Goal: Task Accomplishment & Management: Use online tool/utility

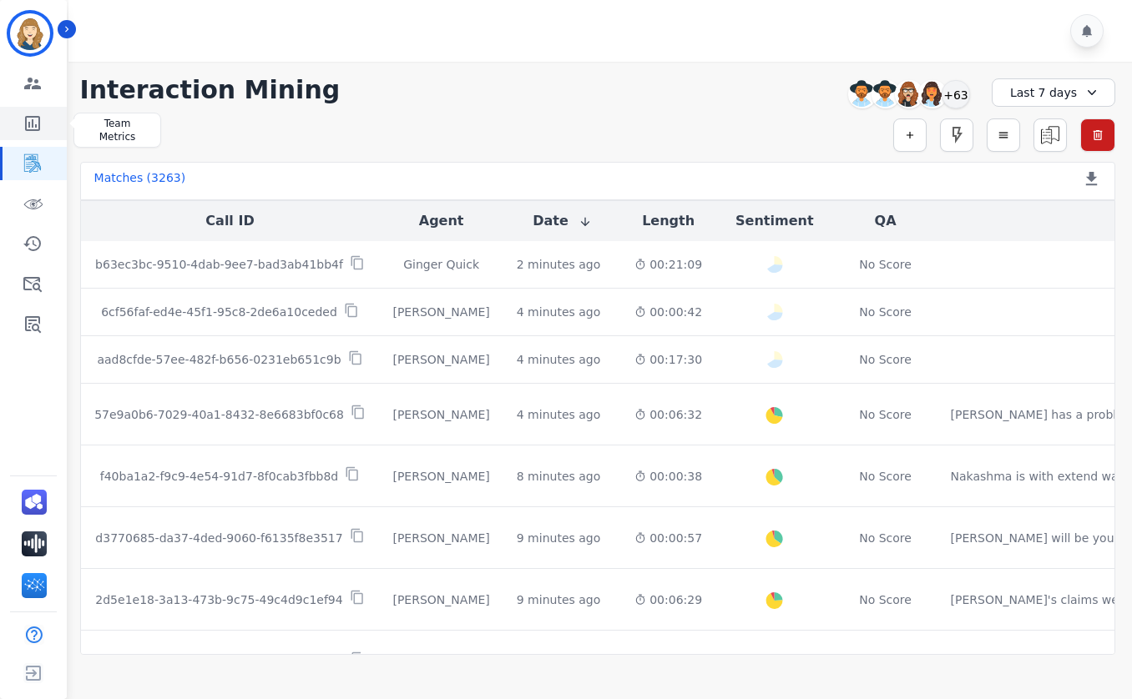
click at [29, 121] on icon "Sidebar" at bounding box center [33, 123] width 20 height 20
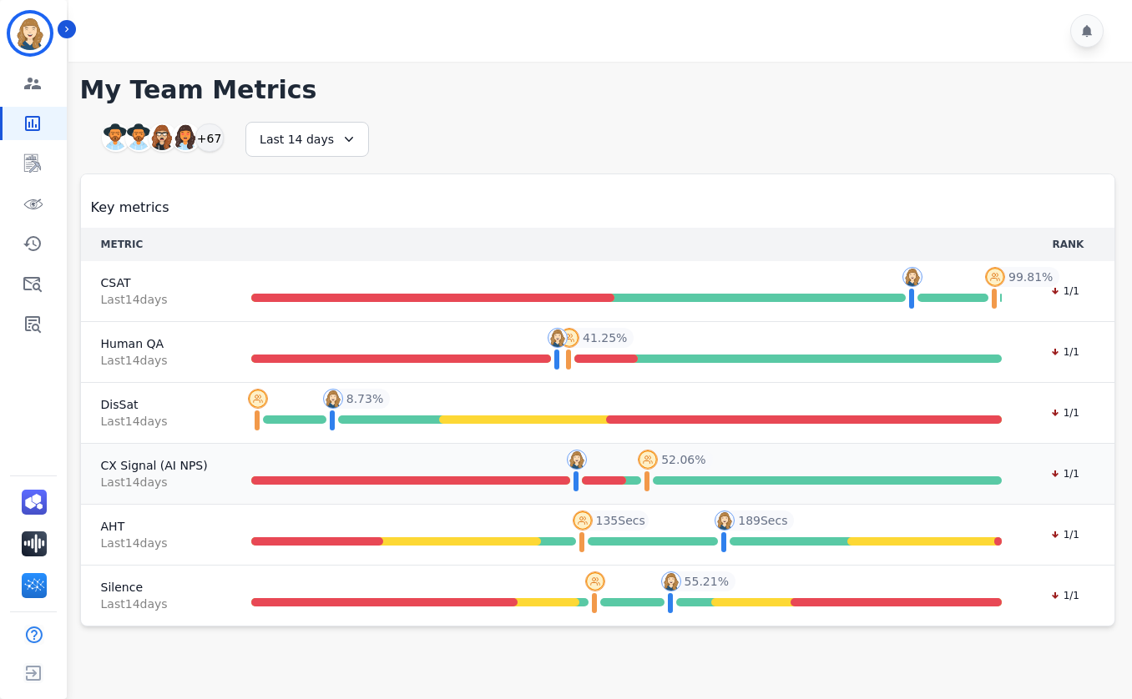
click at [131, 480] on span "Last 14 day s" at bounding box center [154, 482] width 107 height 17
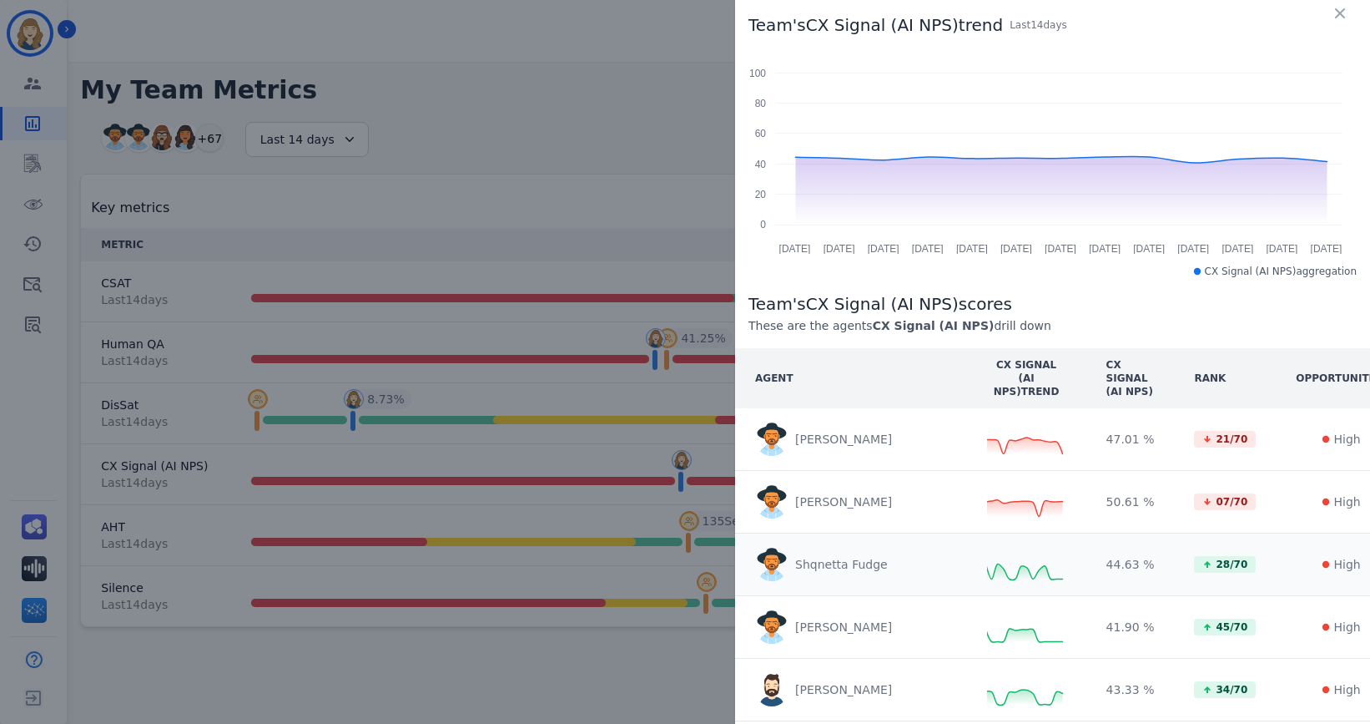
click at [830, 566] on p "Shqnetta Fudge" at bounding box center [841, 564] width 93 height 17
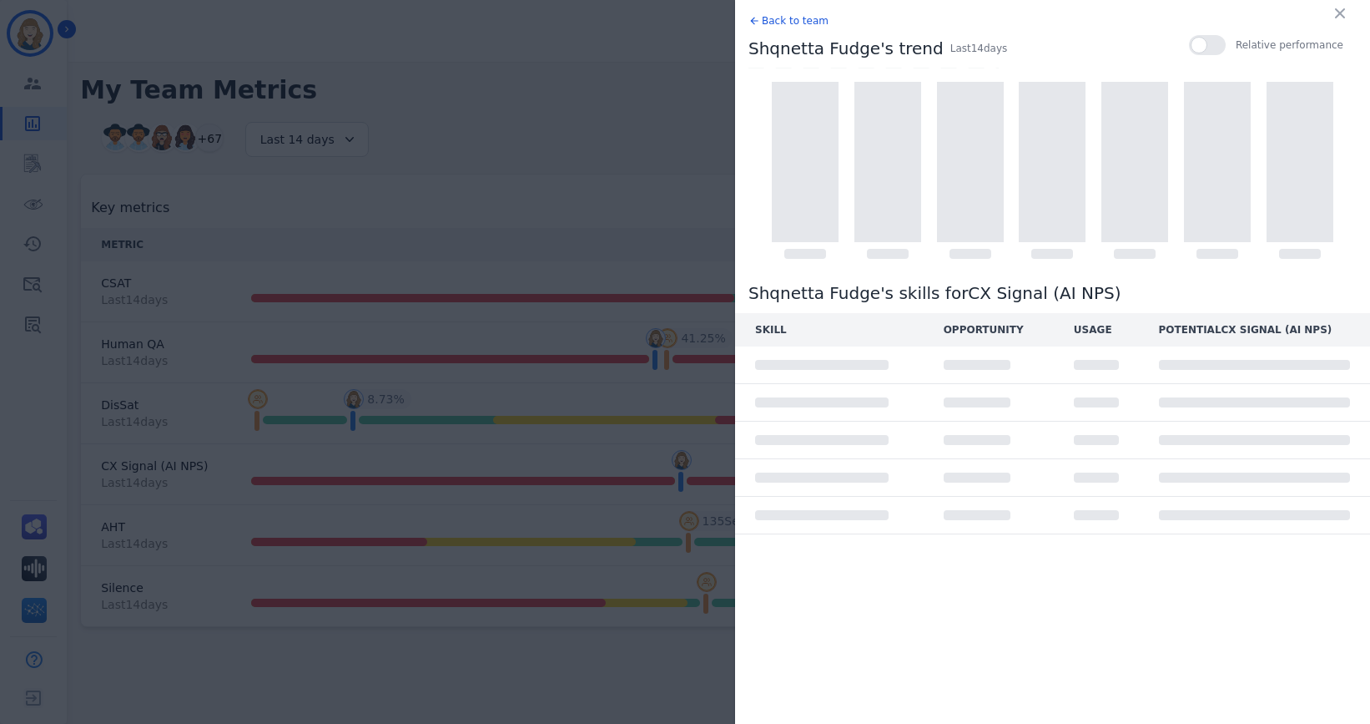
click at [779, 20] on p "Back to team" at bounding box center [795, 20] width 67 height 15
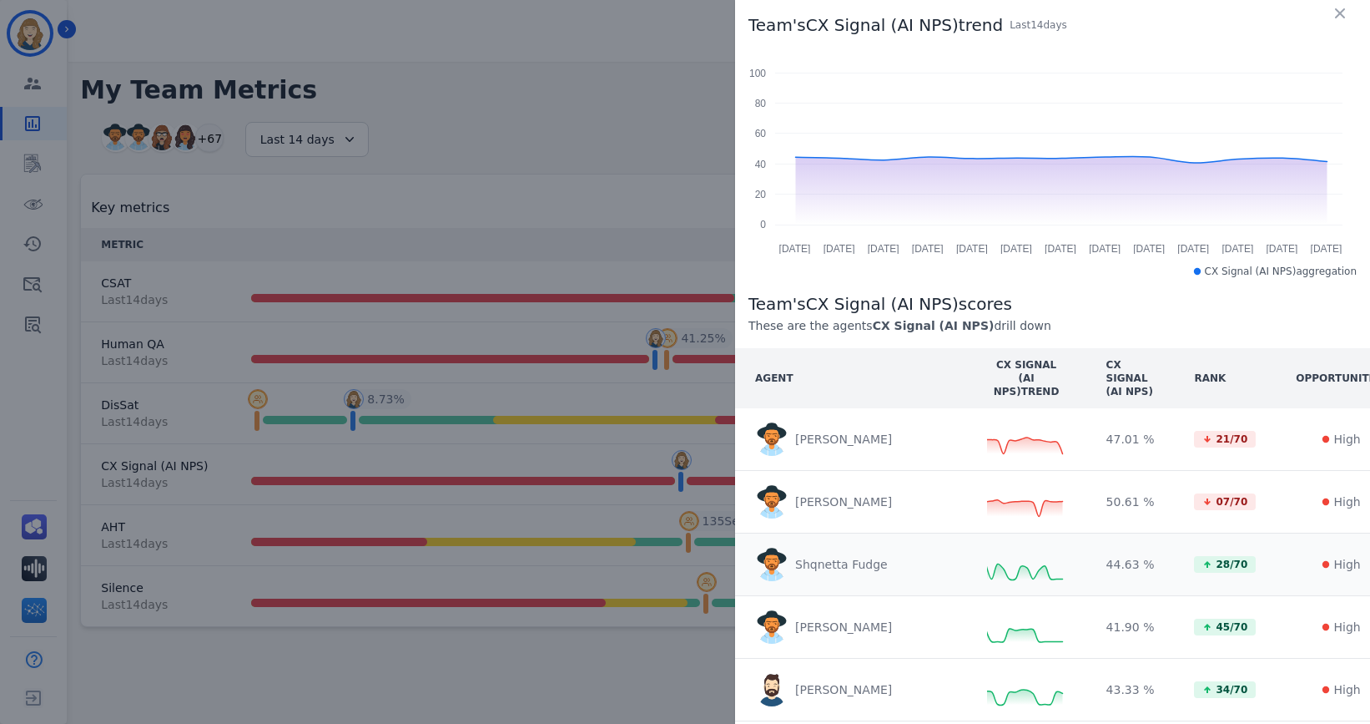
click at [858, 562] on p "Shqnetta Fudge" at bounding box center [841, 564] width 93 height 17
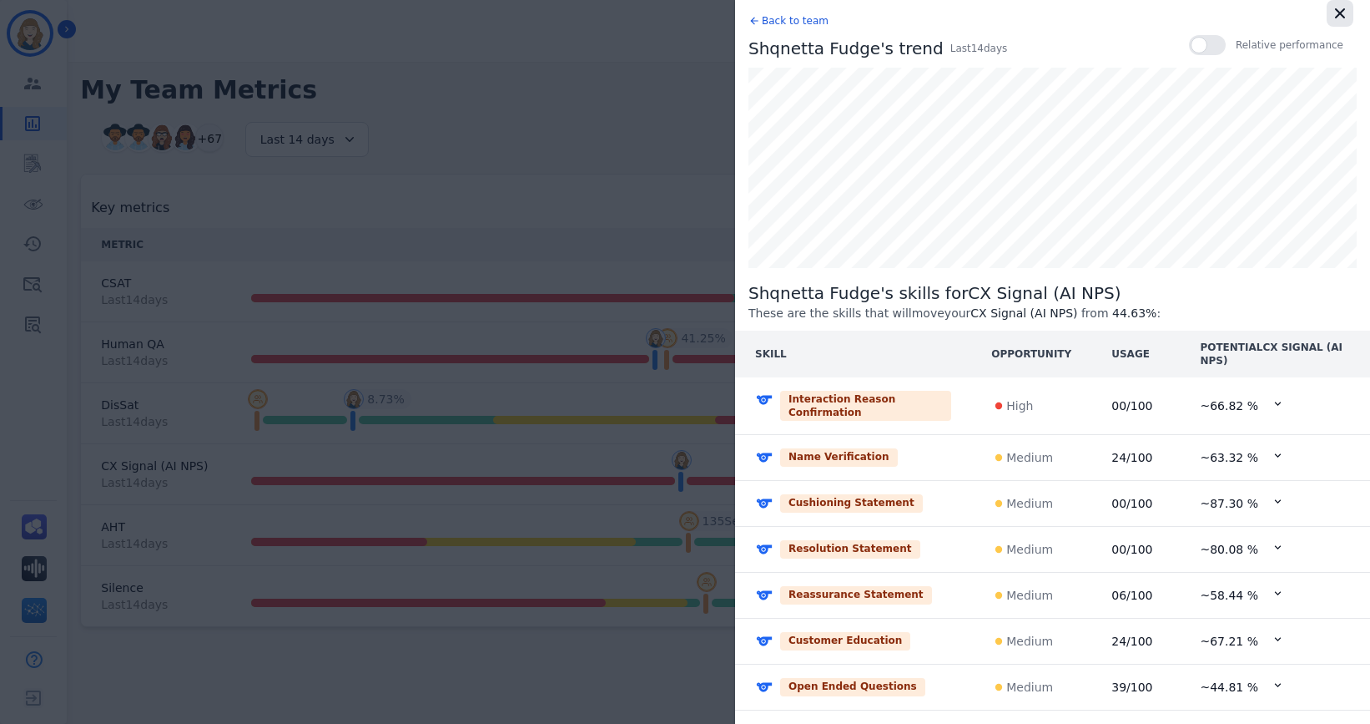
click at [1131, 15] on icon "button" at bounding box center [1340, 13] width 10 height 10
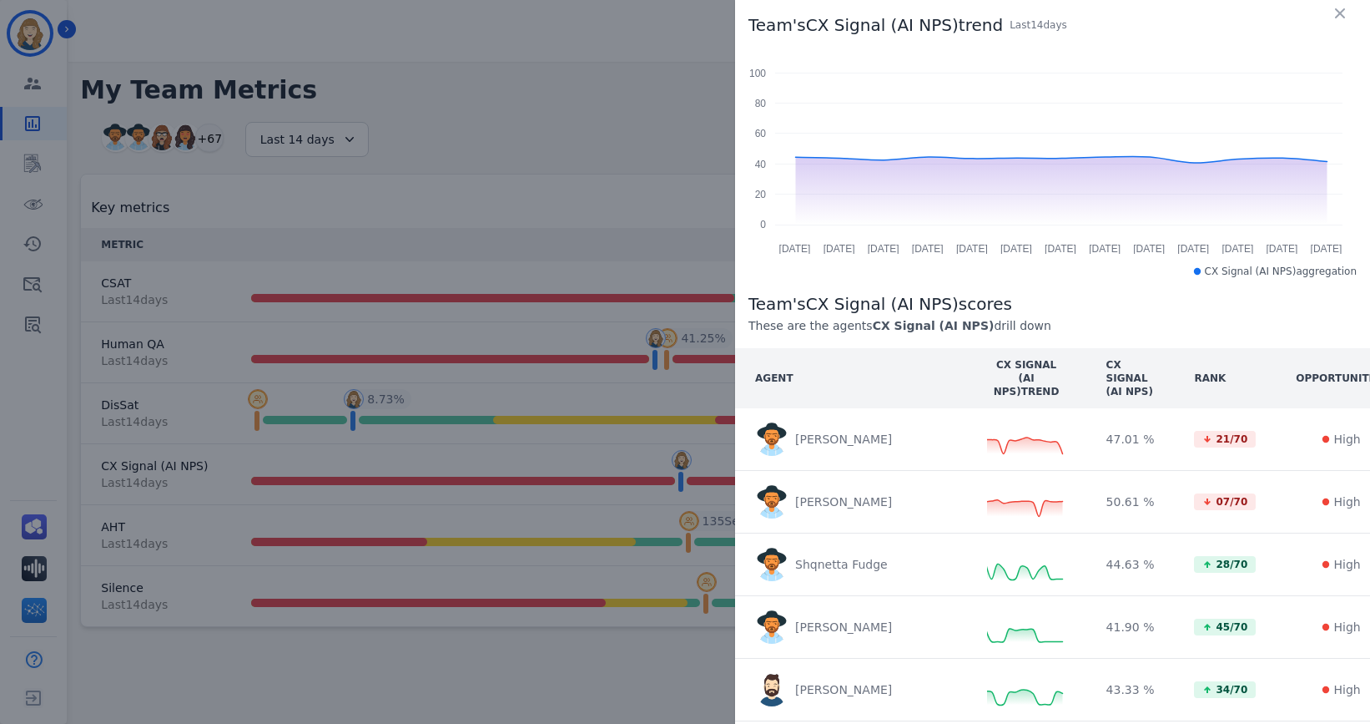
click at [673, 87] on div "Team's CX Signal (AI NPS) trend Last 14 day s [DATE] Aug [DATE] Aug [DATE] Aug …" at bounding box center [685, 362] width 1370 height 724
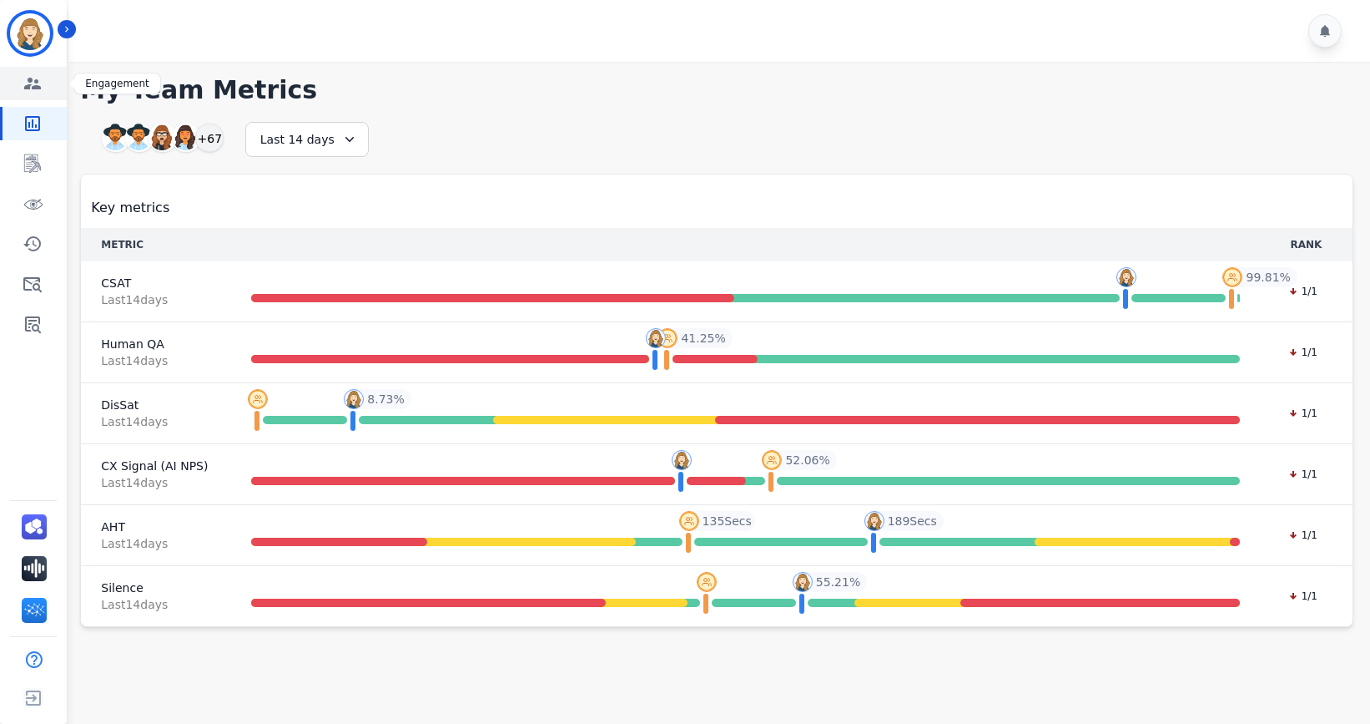
click at [36, 88] on icon "Sidebar" at bounding box center [32, 84] width 17 height 12
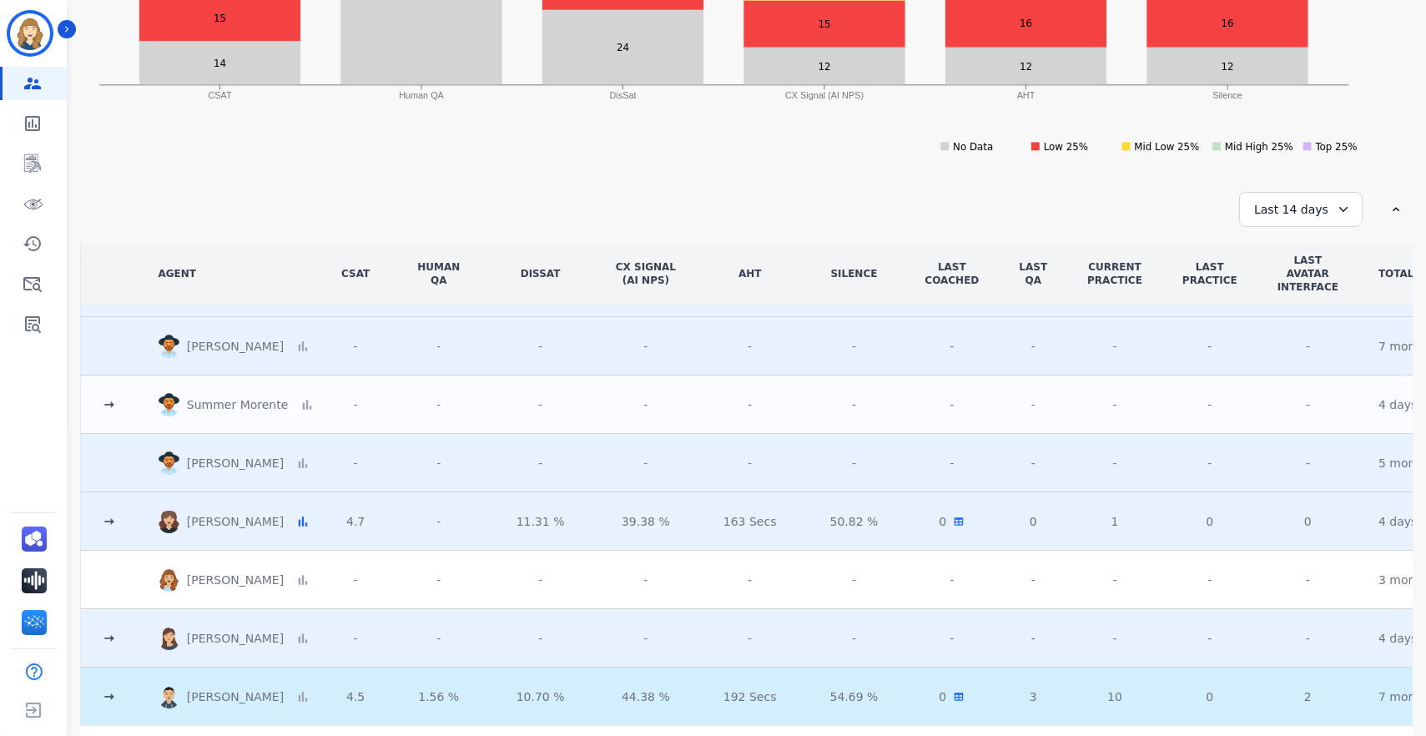
scroll to position [460, 0]
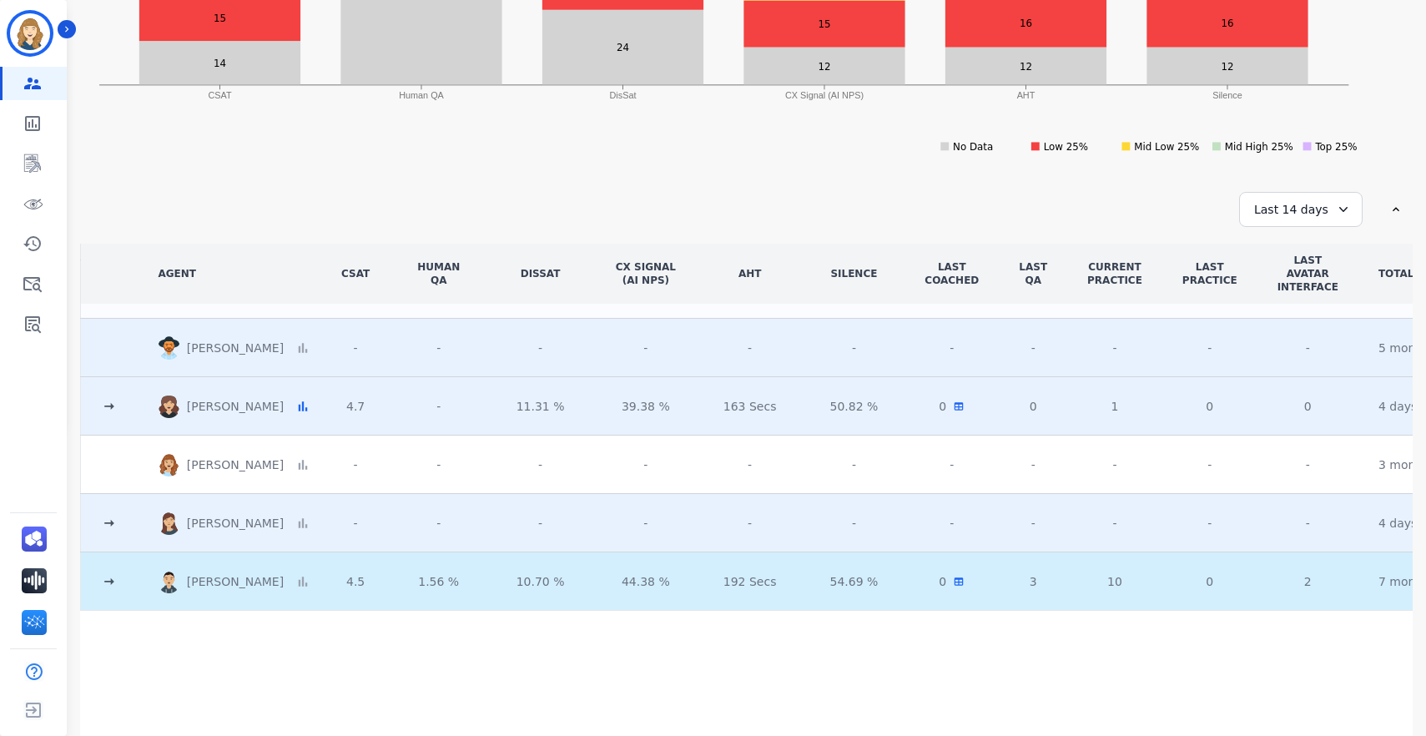
click at [108, 573] on icon at bounding box center [109, 581] width 17 height 17
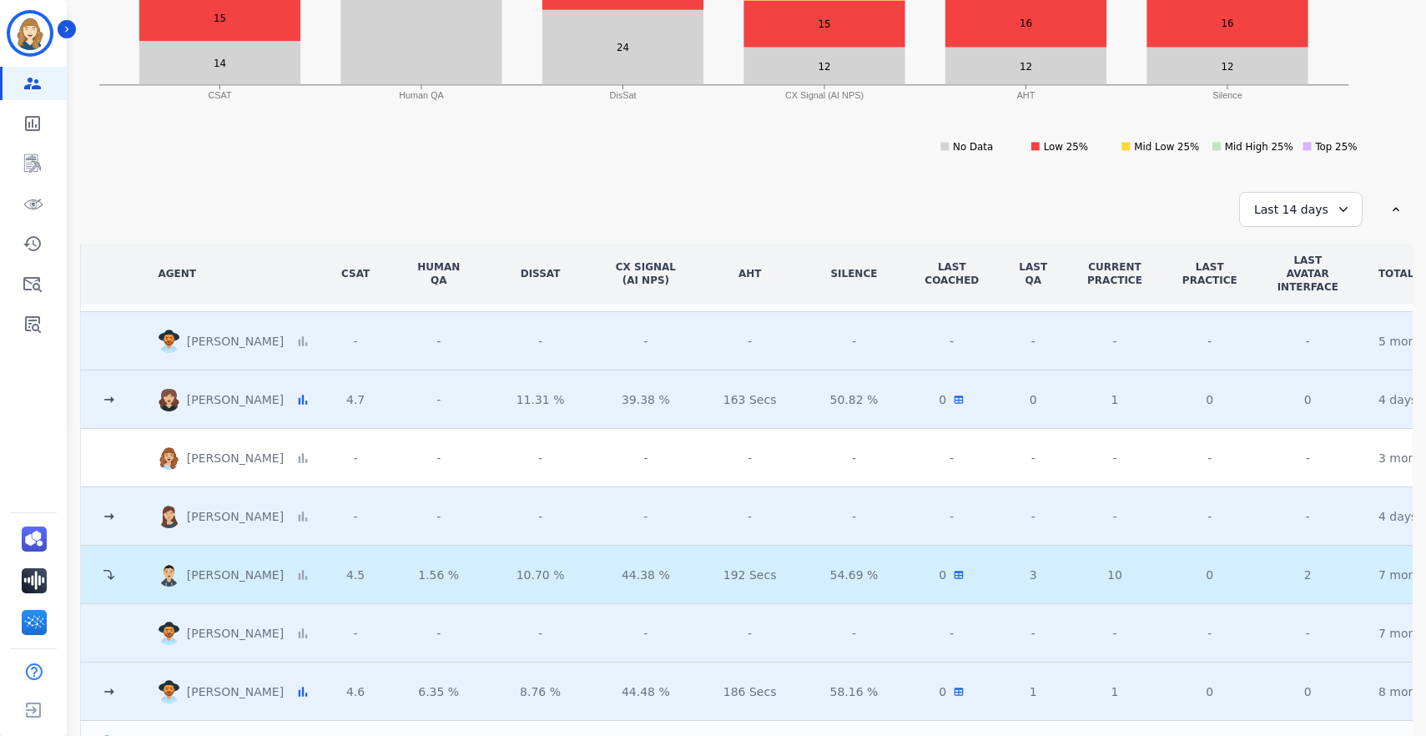
scroll to position [991, 0]
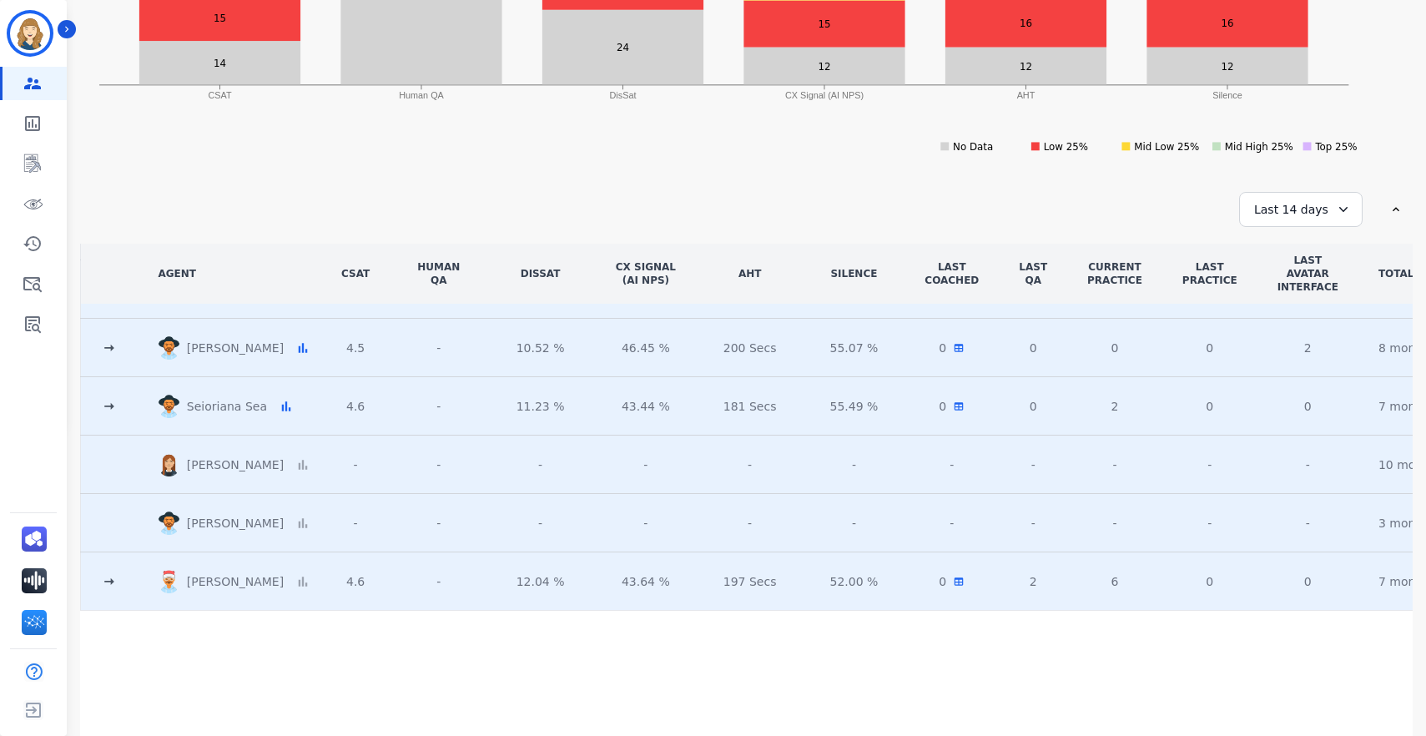
click at [108, 402] on icon at bounding box center [110, 405] width 10 height 7
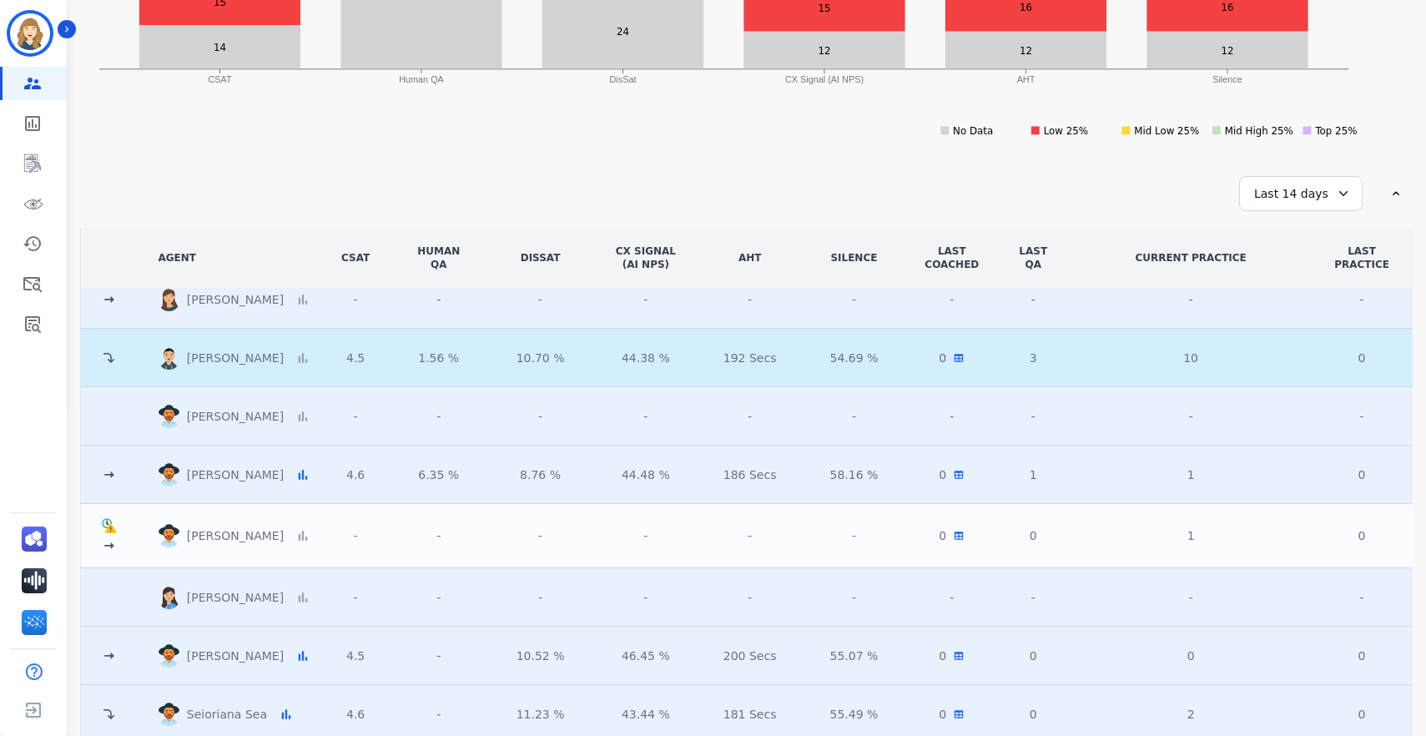
scroll to position [678, 0]
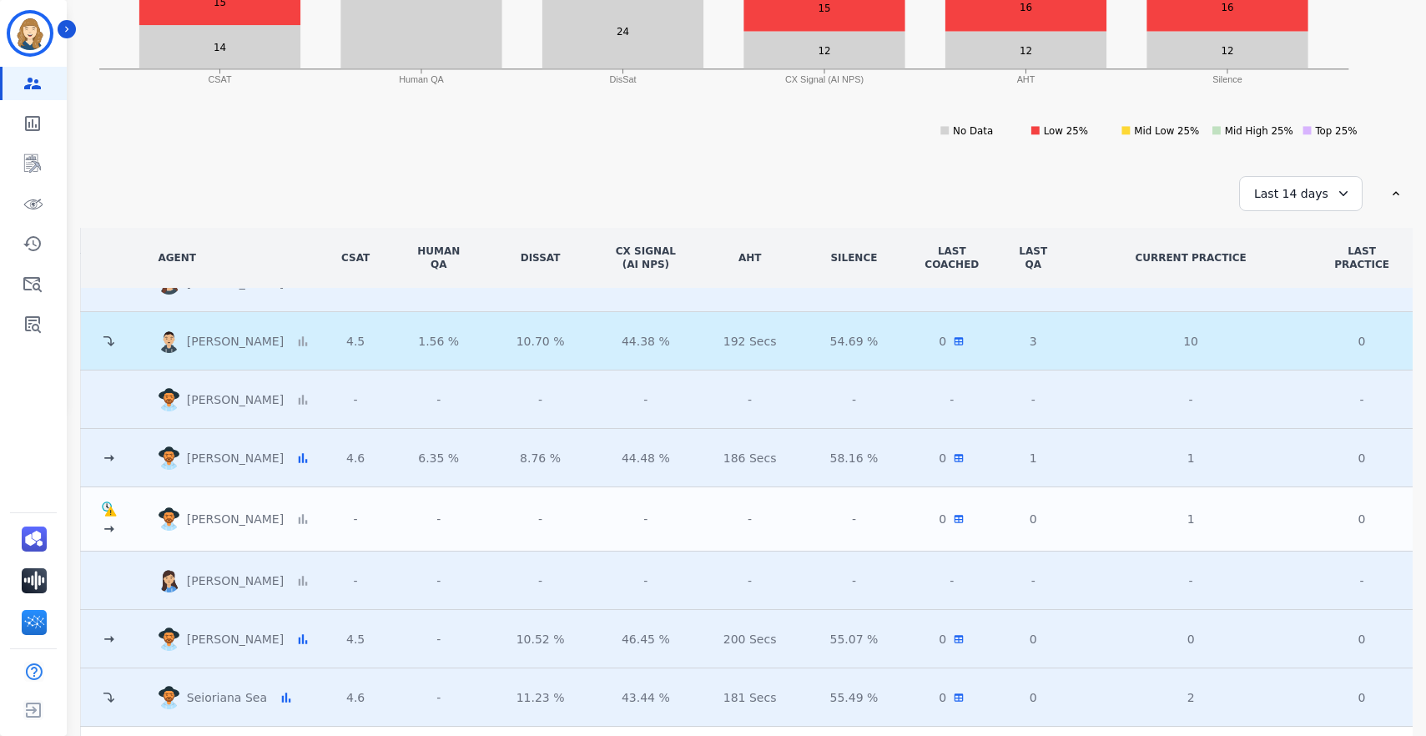
click at [109, 453] on icon at bounding box center [109, 458] width 17 height 17
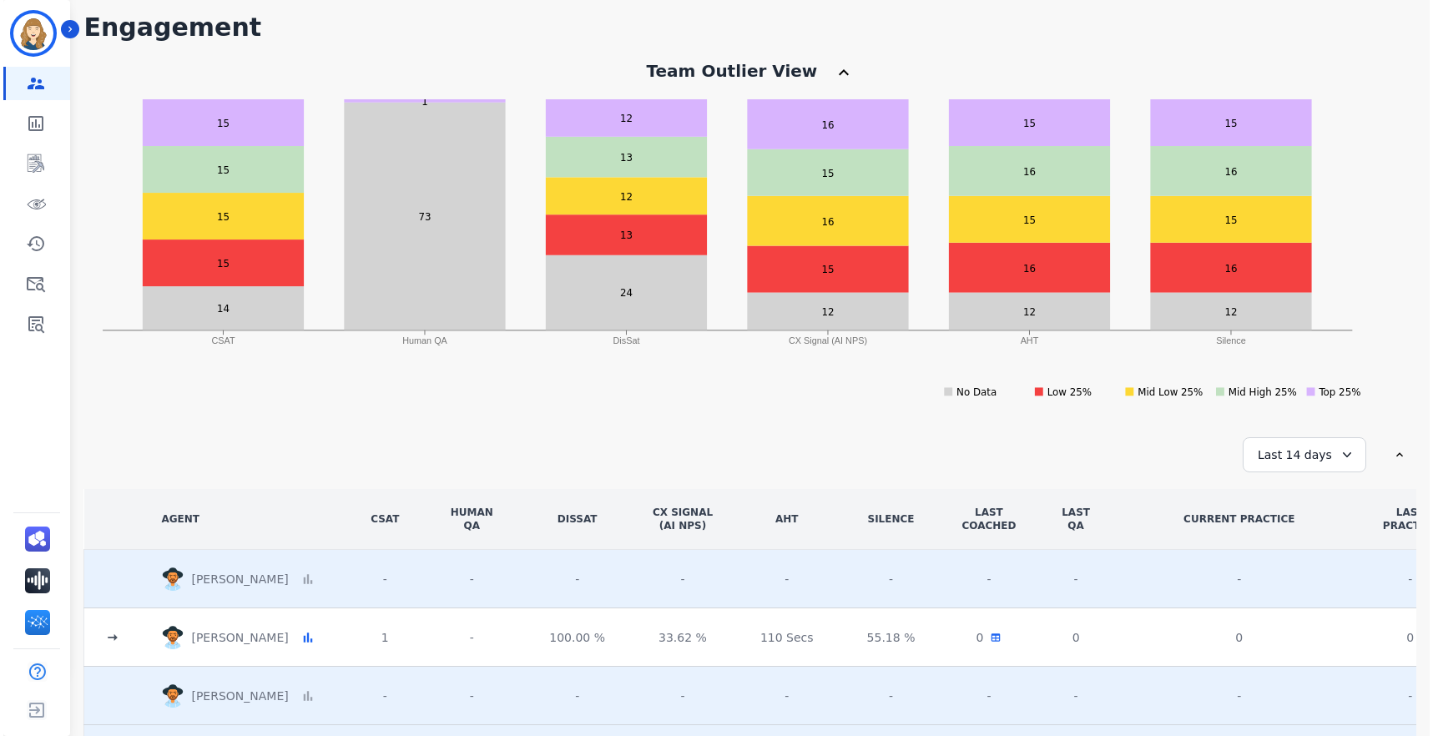
scroll to position [0, 0]
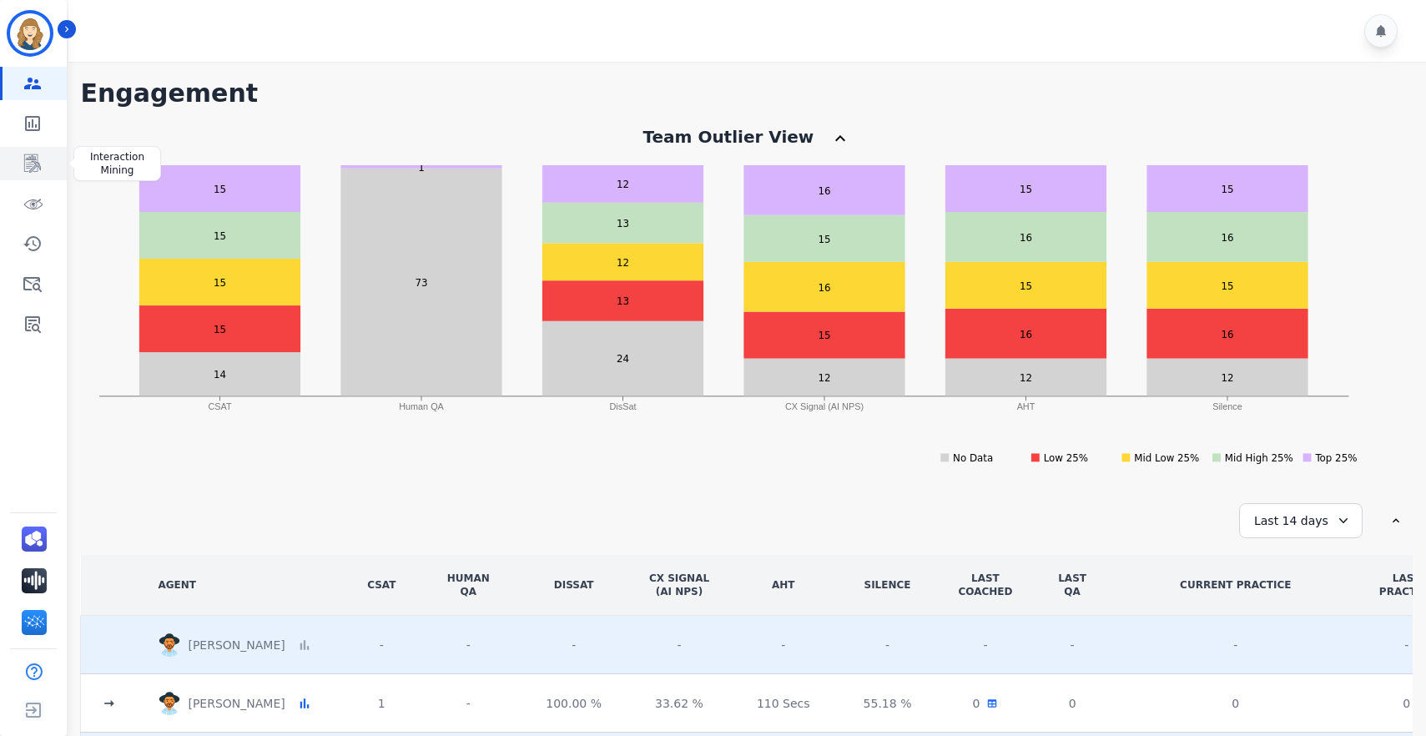
click at [38, 164] on icon "Sidebar" at bounding box center [32, 163] width 17 height 18
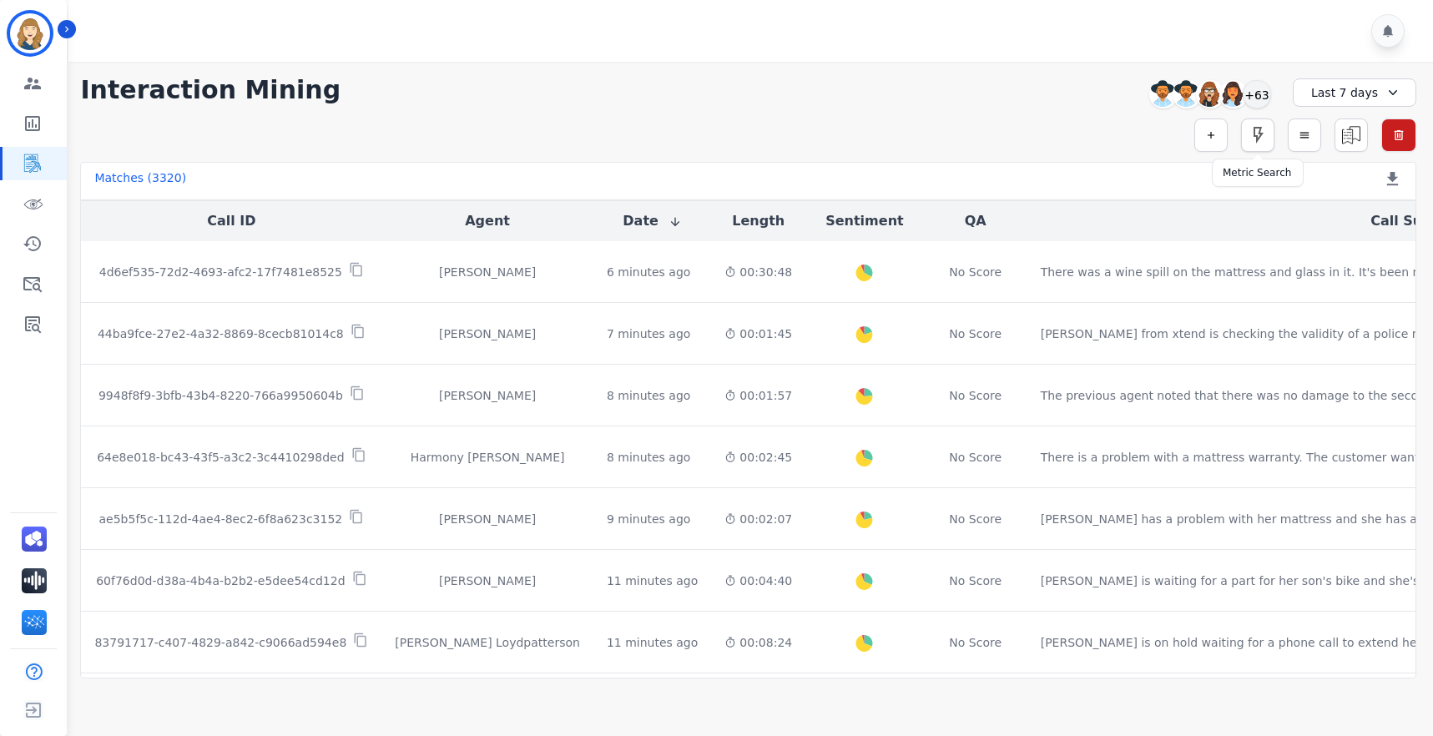
click at [1131, 139] on icon "button" at bounding box center [1258, 135] width 20 height 20
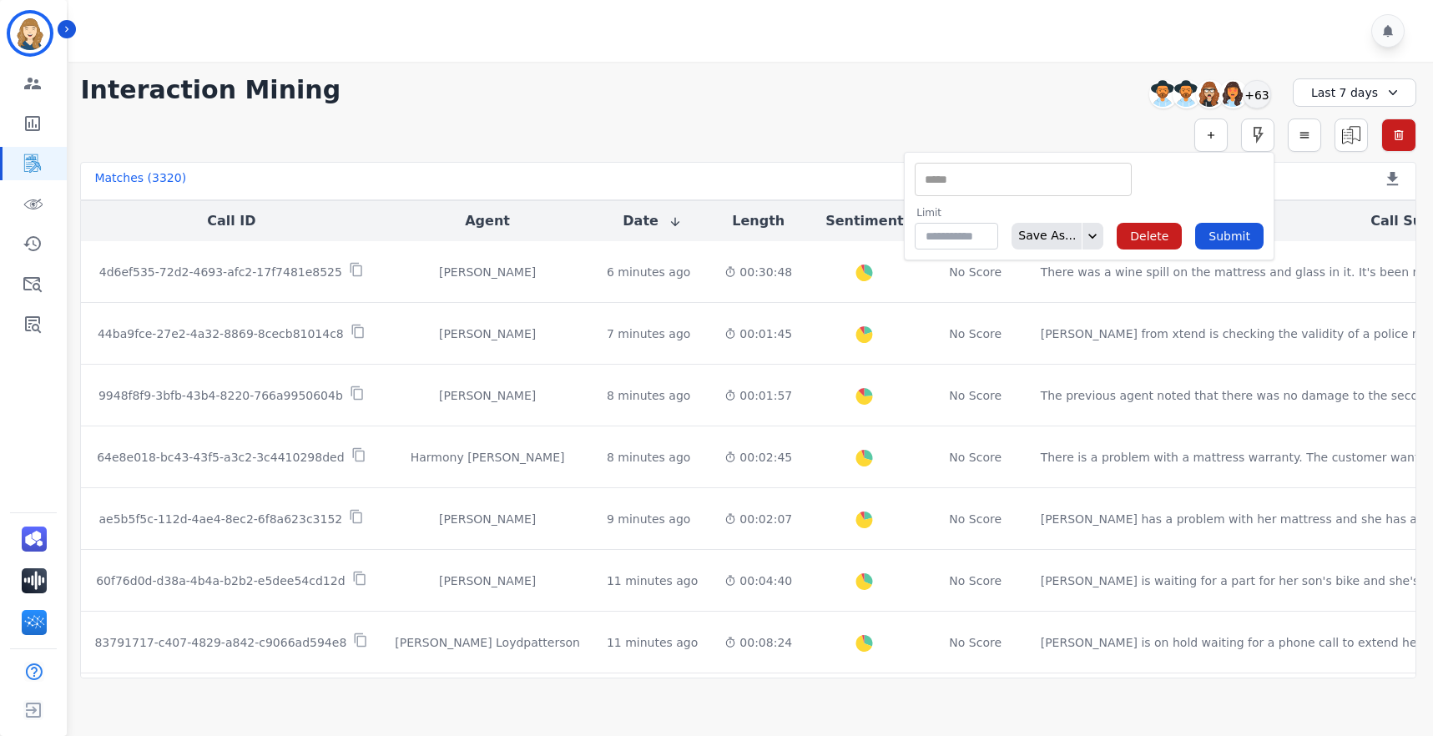
click at [1029, 173] on input "selected options" at bounding box center [1023, 180] width 209 height 18
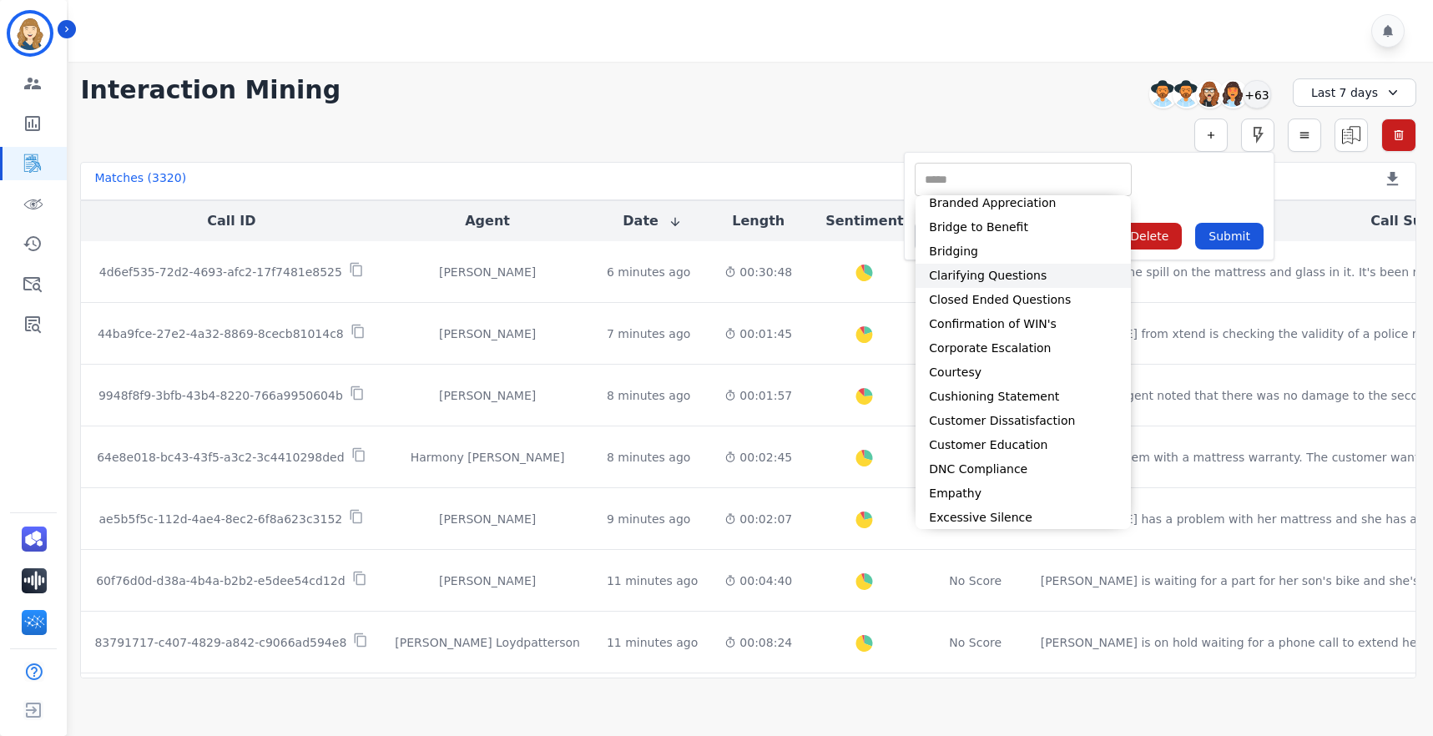
scroll to position [150, 0]
click at [987, 369] on li "Courtesy" at bounding box center [1022, 372] width 215 height 24
type input "**********"
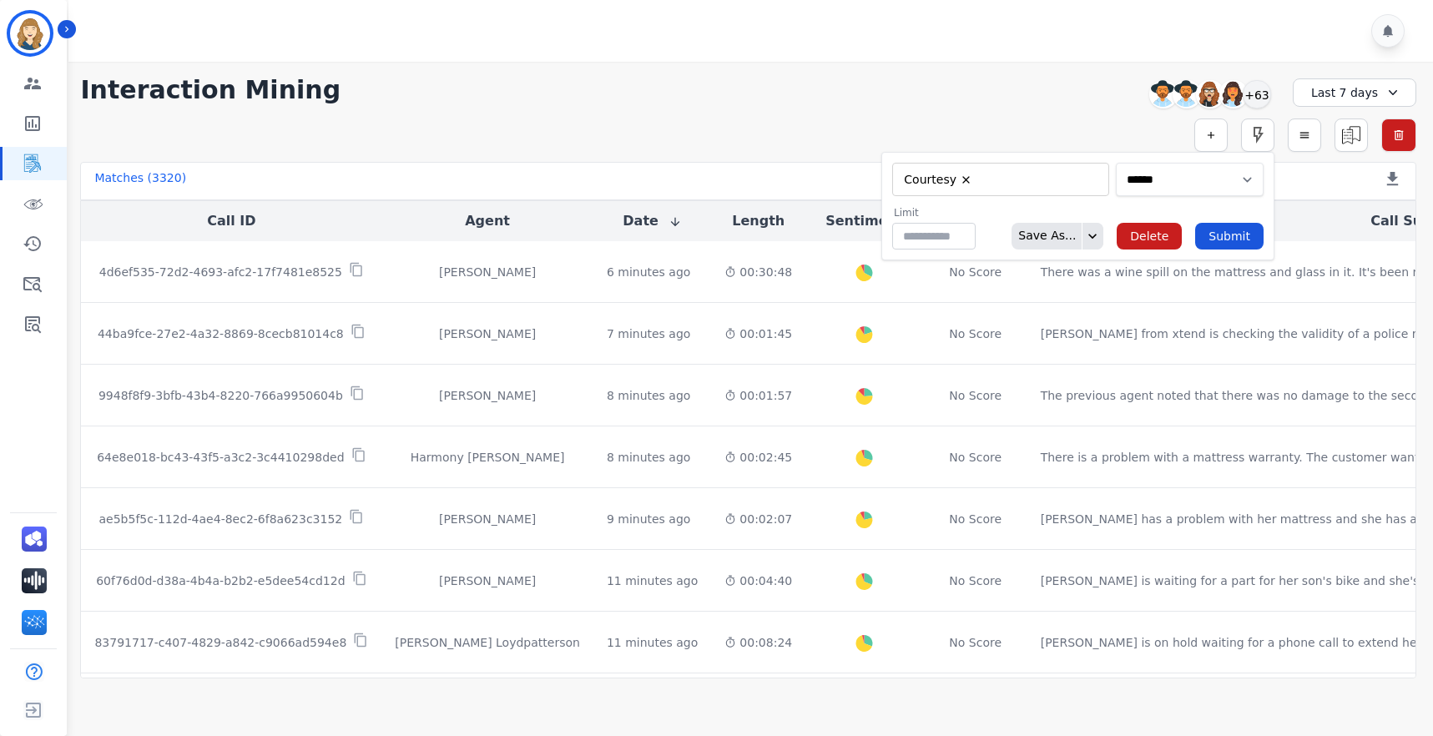
click at [1131, 178] on select "**********" at bounding box center [1190, 179] width 148 height 33
click at [1116, 163] on select "**********" at bounding box center [1190, 179] width 148 height 33
click at [1131, 179] on select "**********" at bounding box center [1190, 179] width 148 height 33
select select "******"
click at [1116, 163] on select "**********" at bounding box center [1190, 179] width 148 height 33
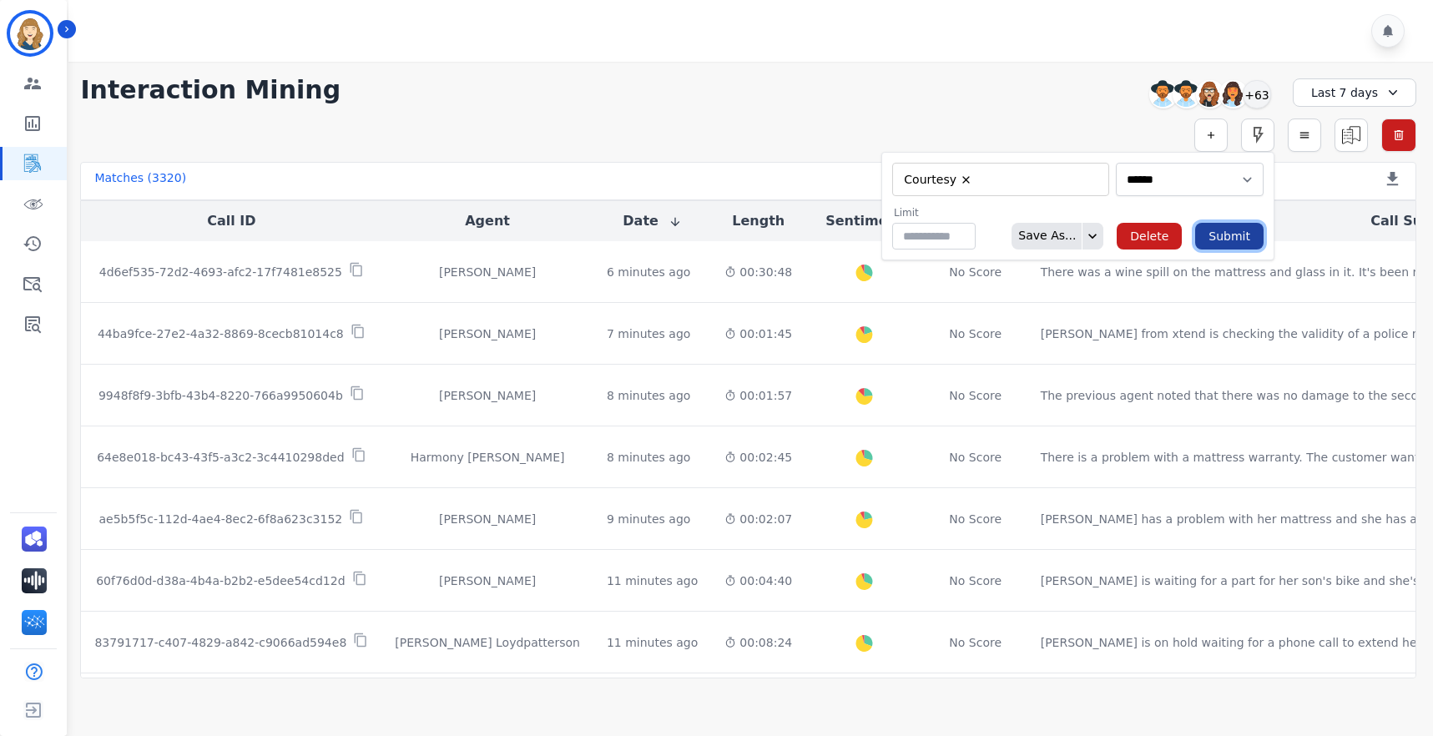
click at [1131, 236] on button "Submit" at bounding box center [1229, 236] width 68 height 27
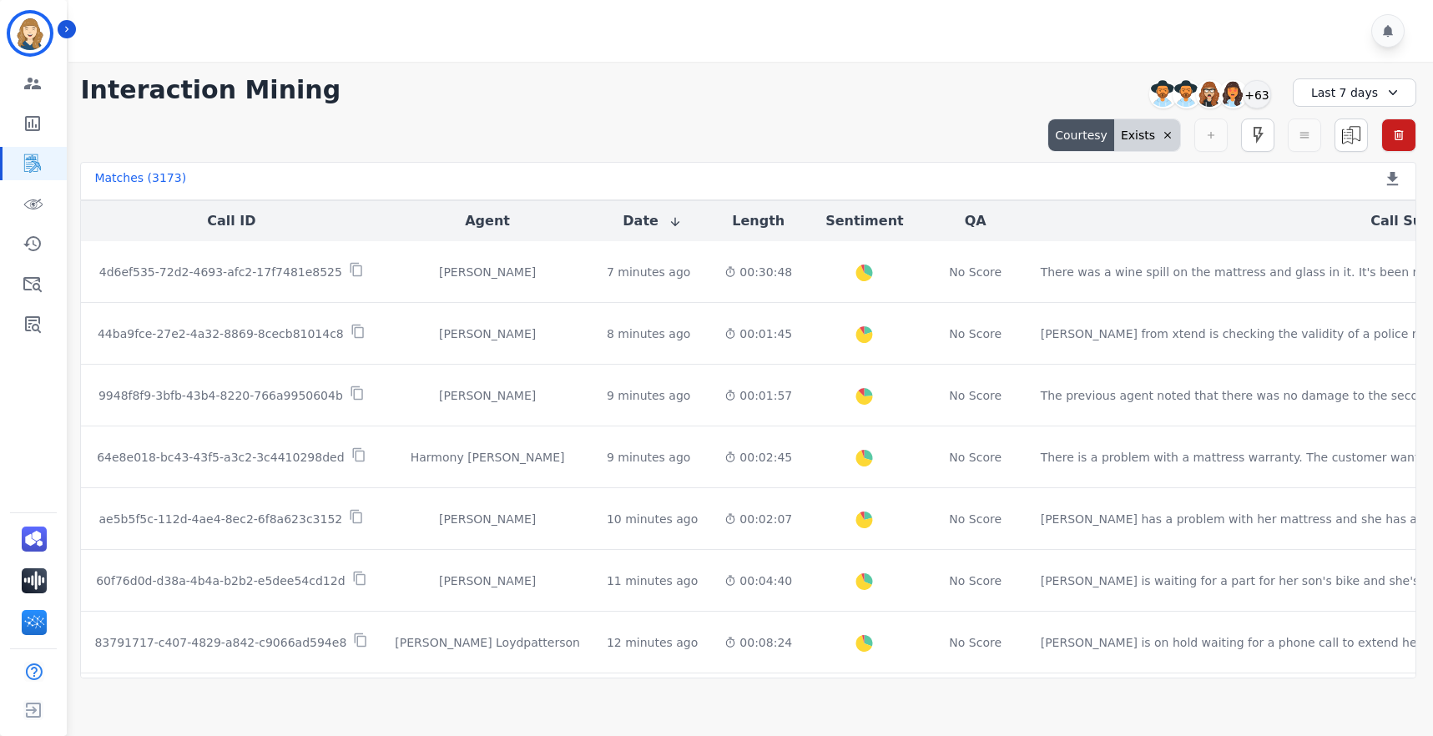
click at [1131, 133] on icon at bounding box center [1167, 135] width 7 height 7
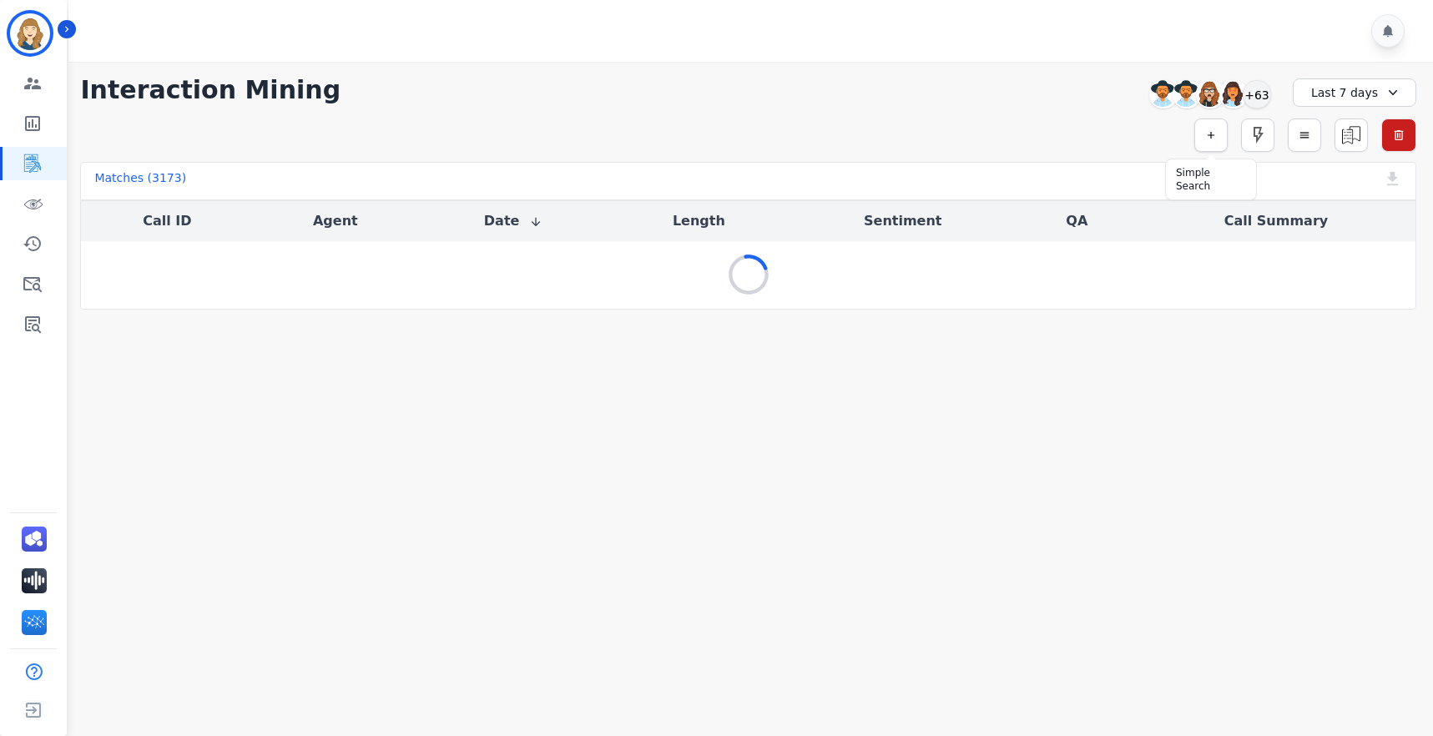
click at [1131, 138] on icon "button" at bounding box center [1211, 135] width 12 height 12
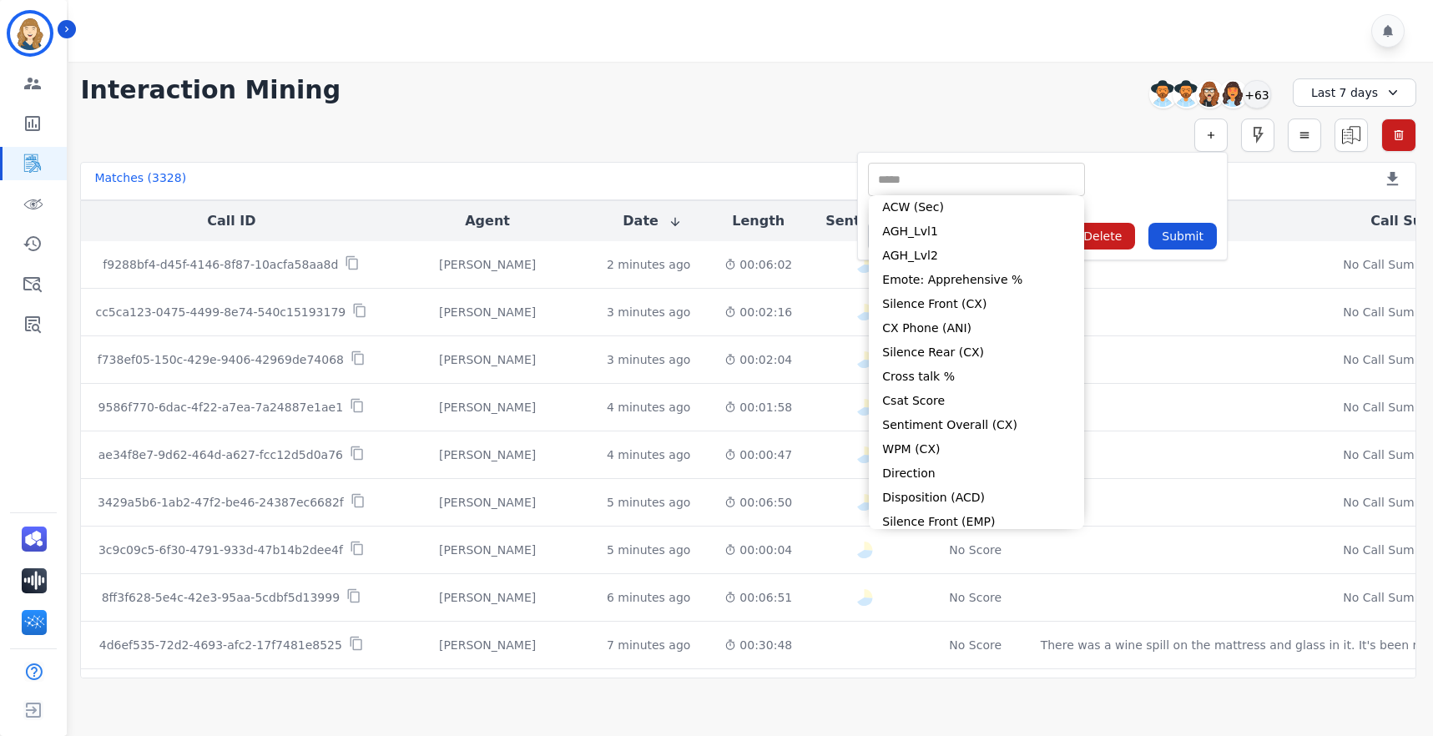
click at [911, 179] on input "selected options" at bounding box center [976, 180] width 209 height 18
type input "*"
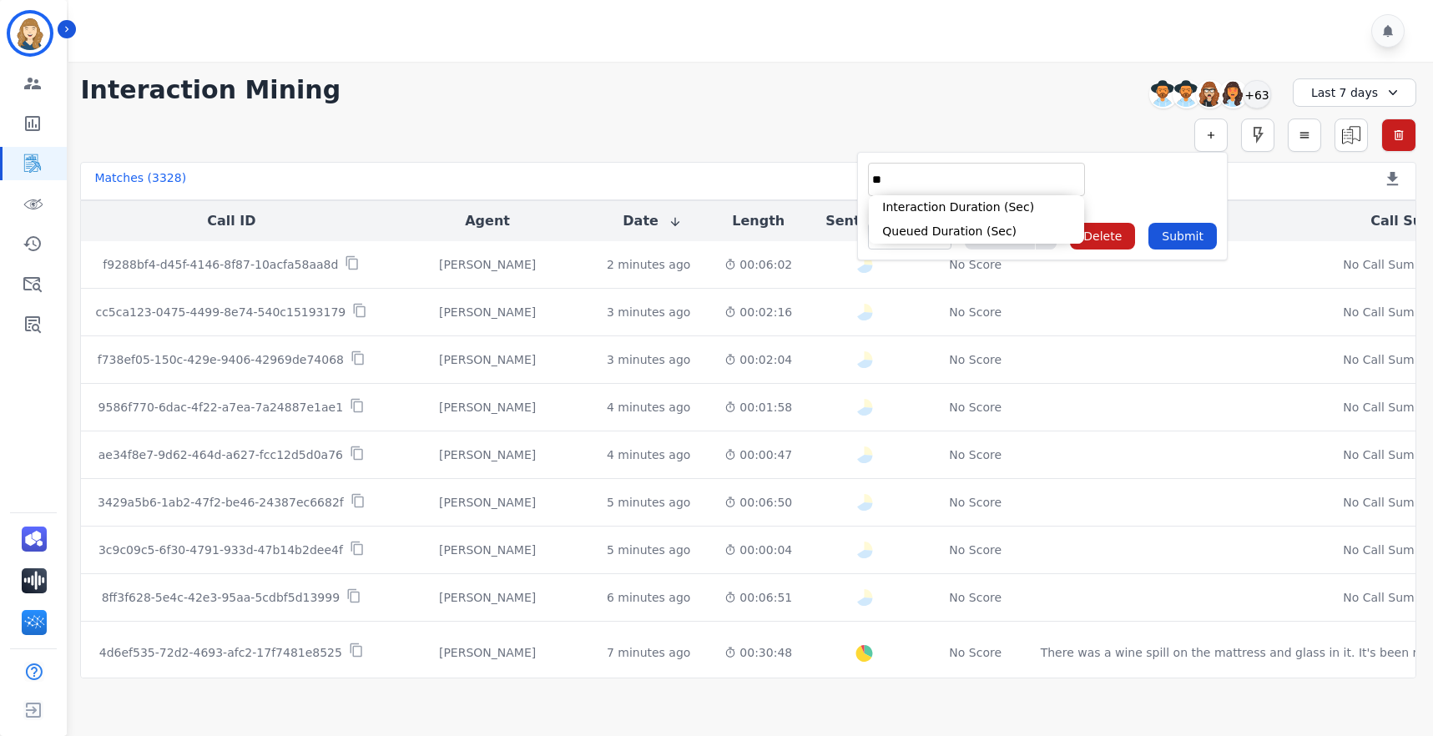
type input "*"
type input "***"
click at [983, 126] on div "Simple Search ** *** Interaction Duration (Sec) Queued Duration (Sec) Limit ** …" at bounding box center [748, 135] width 1336 height 33
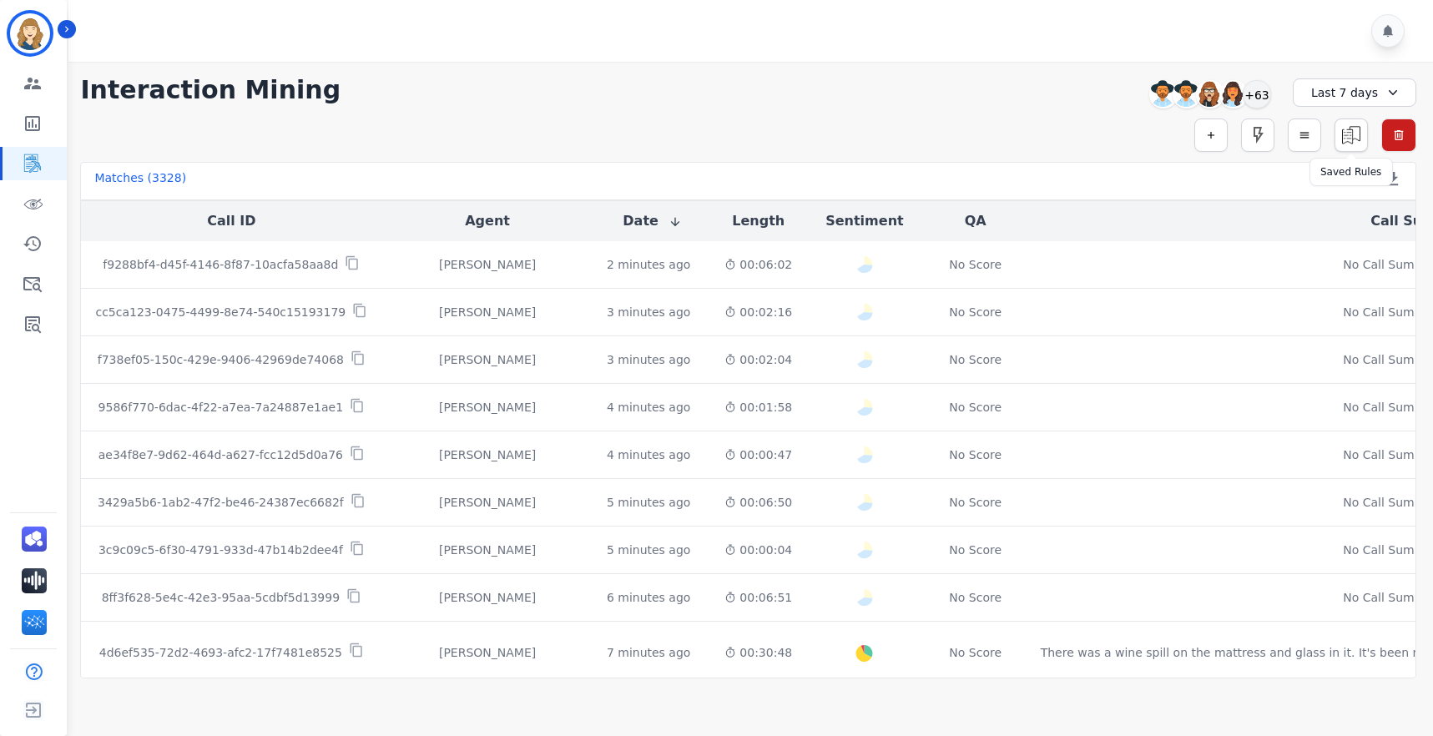
click at [1131, 133] on img at bounding box center [1351, 135] width 32 height 32
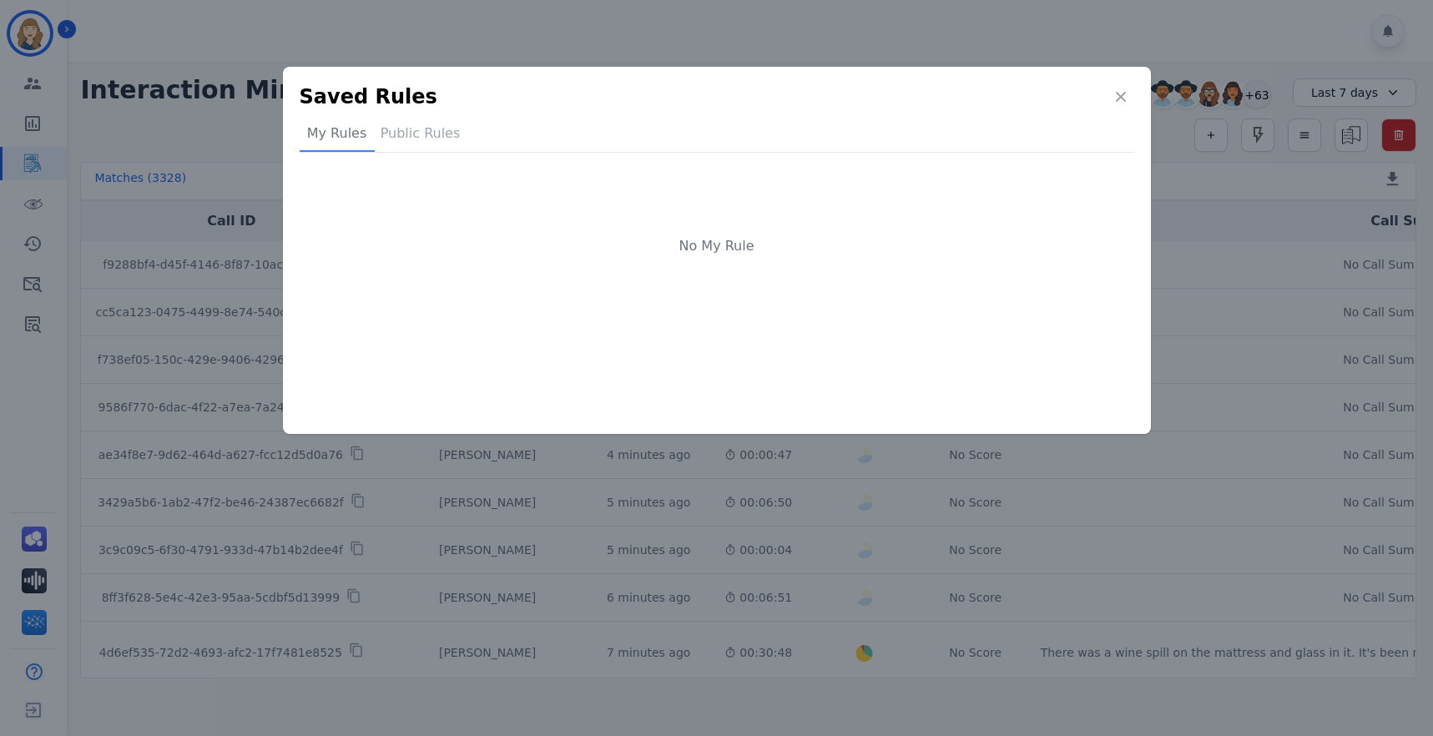
click at [447, 129] on div "Public Rules" at bounding box center [421, 138] width 92 height 28
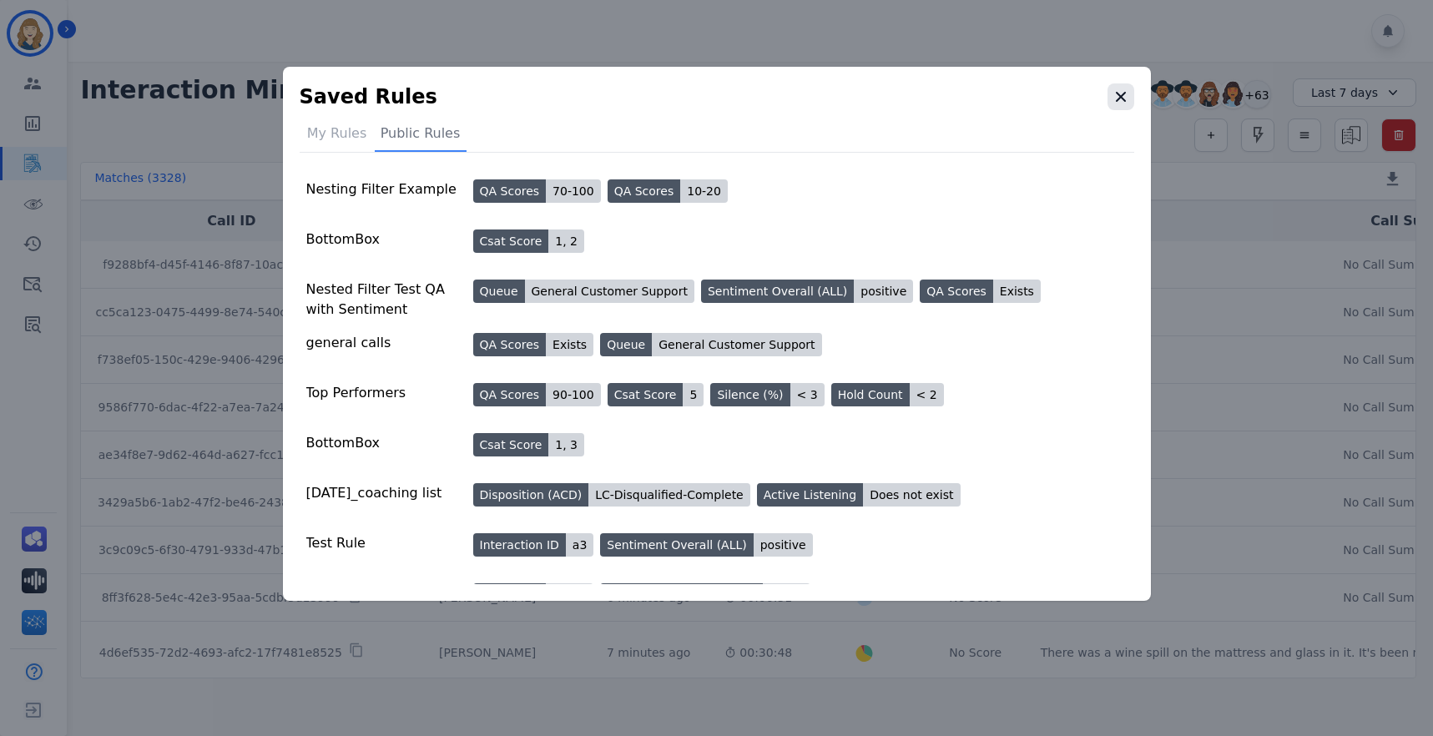
click at [1118, 95] on icon "button" at bounding box center [1121, 97] width 10 height 10
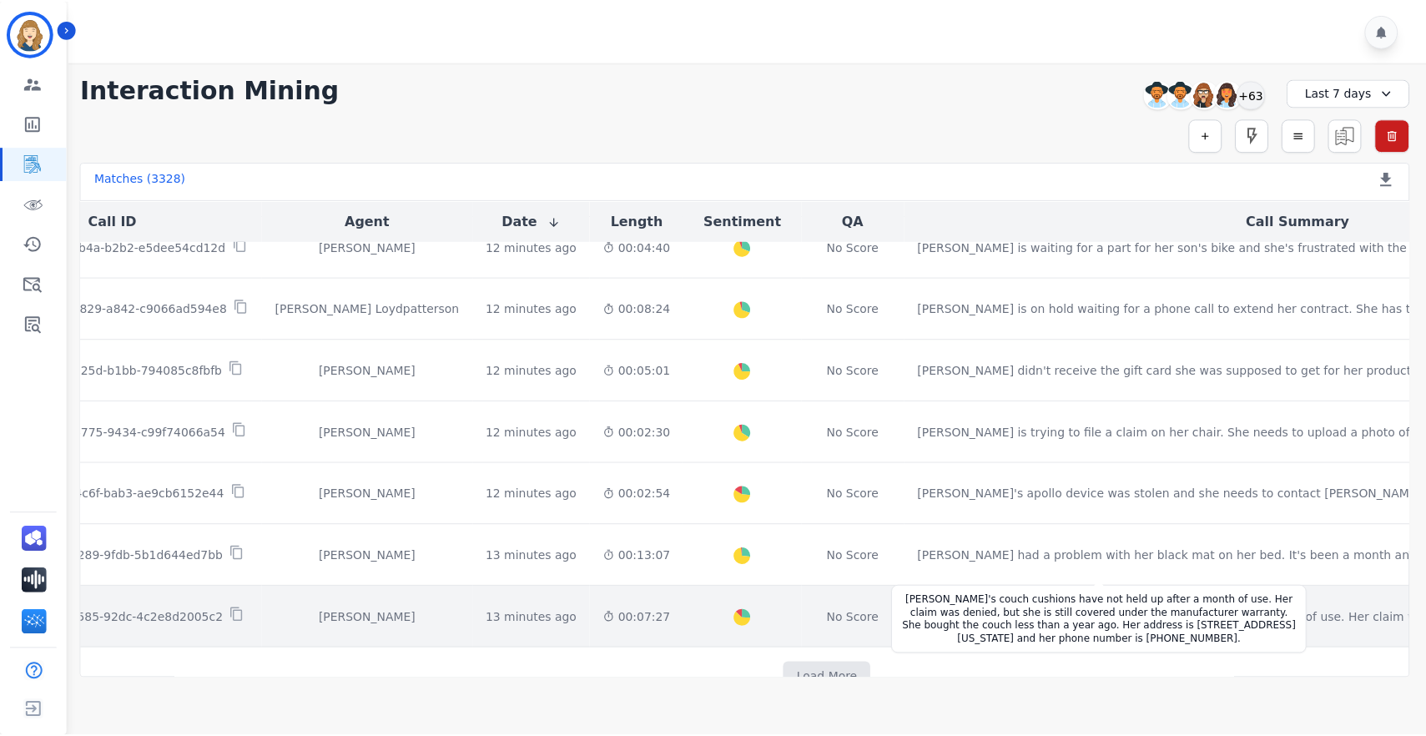
scroll to position [761, 119]
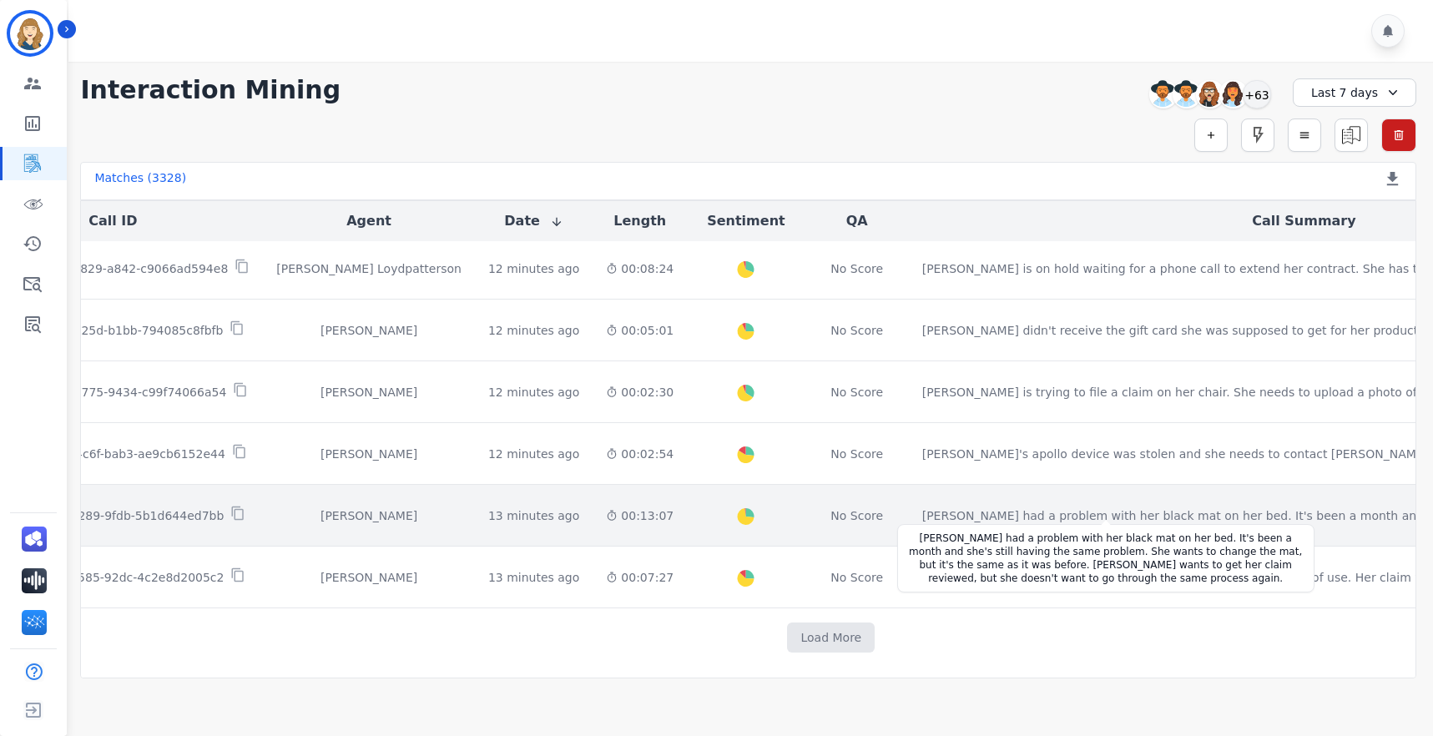
click at [922, 507] on div "[PERSON_NAME] had a problem with her black mat on her bed. It's been a month an…" at bounding box center [1258, 515] width 673 height 17
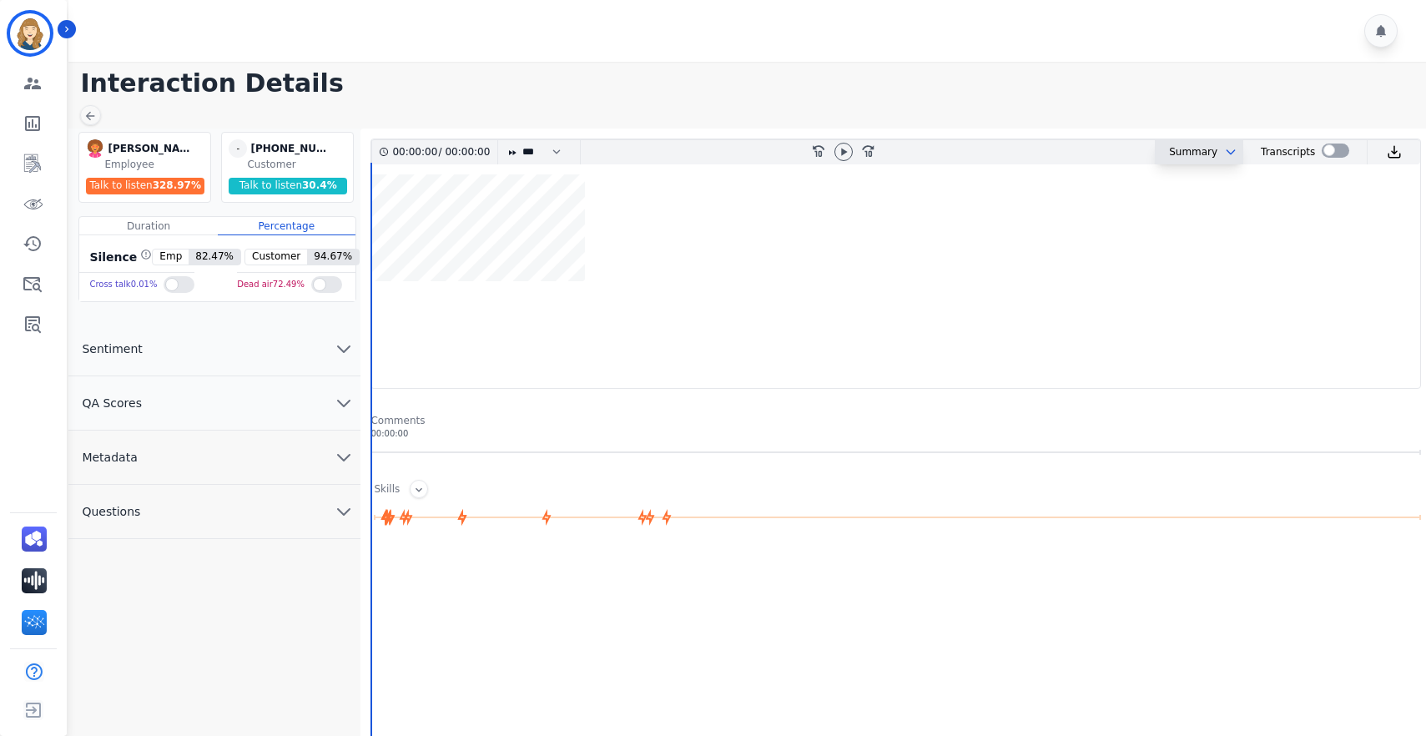
click at [1131, 149] on button at bounding box center [1228, 151] width 20 height 13
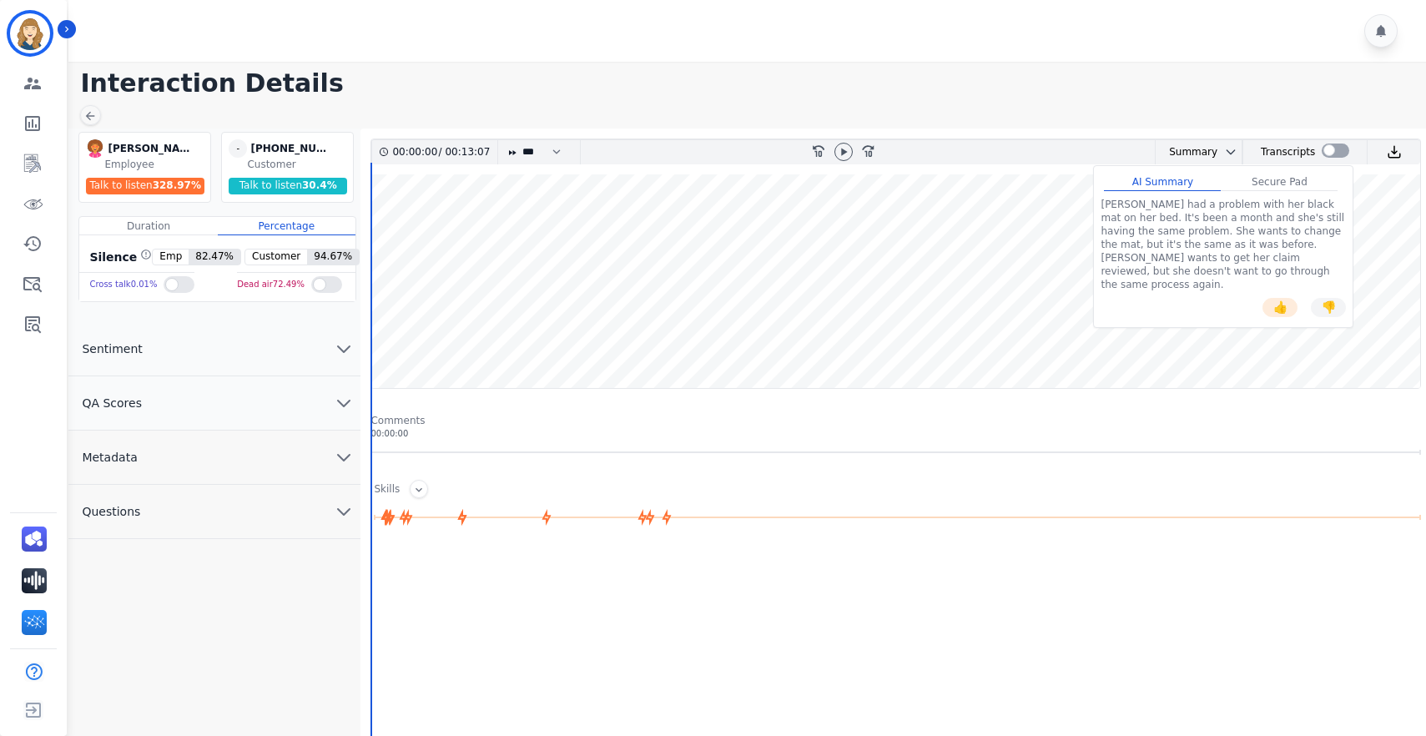
drag, startPoint x: 1208, startPoint y: 154, endPoint x: 1203, endPoint y: 138, distance: 16.4
click at [1131, 139] on div "00:00:00 / 00:13:07 * * * **** * *** * **** rewind-10 fast-forward-10 Summary A…" at bounding box center [896, 264] width 1051 height 250
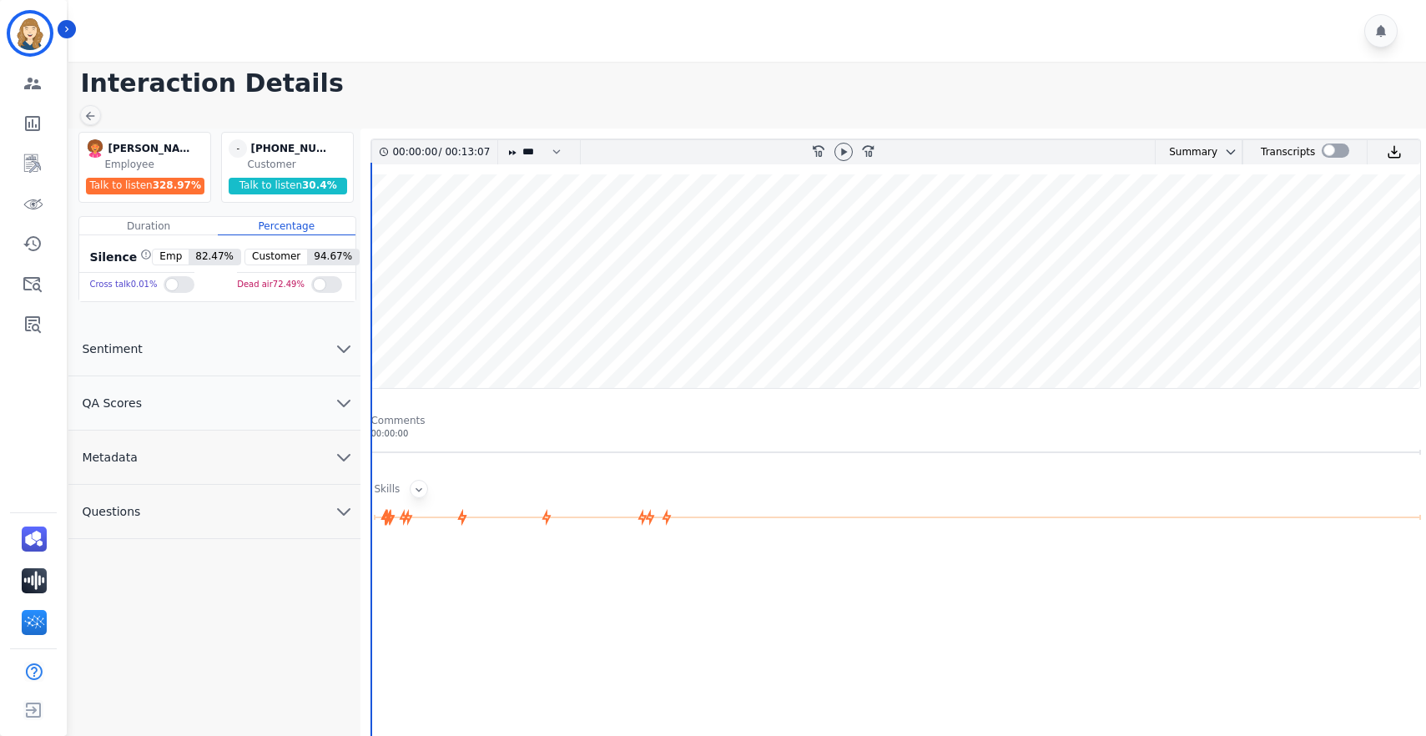
click at [421, 496] on div at bounding box center [419, 489] width 18 height 18
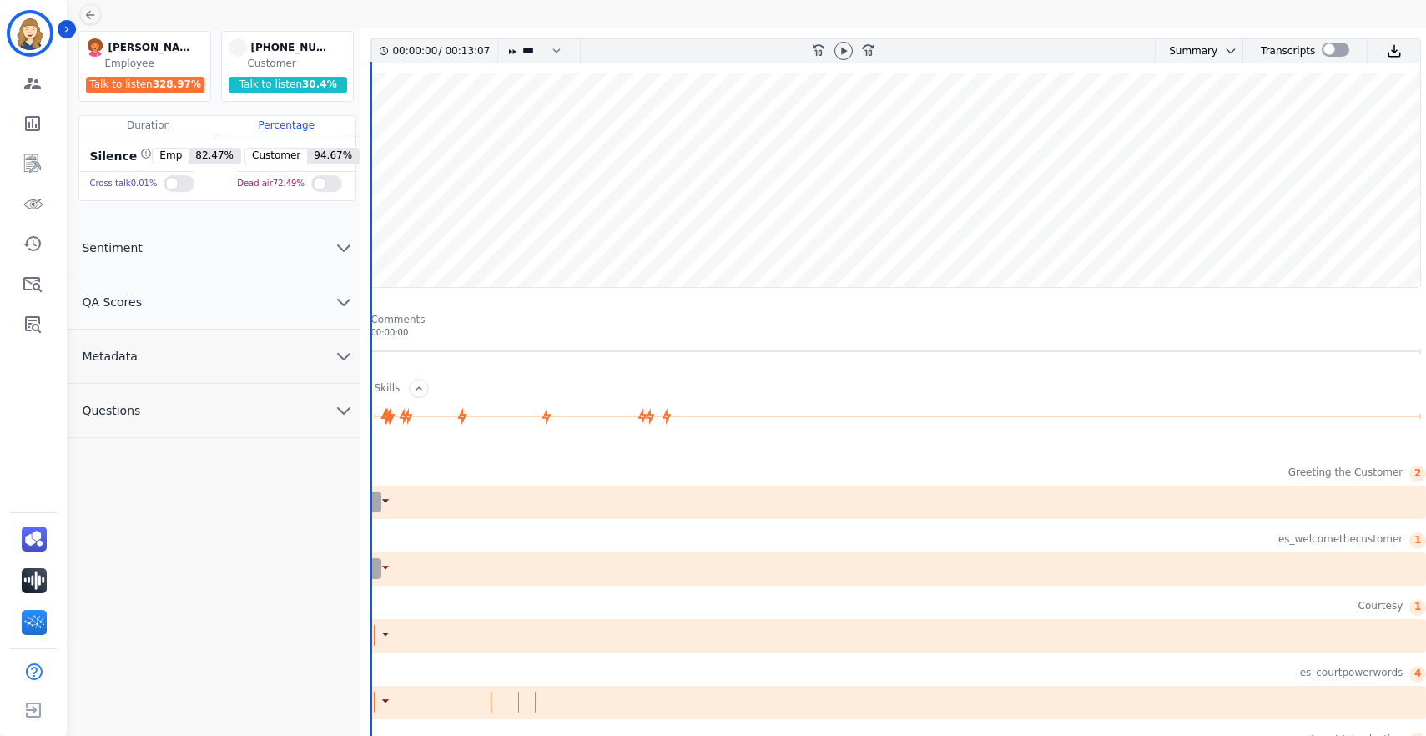
scroll to position [162, 0]
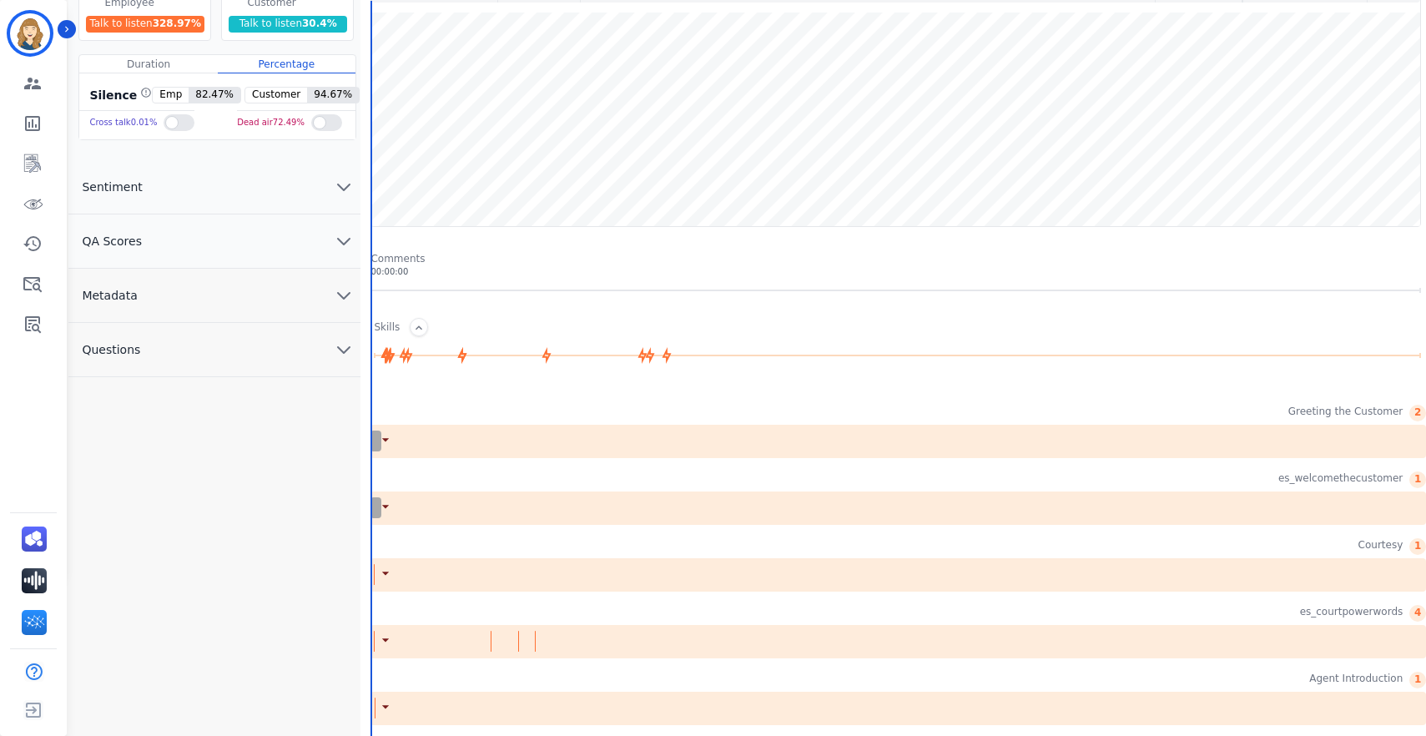
click at [381, 441] on icon at bounding box center [385, 439] width 17 height 17
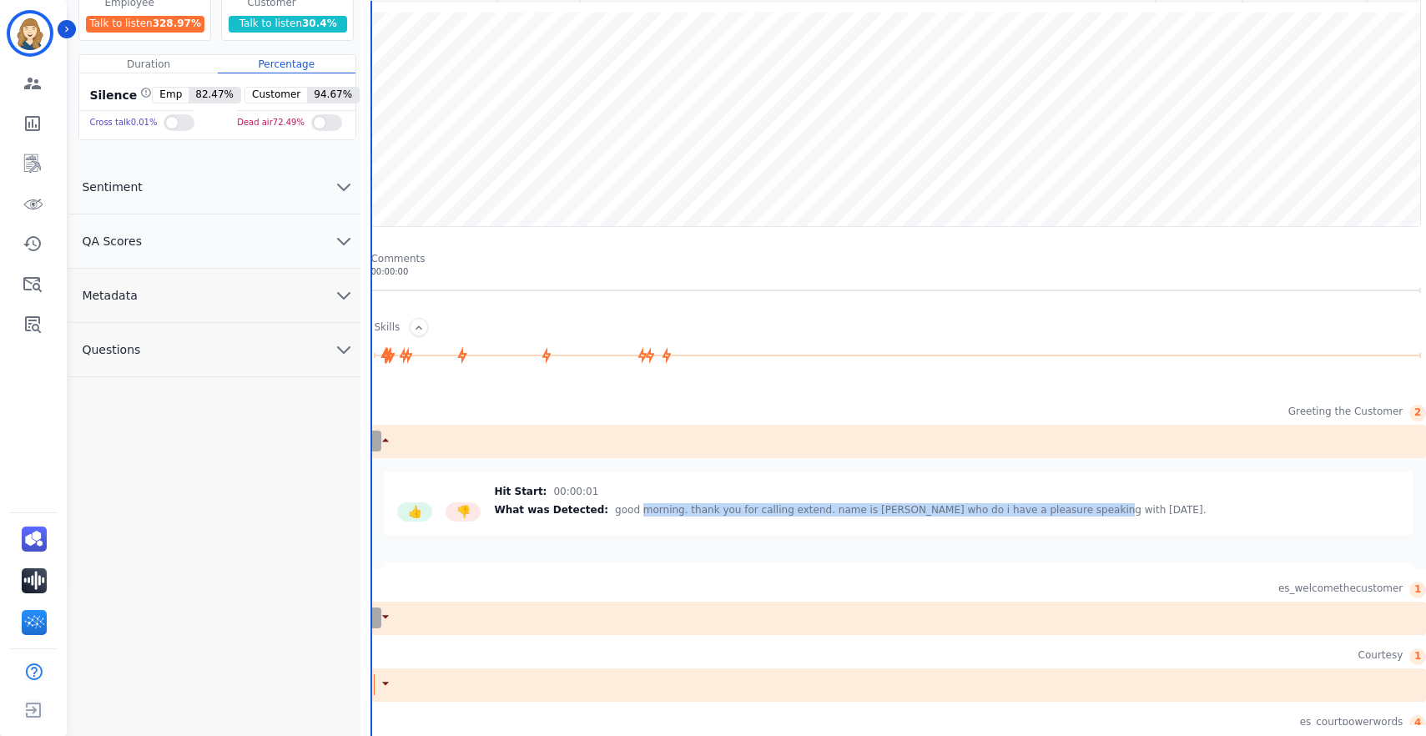
drag, startPoint x: 628, startPoint y: 514, endPoint x: 1062, endPoint y: 503, distance: 434.1
click at [1062, 503] on span "good morning. thank you for calling extend. name is [PERSON_NAME] who do i have…" at bounding box center [910, 509] width 591 height 13
click at [1107, 523] on div "👍 Rate this tag 👎 Rate this tag Hit Start: 00:00:01 What was Detected: good mor…" at bounding box center [898, 502] width 1029 height 63
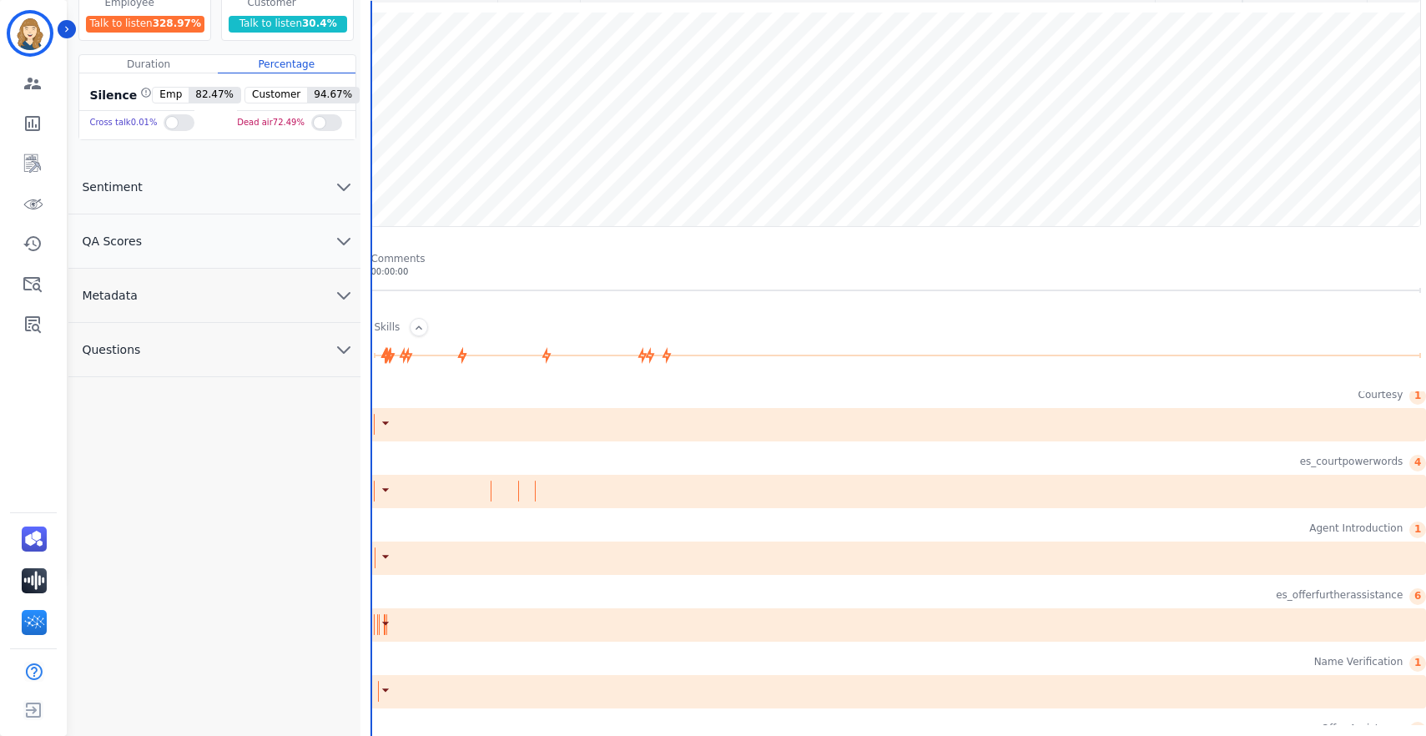
scroll to position [275, 0]
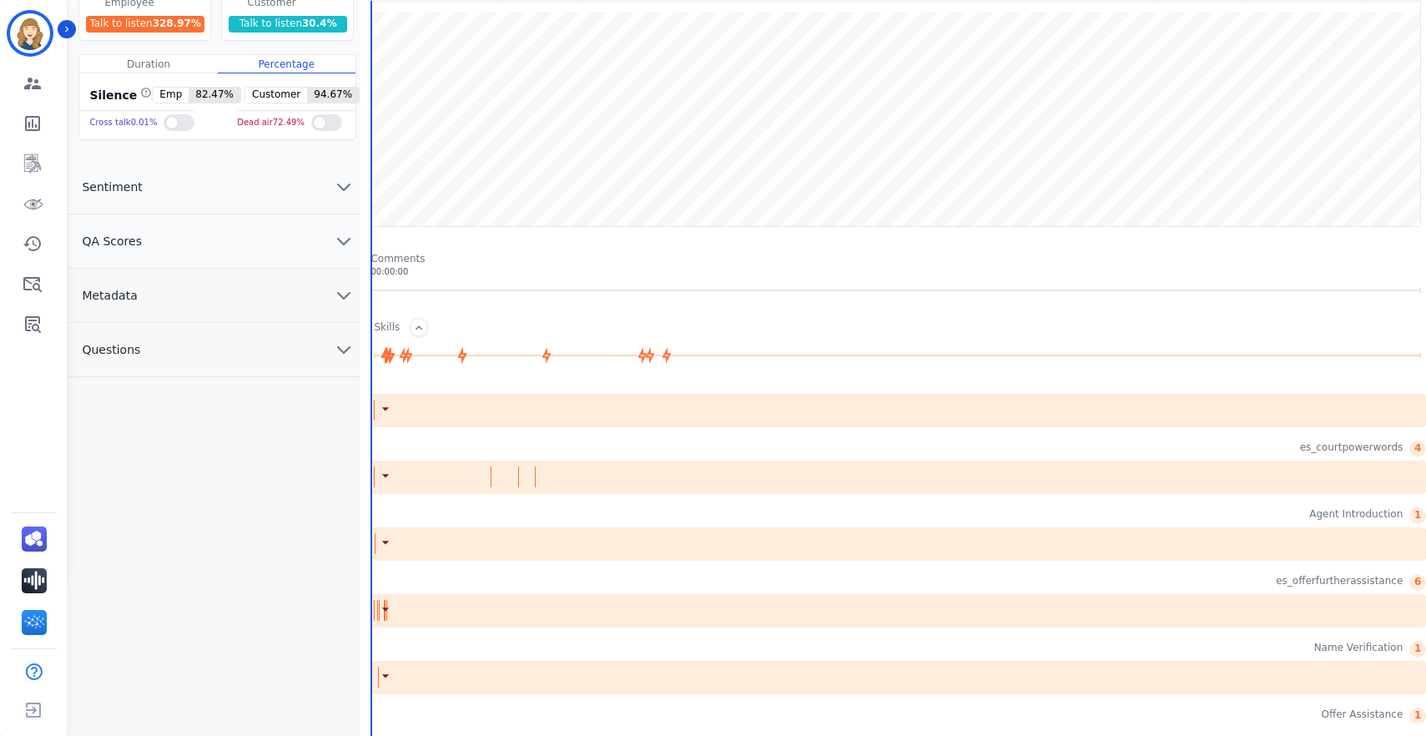
click at [387, 609] on icon at bounding box center [385, 609] width 17 height 17
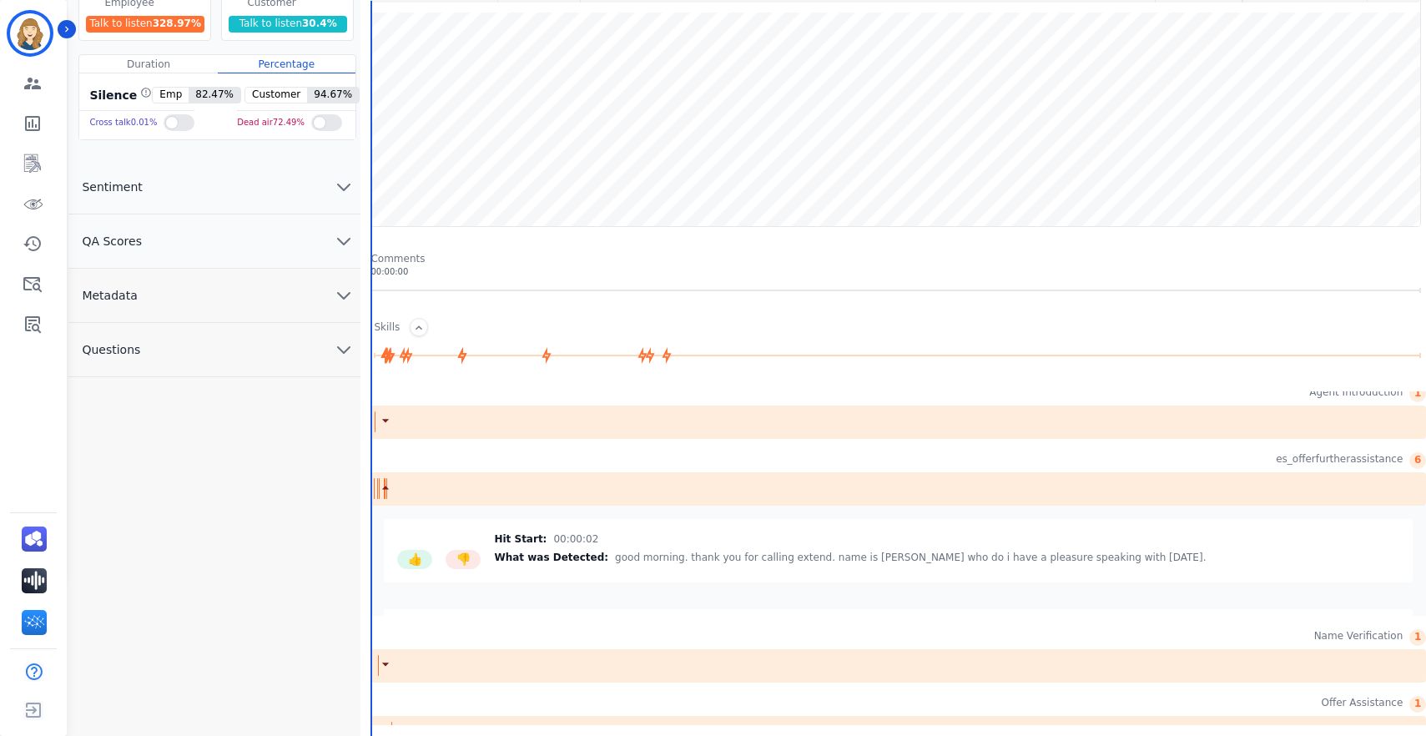
scroll to position [3, 0]
drag, startPoint x: 824, startPoint y: 557, endPoint x: 910, endPoint y: 550, distance: 85.4
click at [831, 555] on span "good morning. thank you for calling extend. name is [PERSON_NAME] who do i have…" at bounding box center [910, 553] width 591 height 13
drag, startPoint x: 884, startPoint y: 553, endPoint x: 1073, endPoint y: 554, distance: 189.4
click at [1073, 554] on span "good morning. thank you for calling extend. name is [PERSON_NAME] who do i have…" at bounding box center [910, 553] width 591 height 13
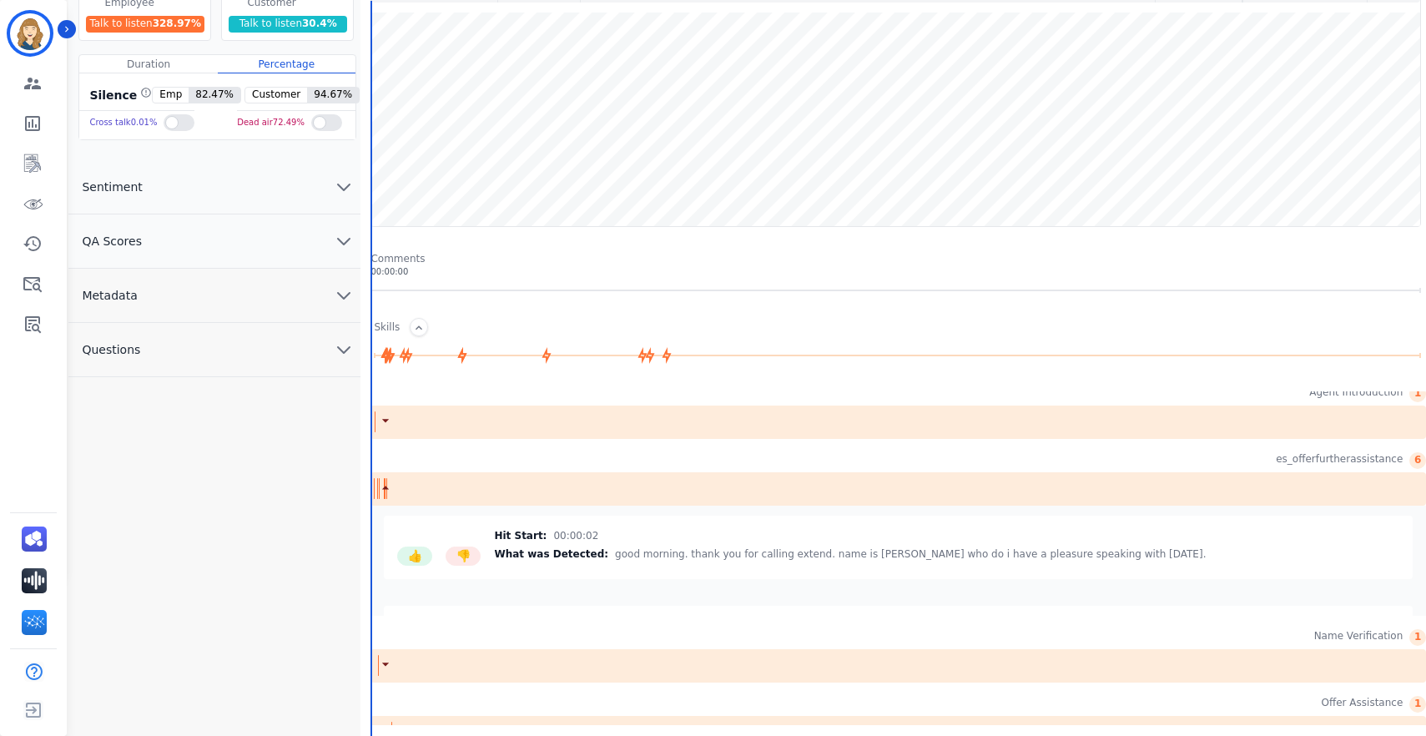
click at [389, 490] on icon at bounding box center [385, 487] width 17 height 17
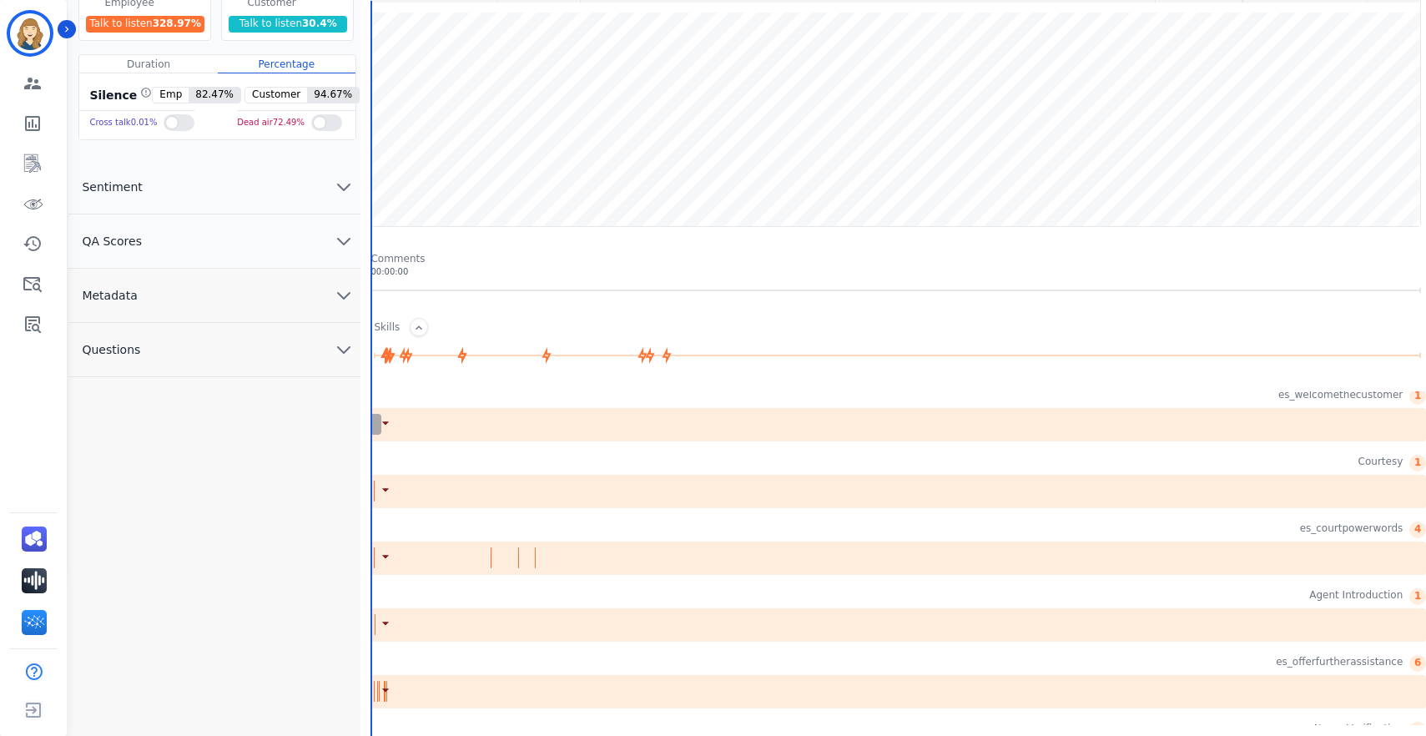
scroll to position [0, 0]
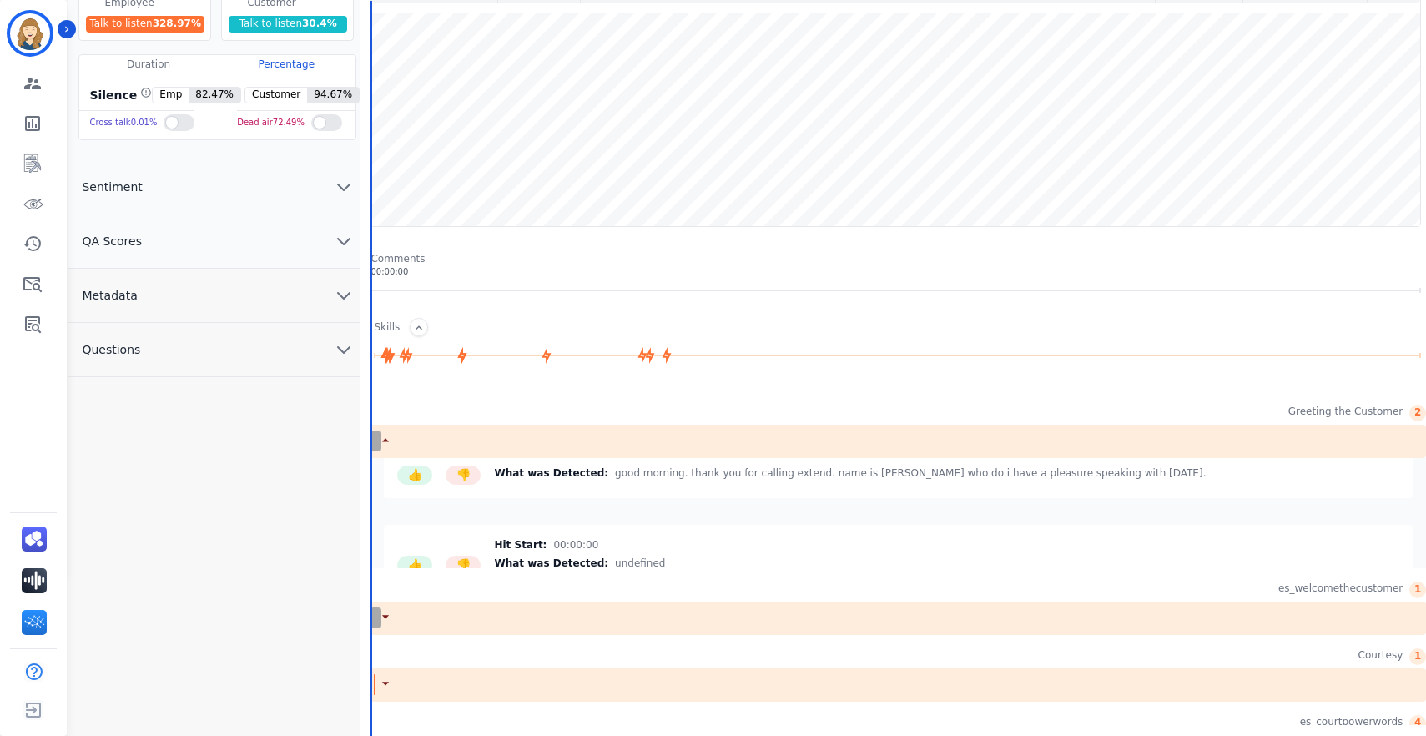
click at [385, 443] on icon at bounding box center [385, 439] width 17 height 17
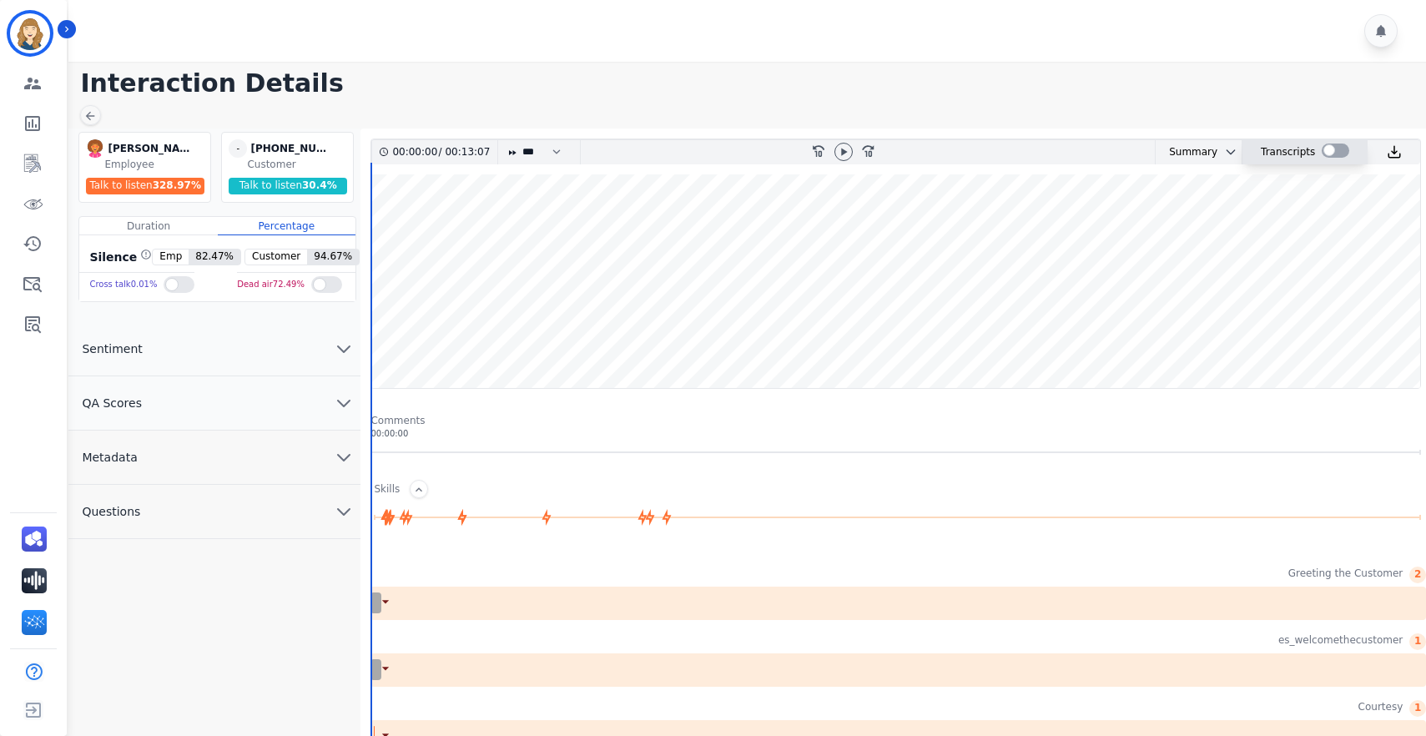
click at [1131, 141] on div at bounding box center [1336, 152] width 28 height 24
click at [1131, 152] on div at bounding box center [1336, 151] width 28 height 14
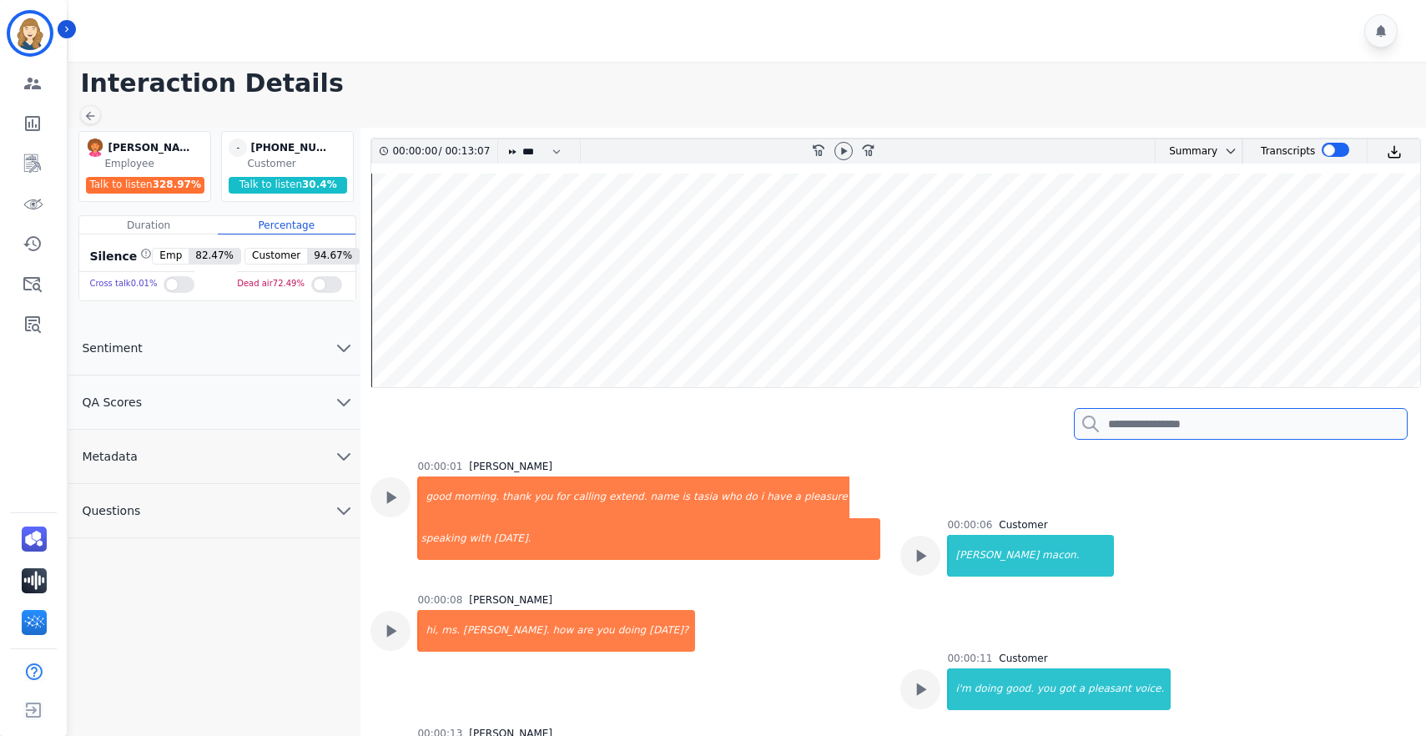
click at [1131, 424] on input "search" at bounding box center [1241, 424] width 334 height 32
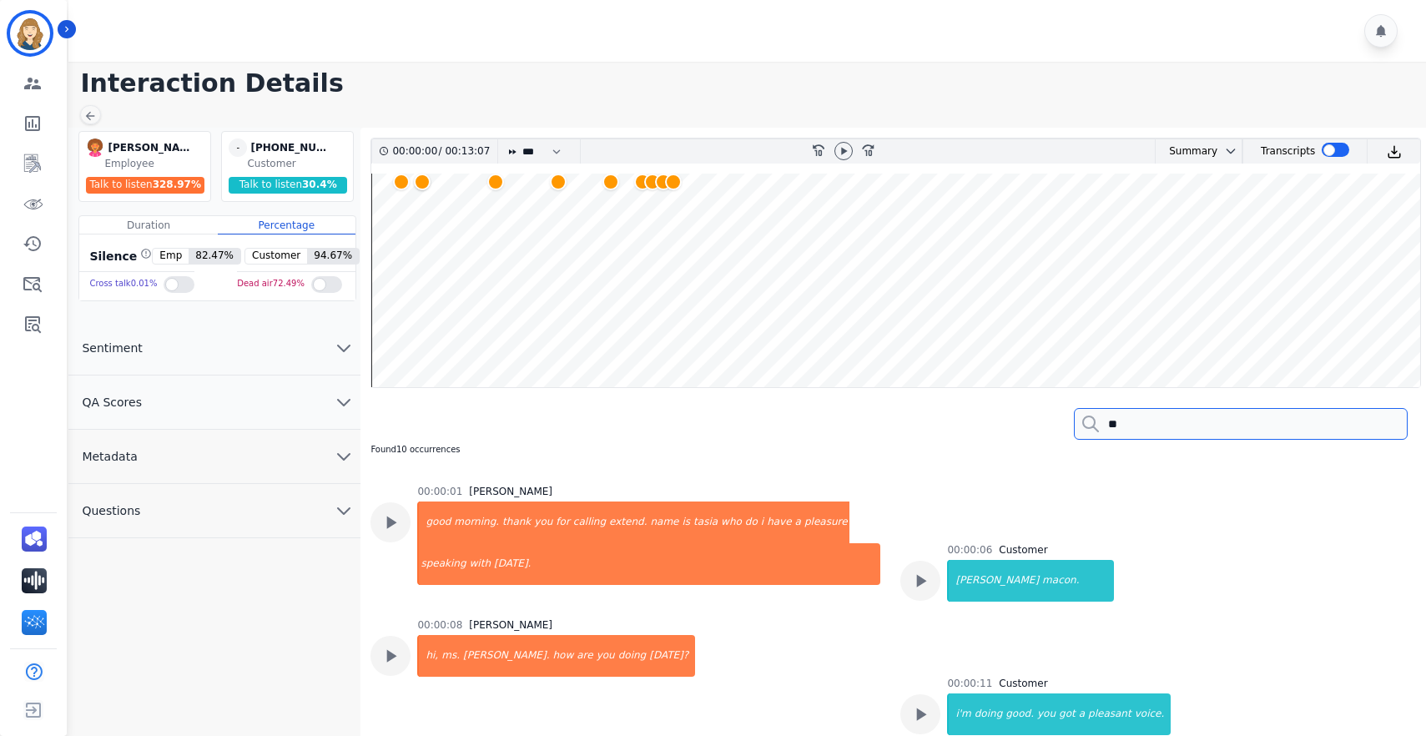
type input "*"
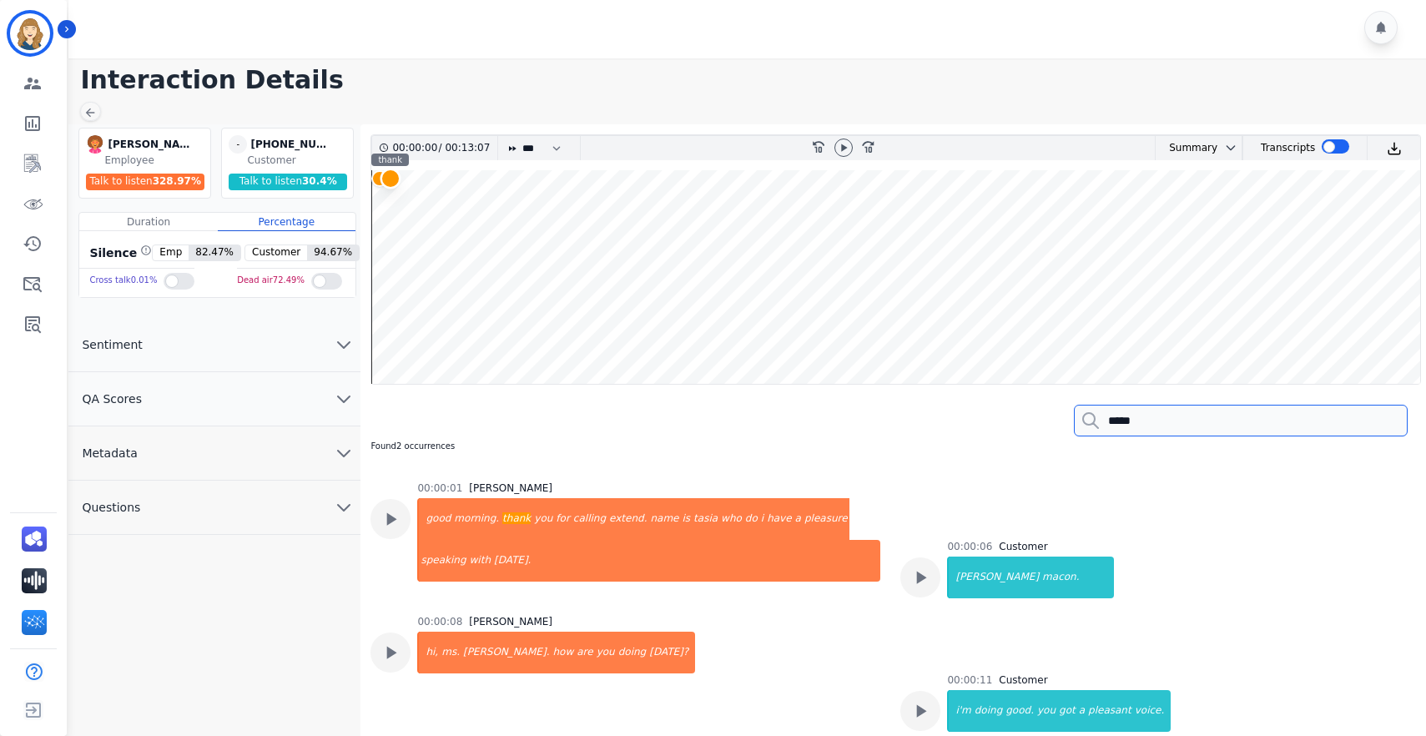
type input "*****"
click at [386, 180] on div at bounding box center [390, 179] width 21 height 21
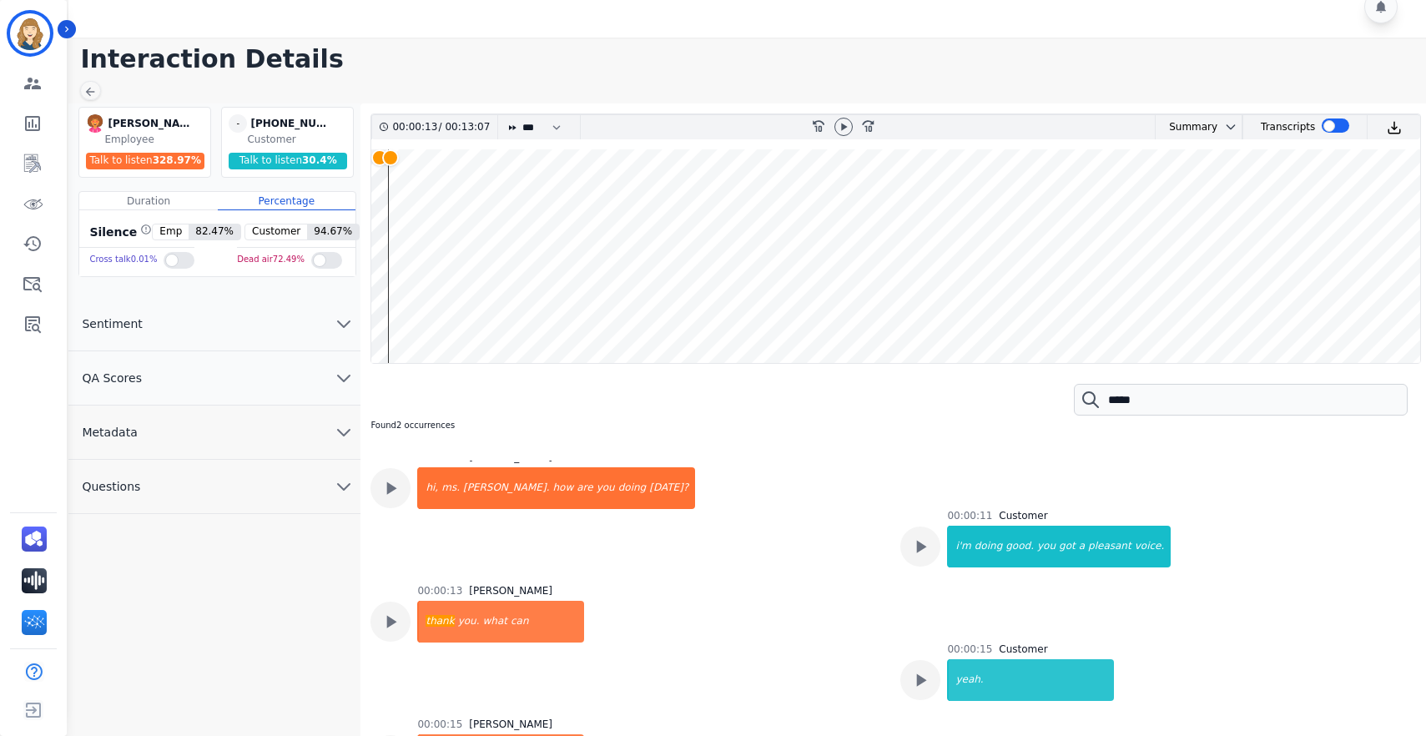
scroll to position [35, 0]
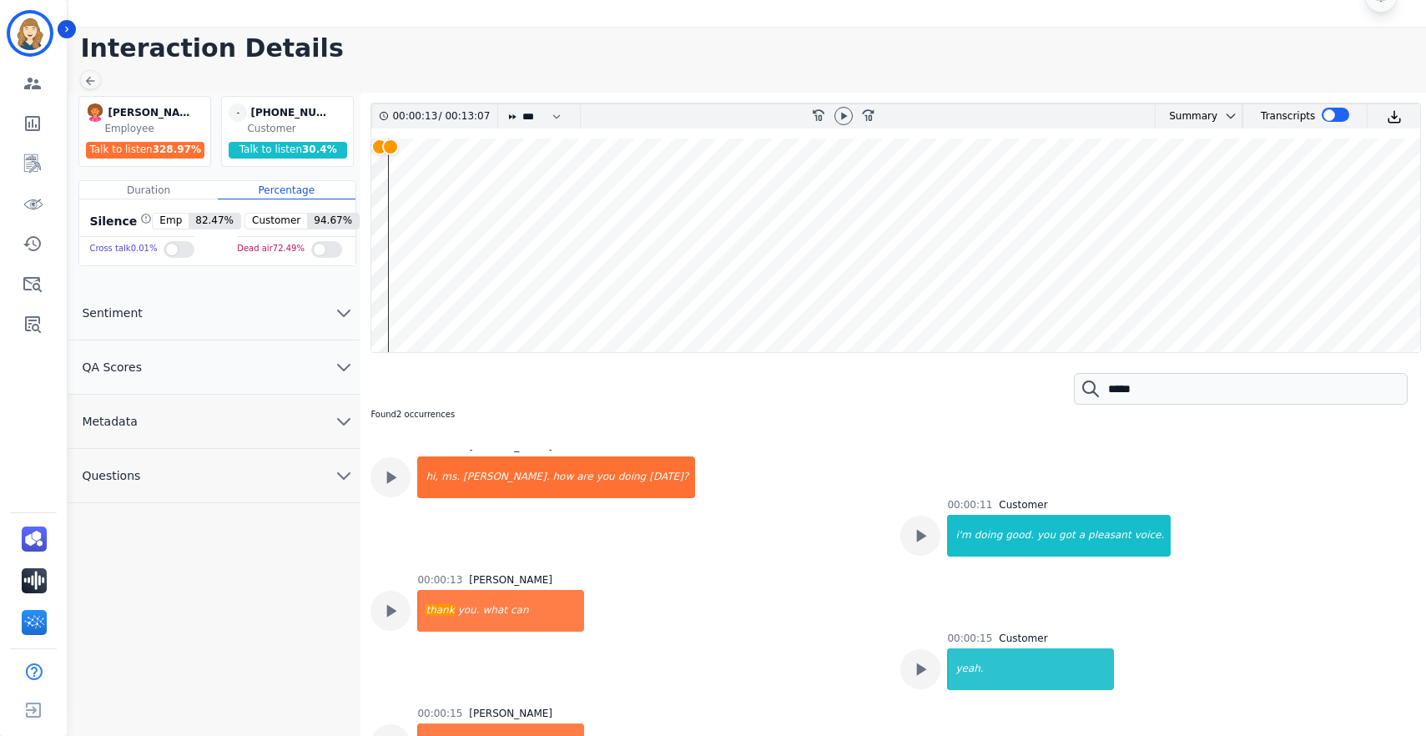
click at [537, 349] on wave at bounding box center [895, 246] width 1049 height 214
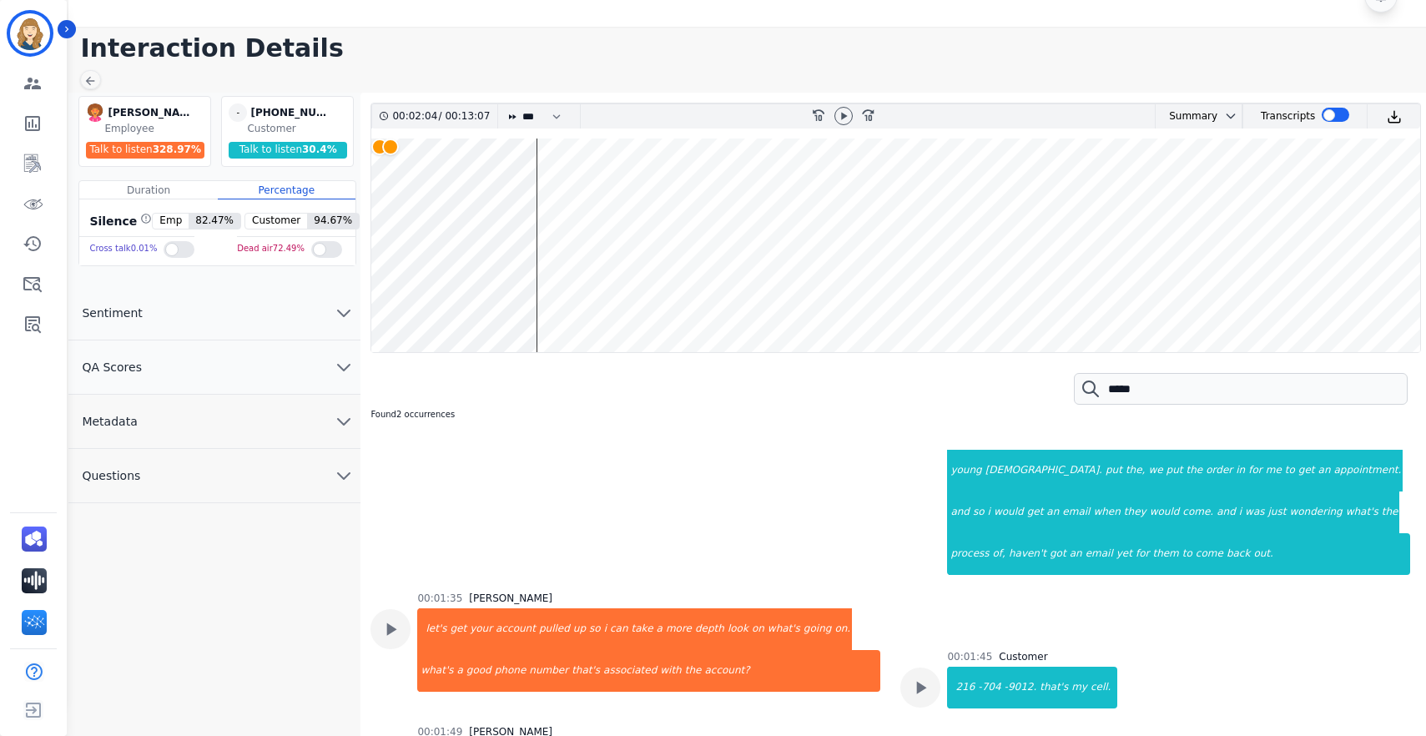
scroll to position [1077, 0]
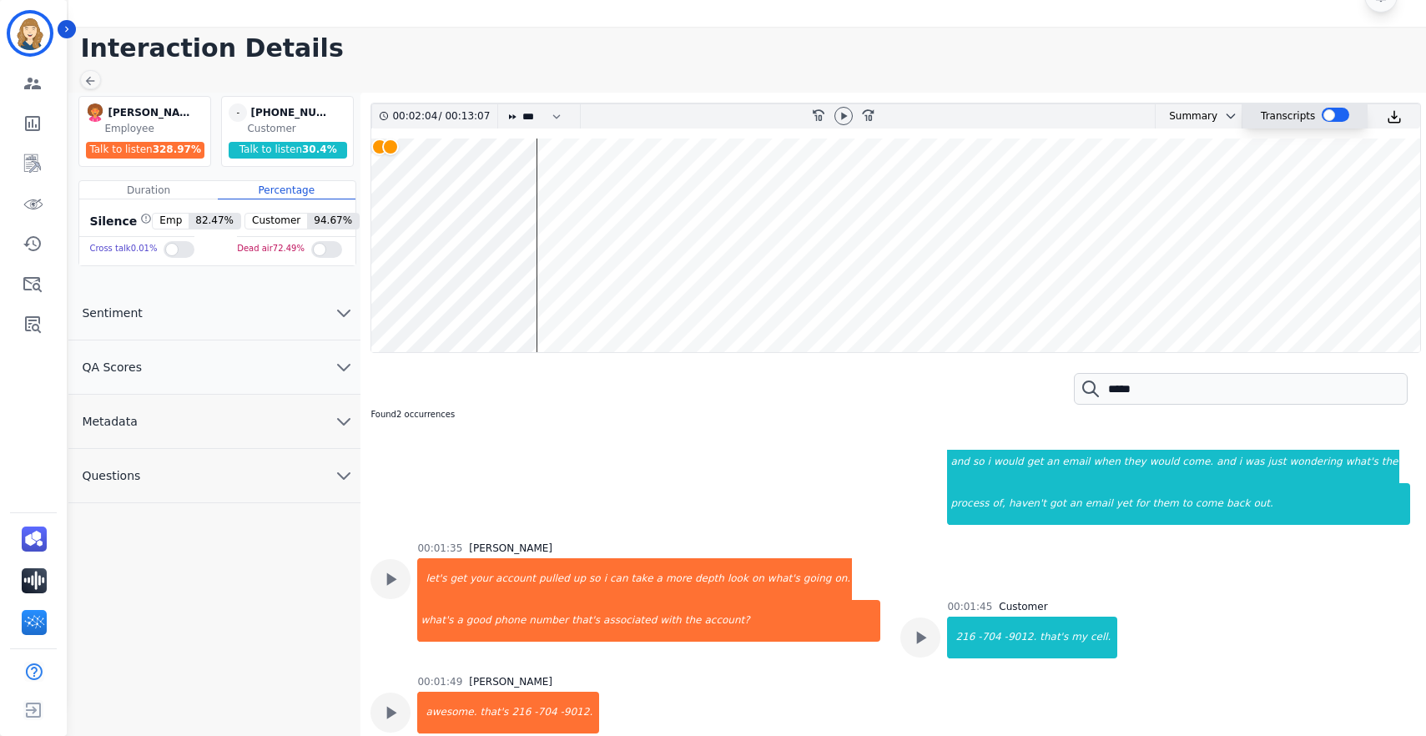
click at [1131, 114] on div at bounding box center [1336, 115] width 28 height 14
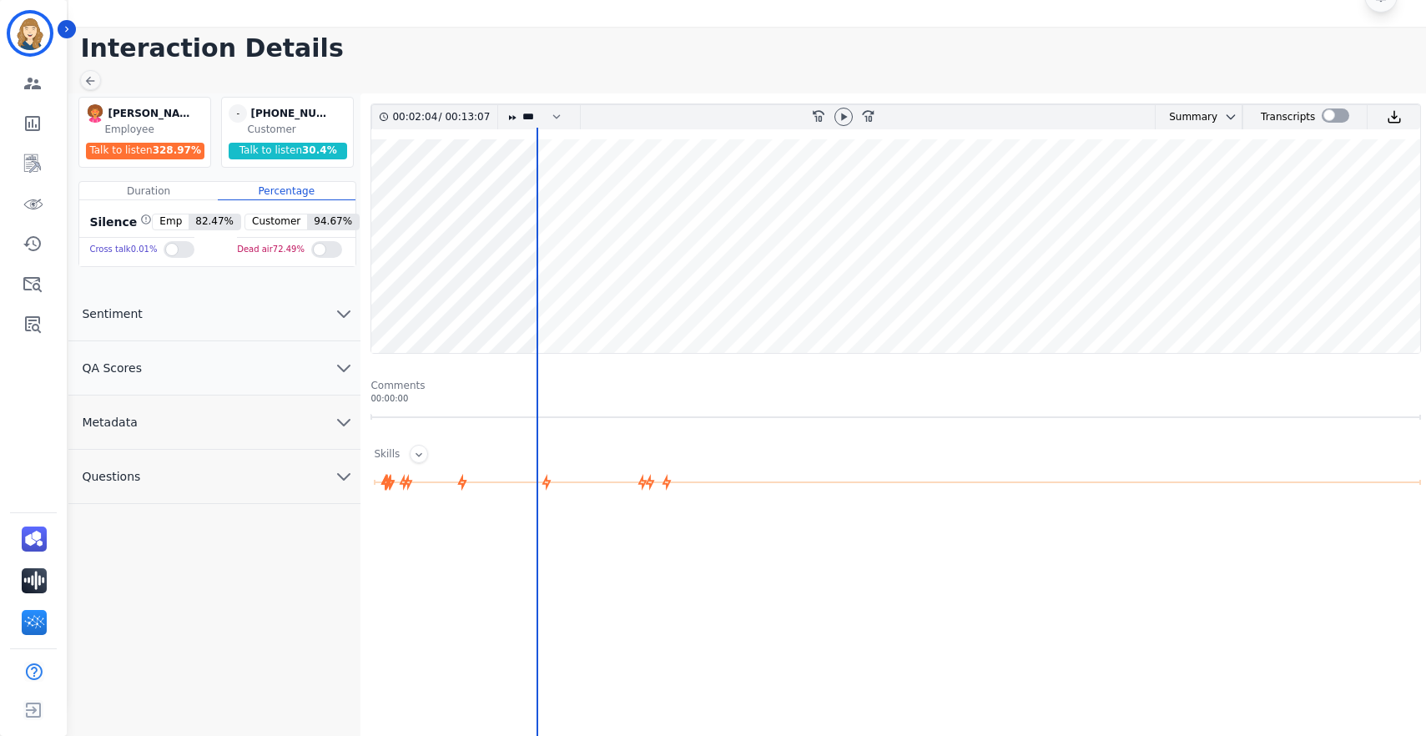
click at [631, 414] on div at bounding box center [896, 417] width 1051 height 8
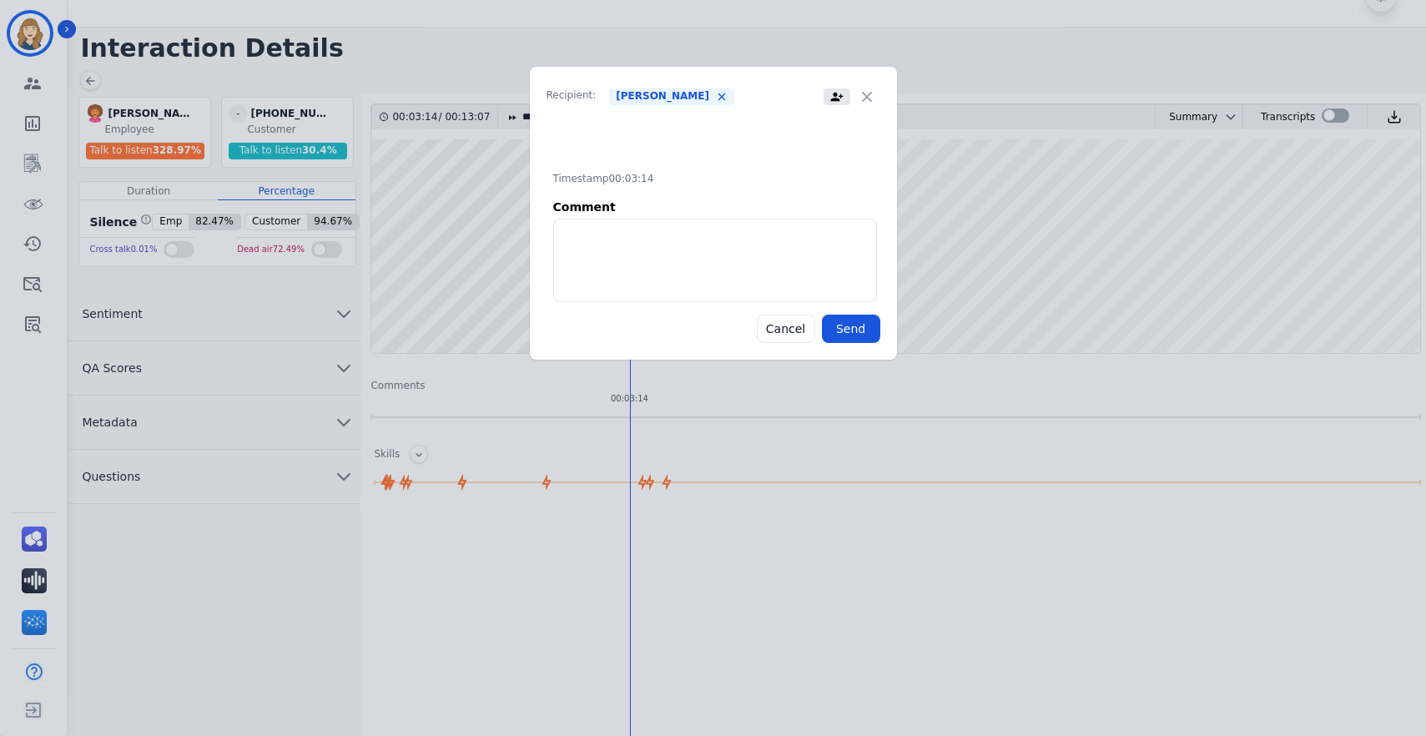
scroll to position [38, 0]
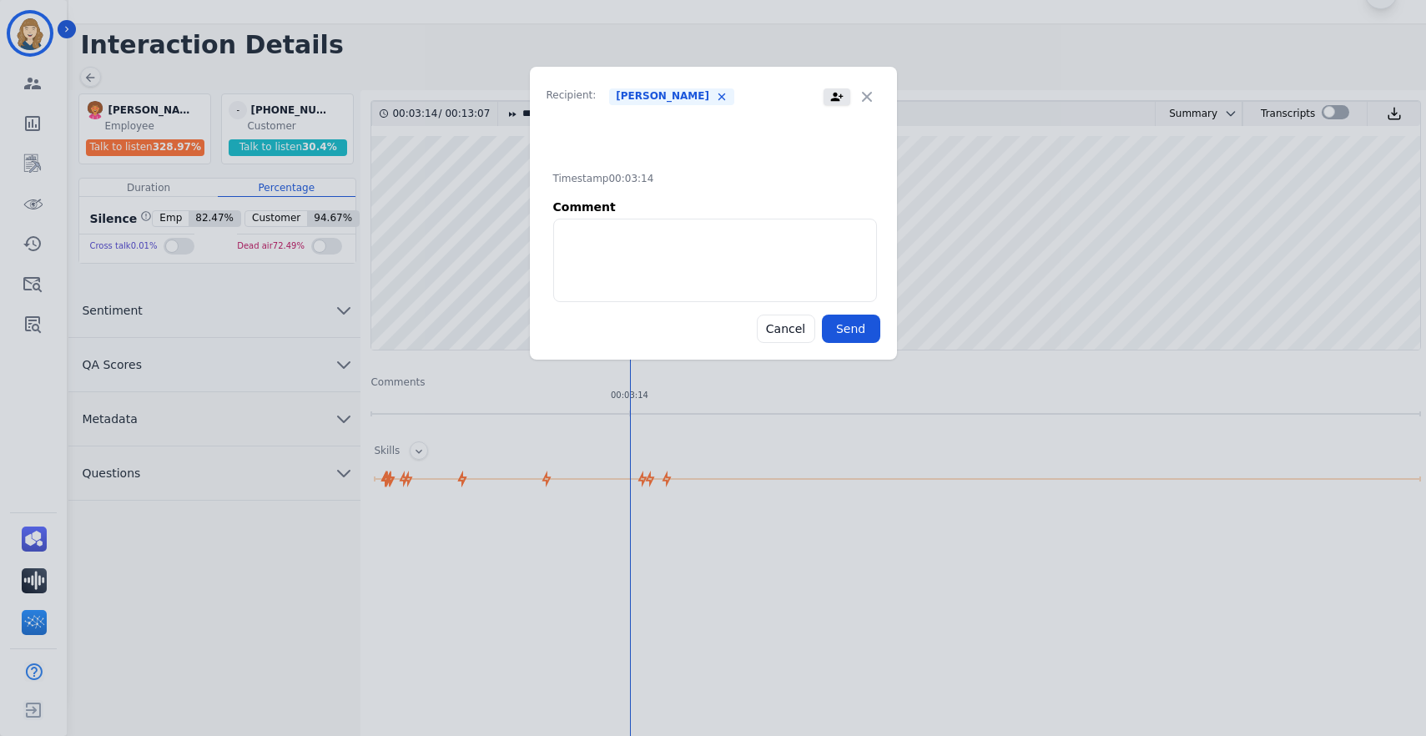
click at [841, 98] on icon at bounding box center [836, 96] width 13 height 17
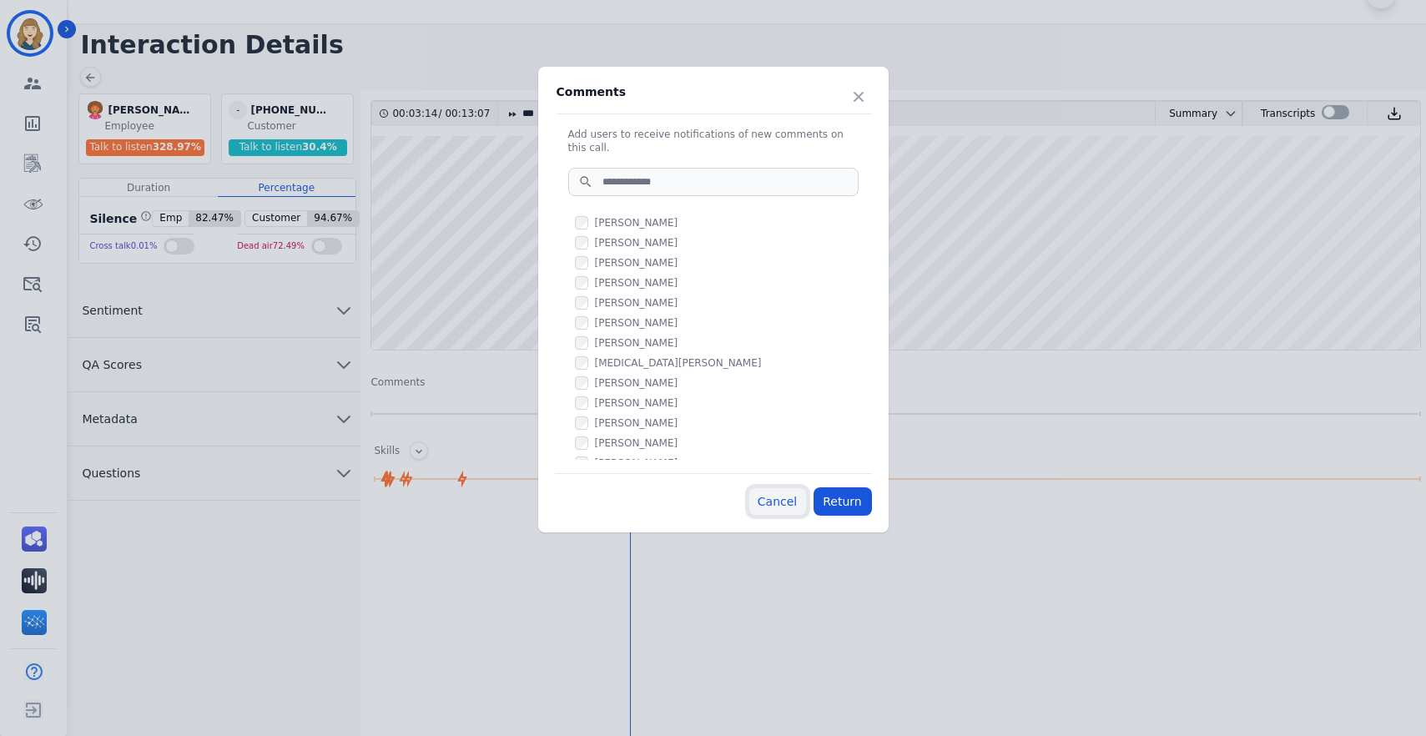
click at [773, 501] on button "Cancel" at bounding box center [778, 501] width 58 height 28
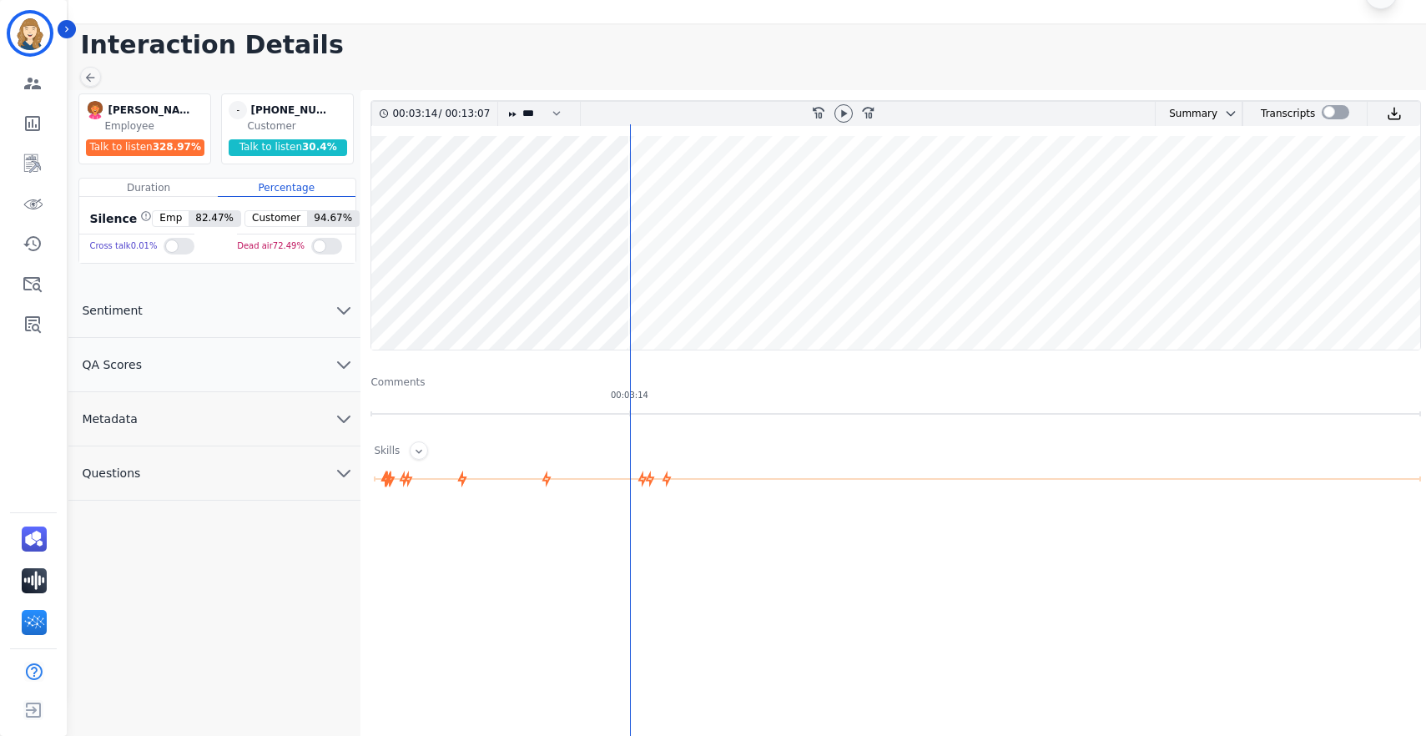
scroll to position [0, 0]
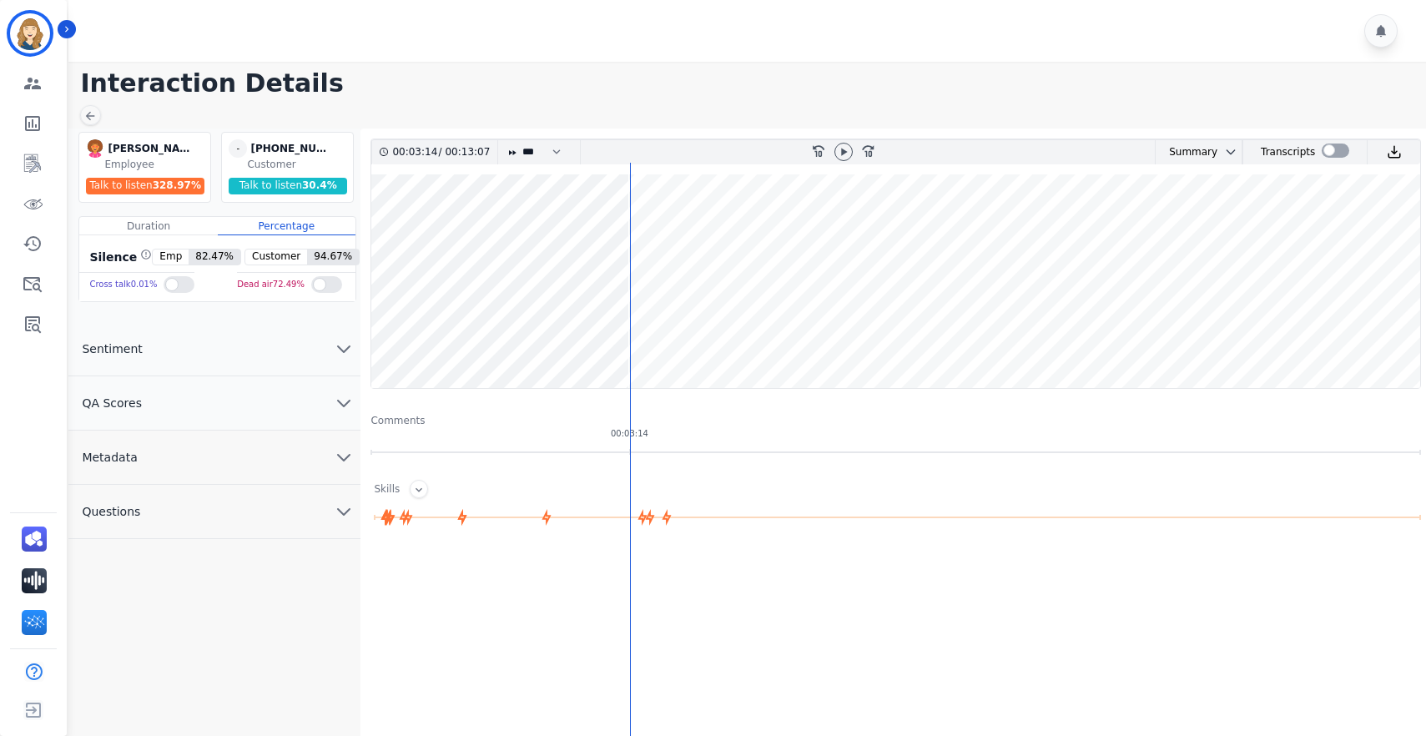
click at [268, 514] on button "Questions" at bounding box center [214, 512] width 292 height 54
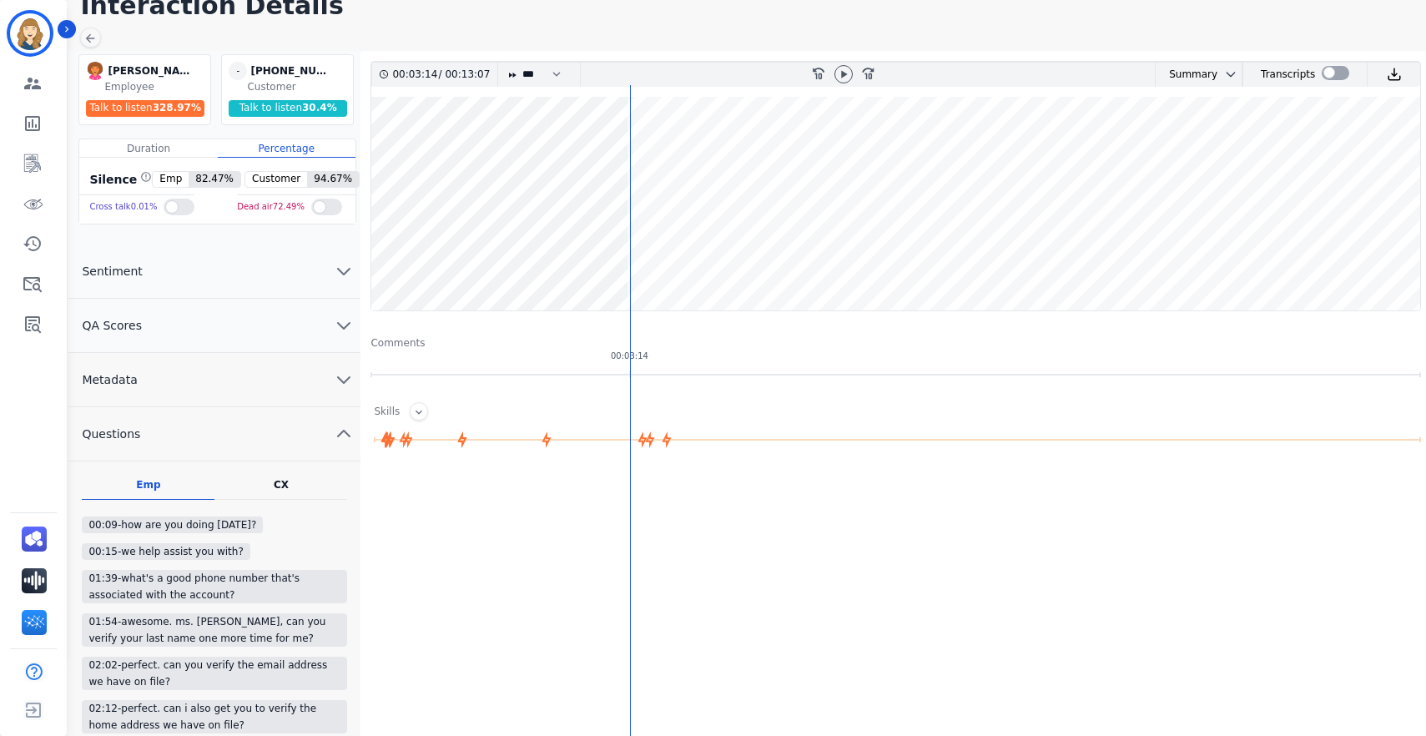
scroll to position [190, 0]
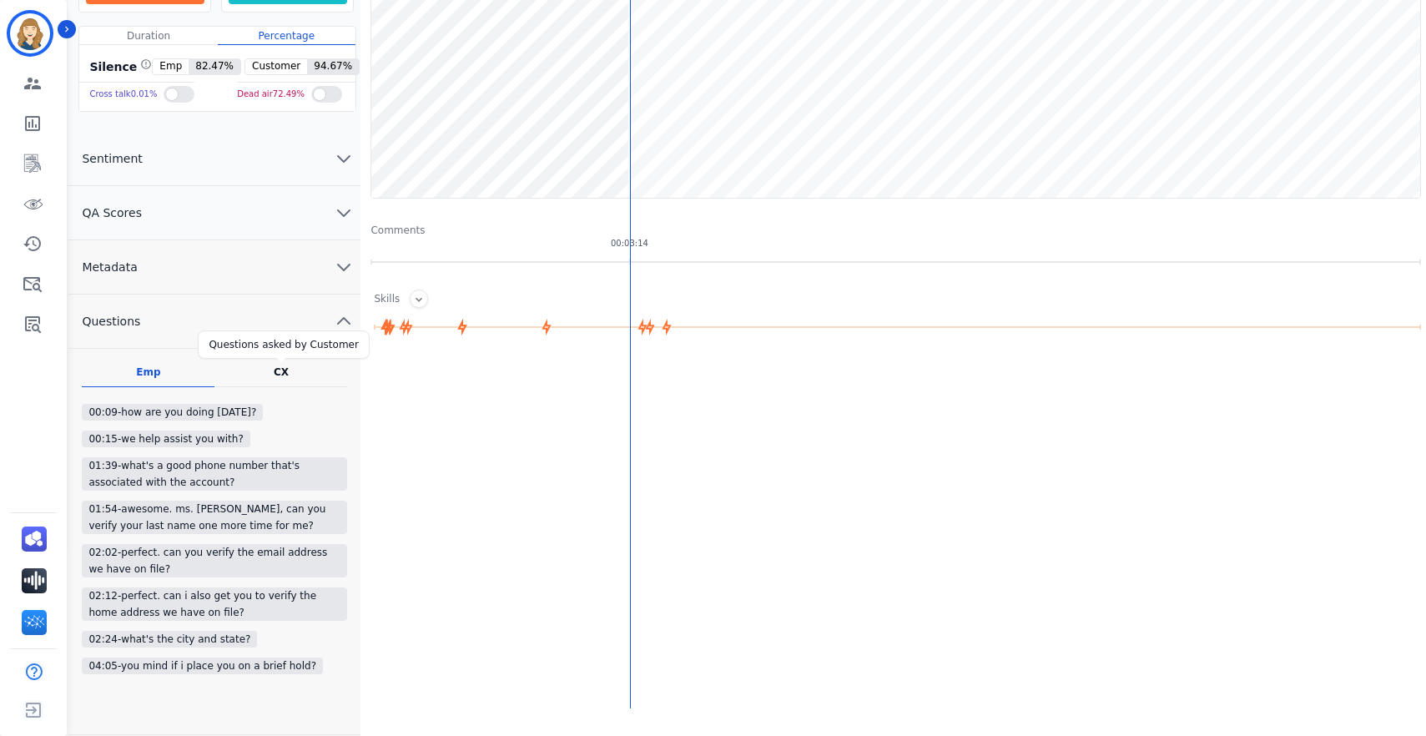
click at [282, 377] on div "CX" at bounding box center [281, 372] width 15 height 13
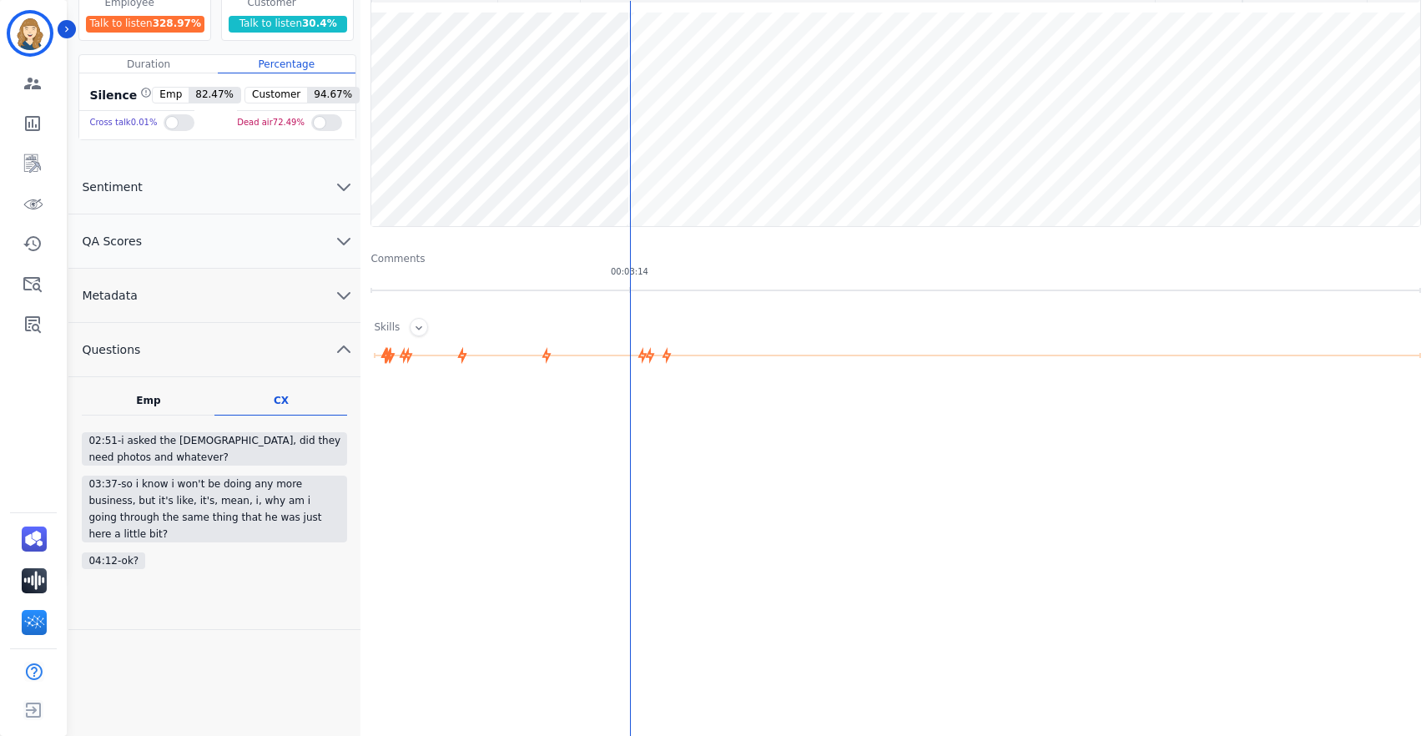
scroll to position [162, 0]
click at [350, 345] on icon "chevron up" at bounding box center [344, 350] width 20 height 20
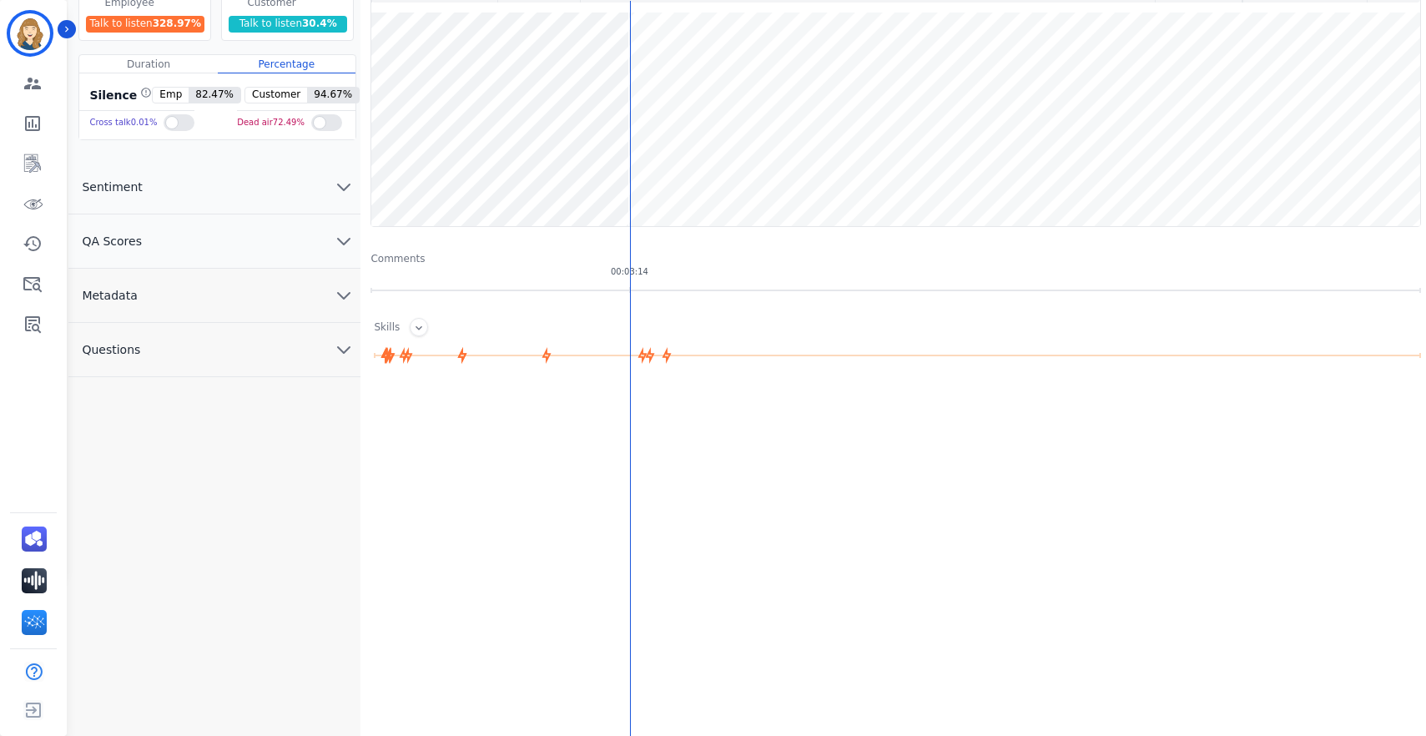
click at [177, 300] on button "Metadata" at bounding box center [214, 296] width 292 height 54
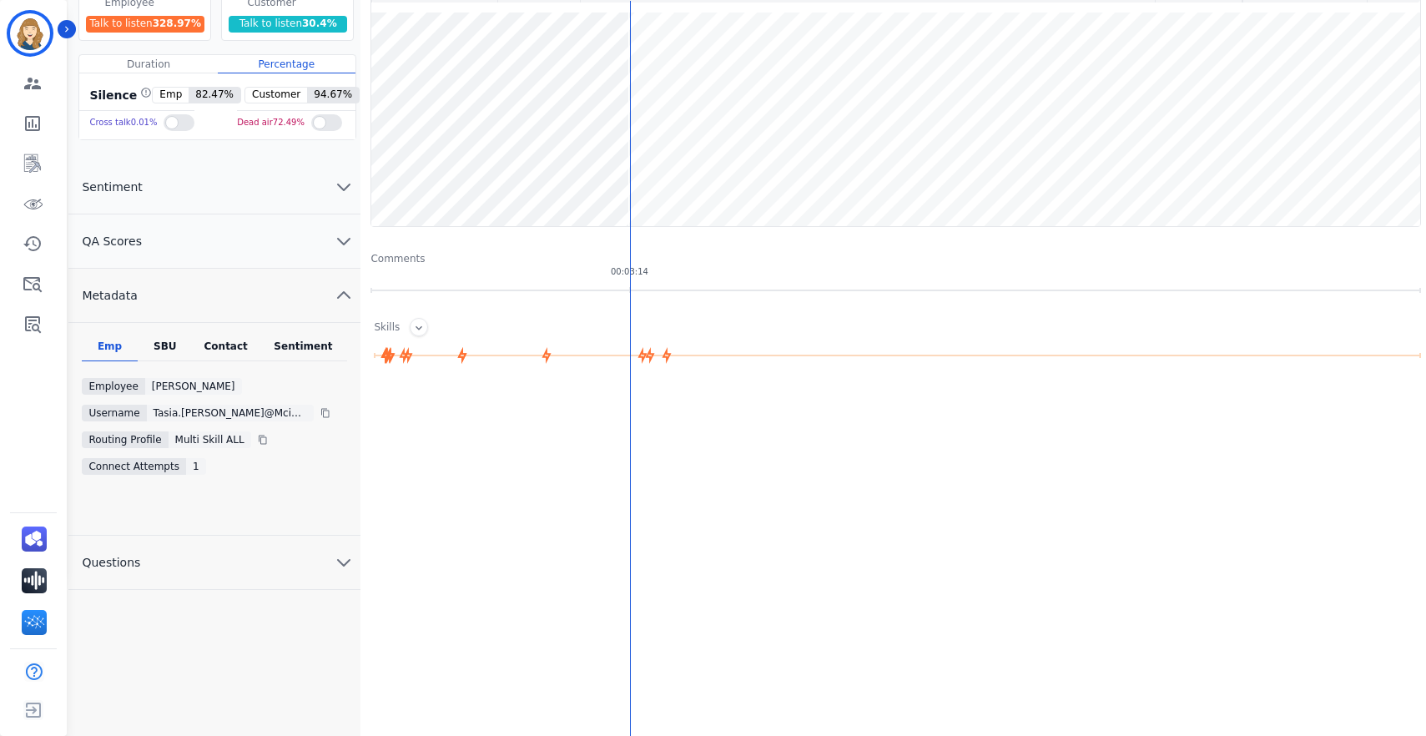
click at [344, 295] on icon "chevron up" at bounding box center [344, 295] width 20 height 20
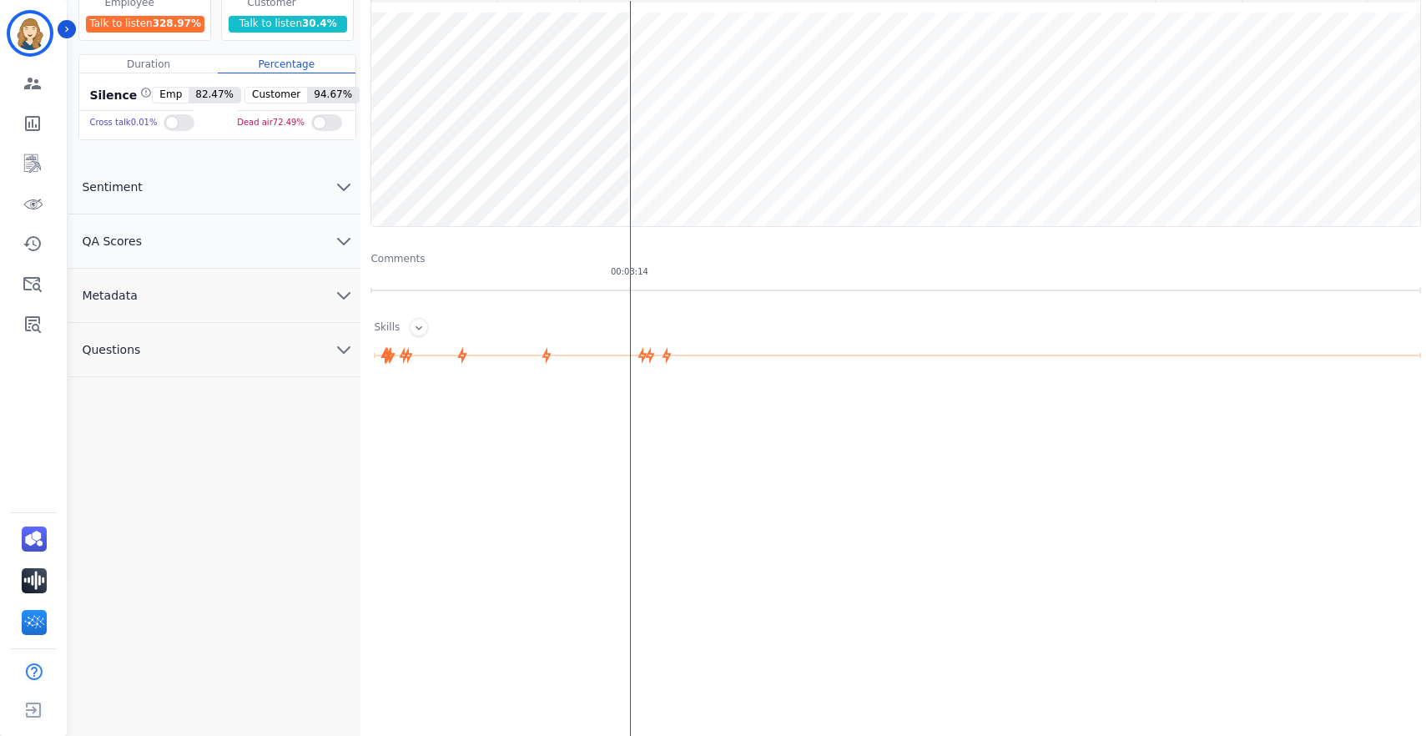
click at [183, 185] on button "Sentiment" at bounding box center [214, 187] width 292 height 54
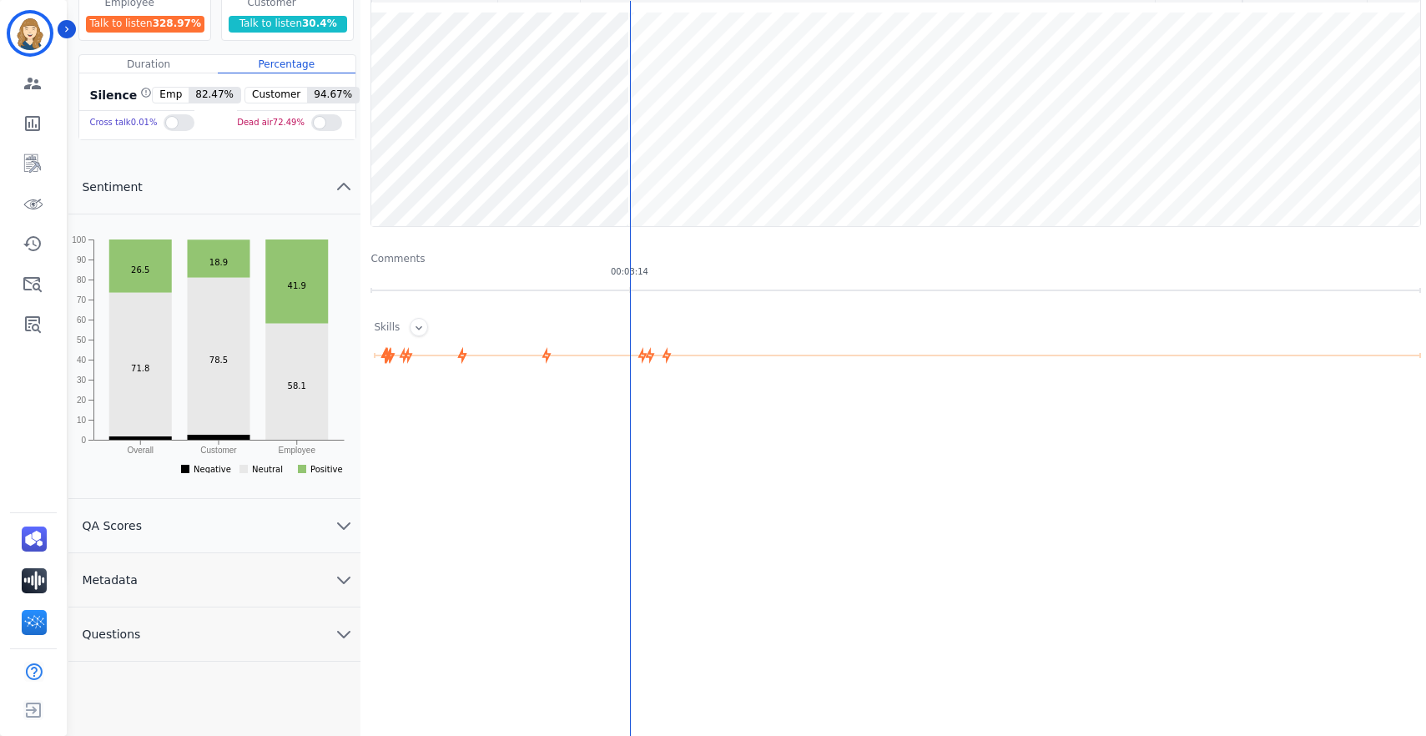
click at [339, 181] on icon "chevron up" at bounding box center [344, 187] width 20 height 20
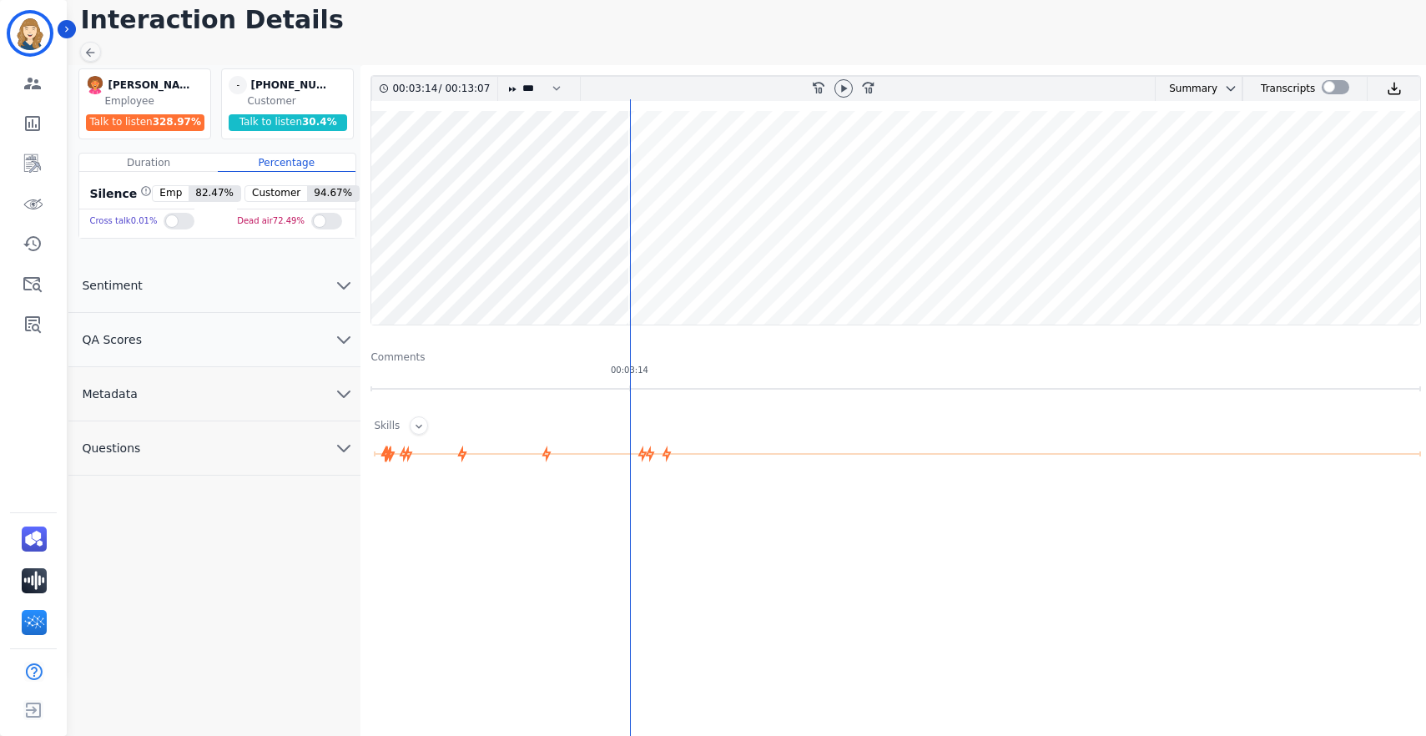
scroll to position [0, 0]
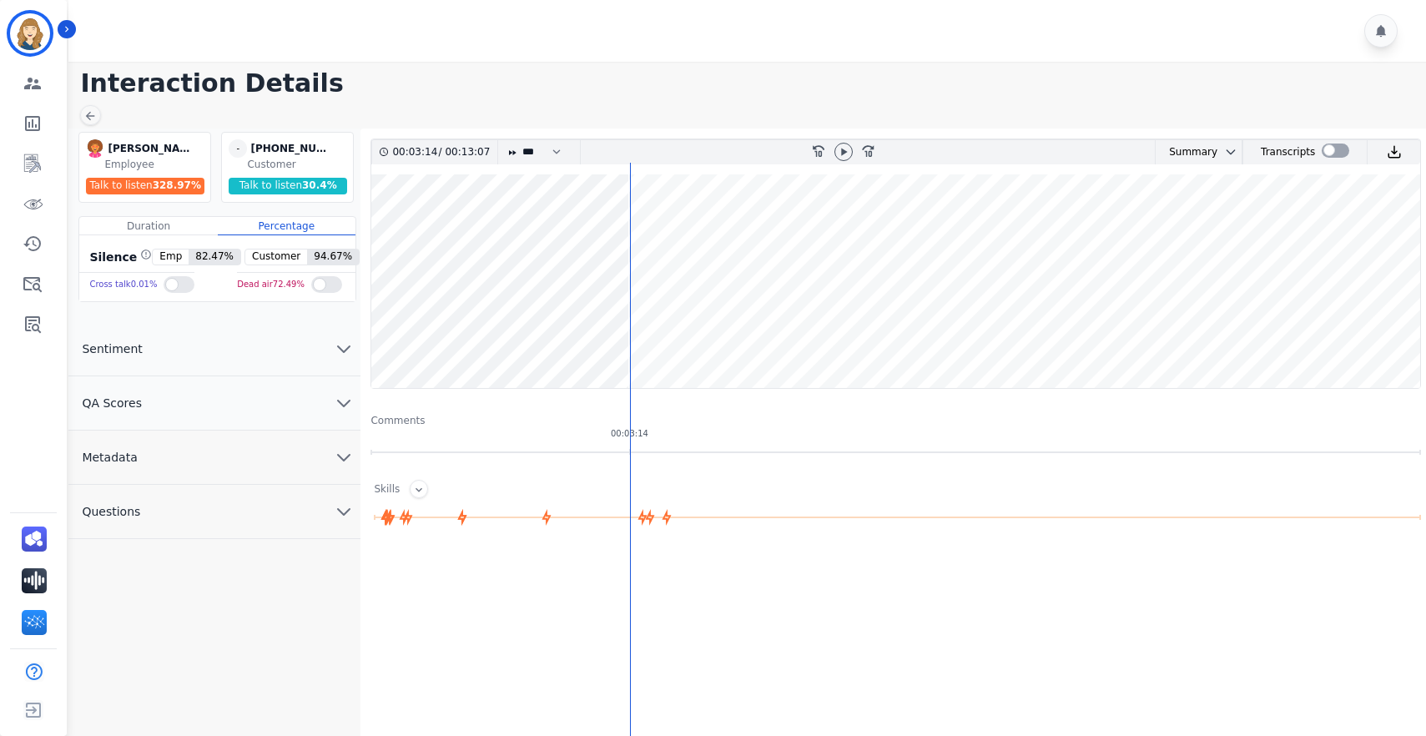
click at [214, 413] on button "QA Scores" at bounding box center [214, 403] width 292 height 54
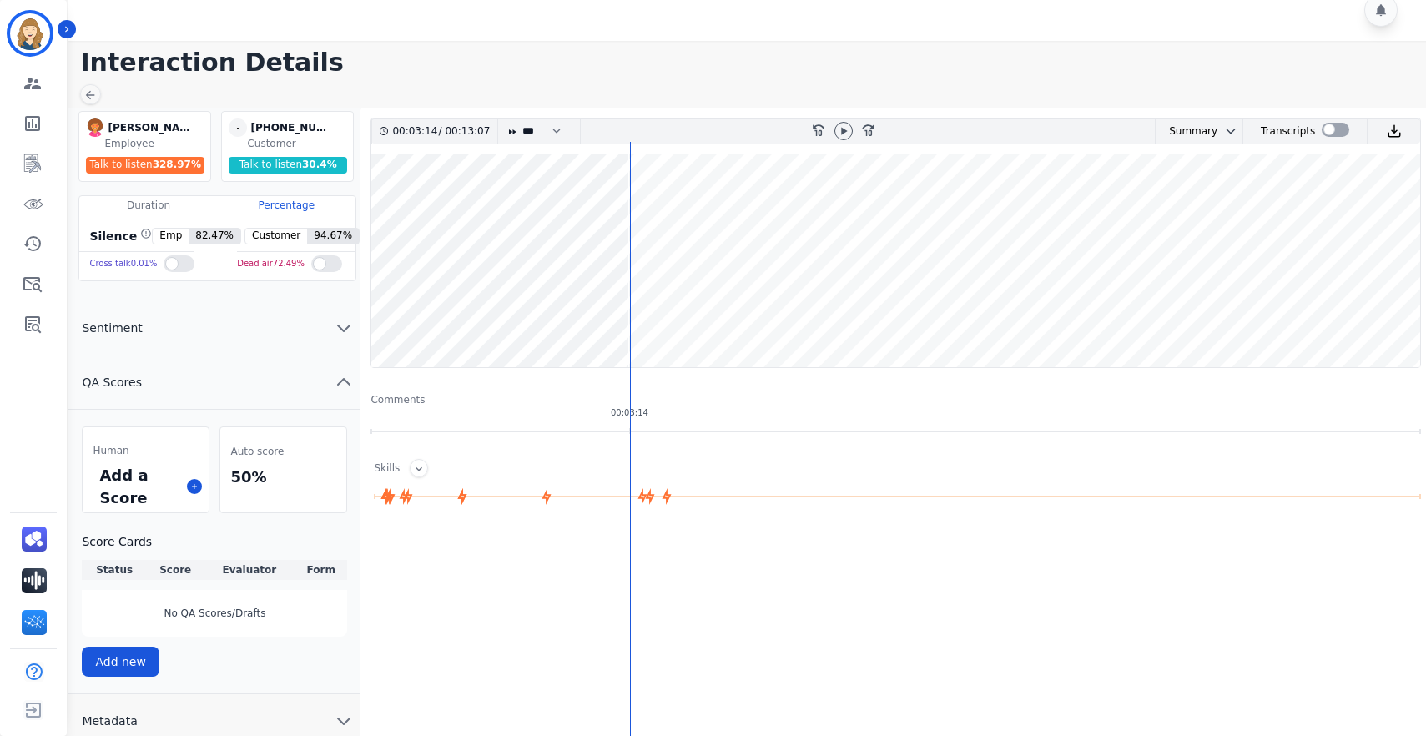
scroll to position [32, 0]
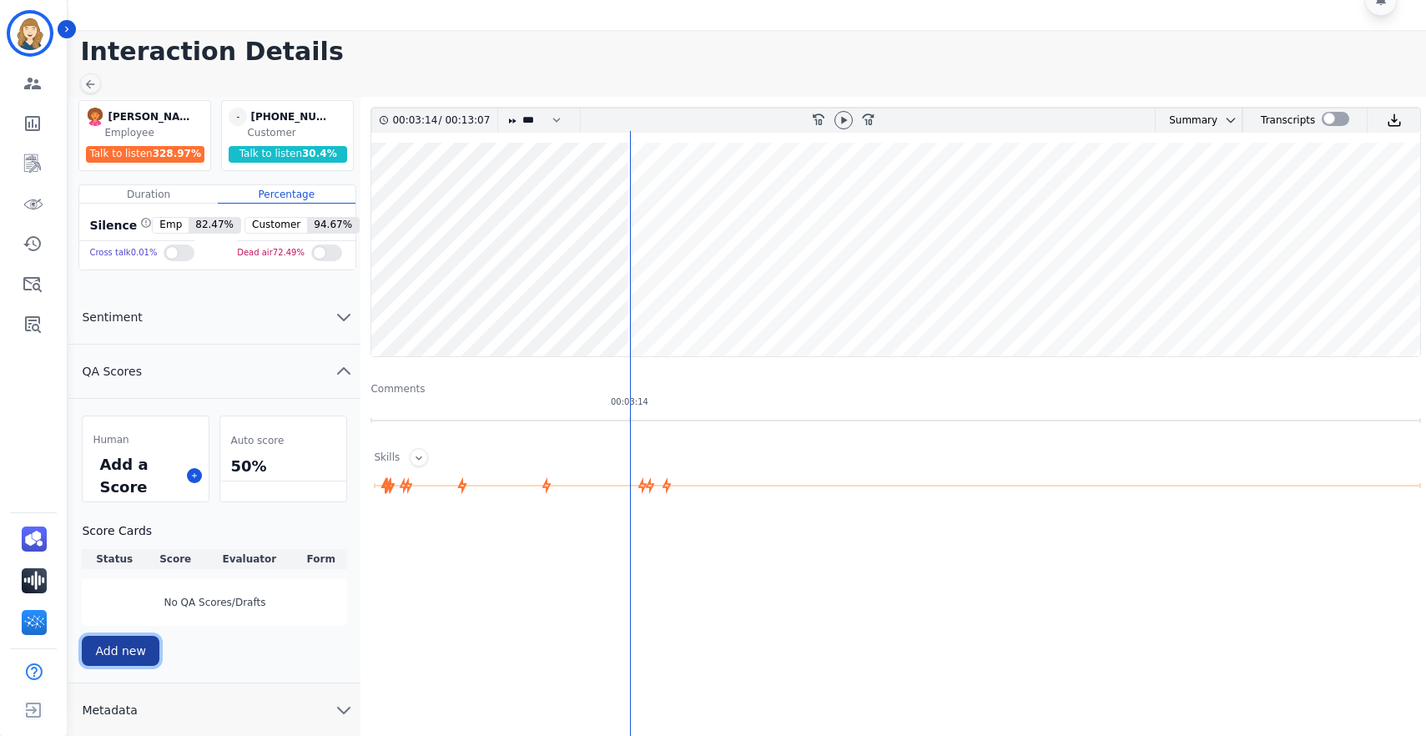
click at [115, 653] on button "Add new" at bounding box center [121, 651] width 78 height 30
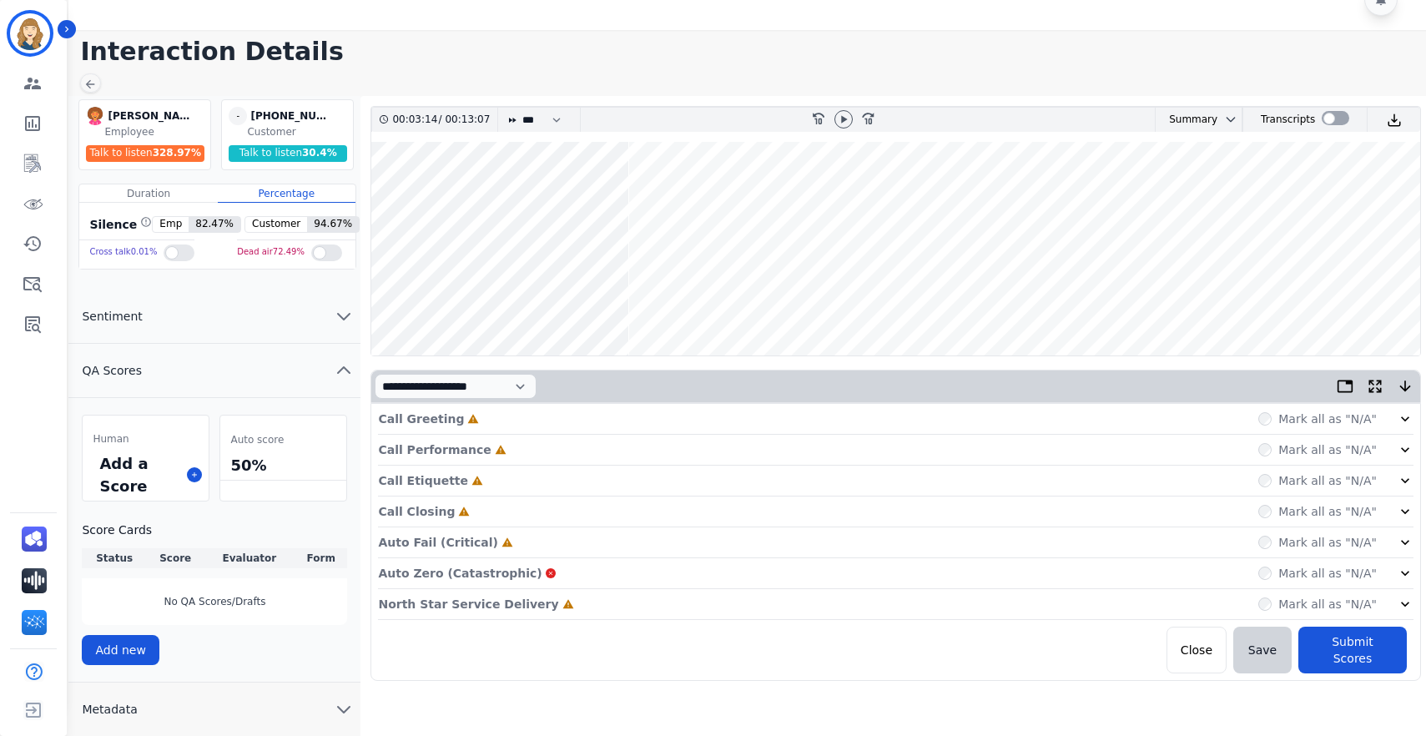
click at [598, 419] on div "Call Greeting Incomplete Mark all as "N/A"" at bounding box center [896, 419] width 1036 height 31
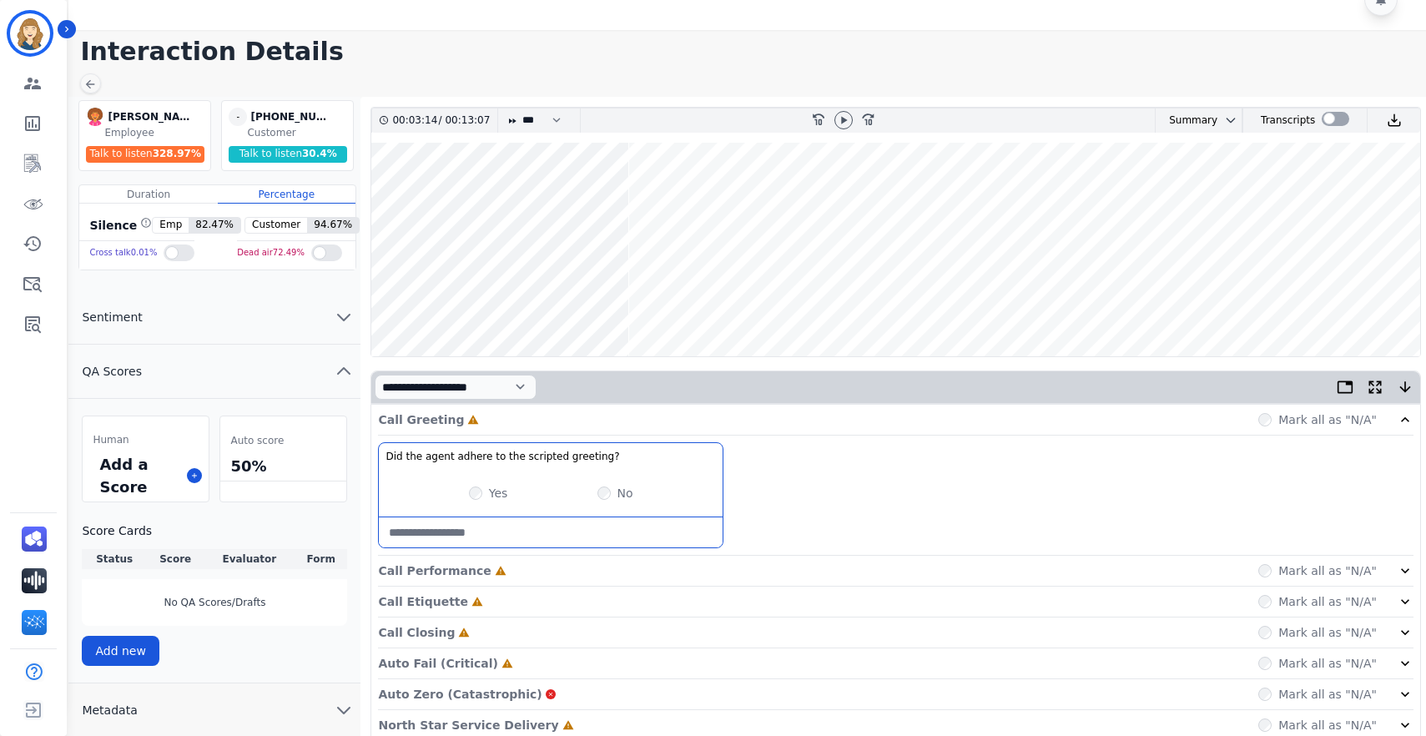
click at [530, 544] on greeting\?-note at bounding box center [551, 532] width 344 height 30
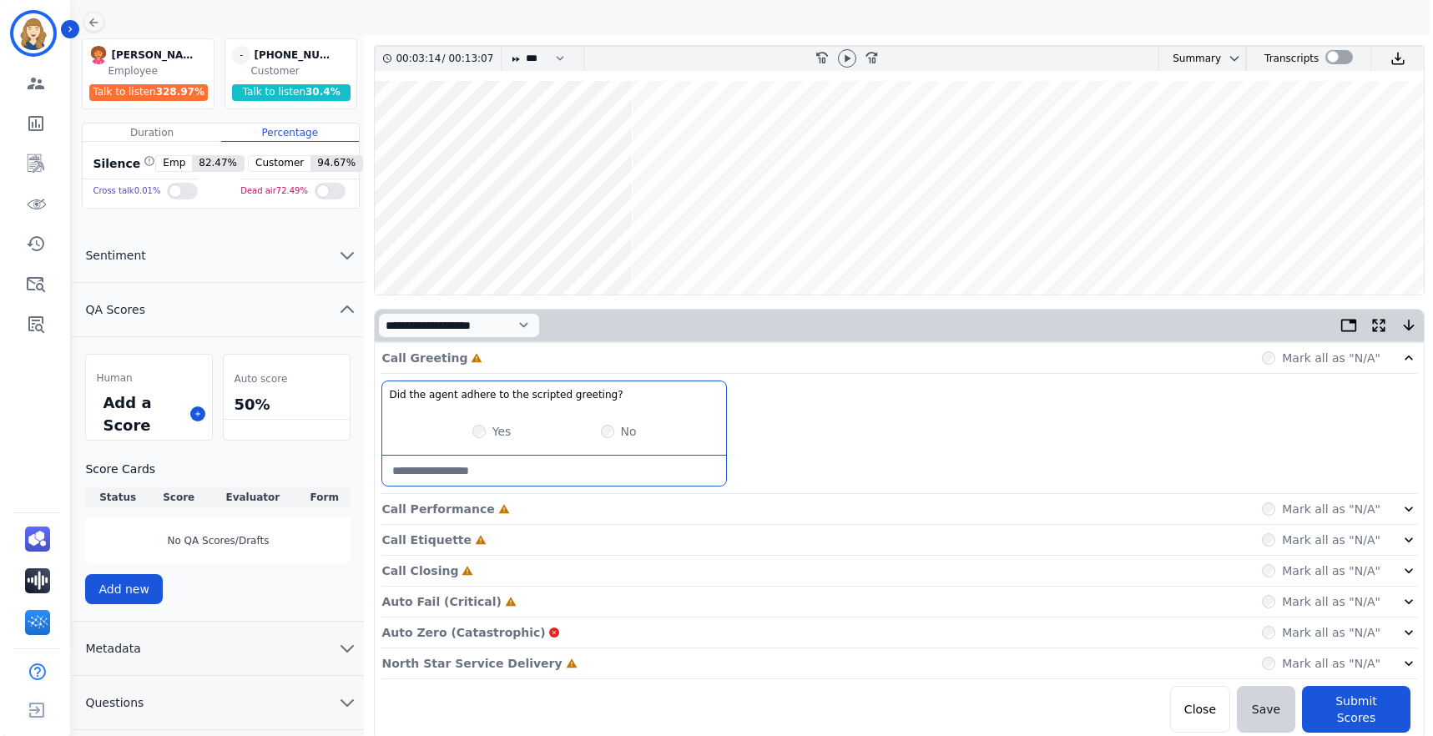
scroll to position [0, 0]
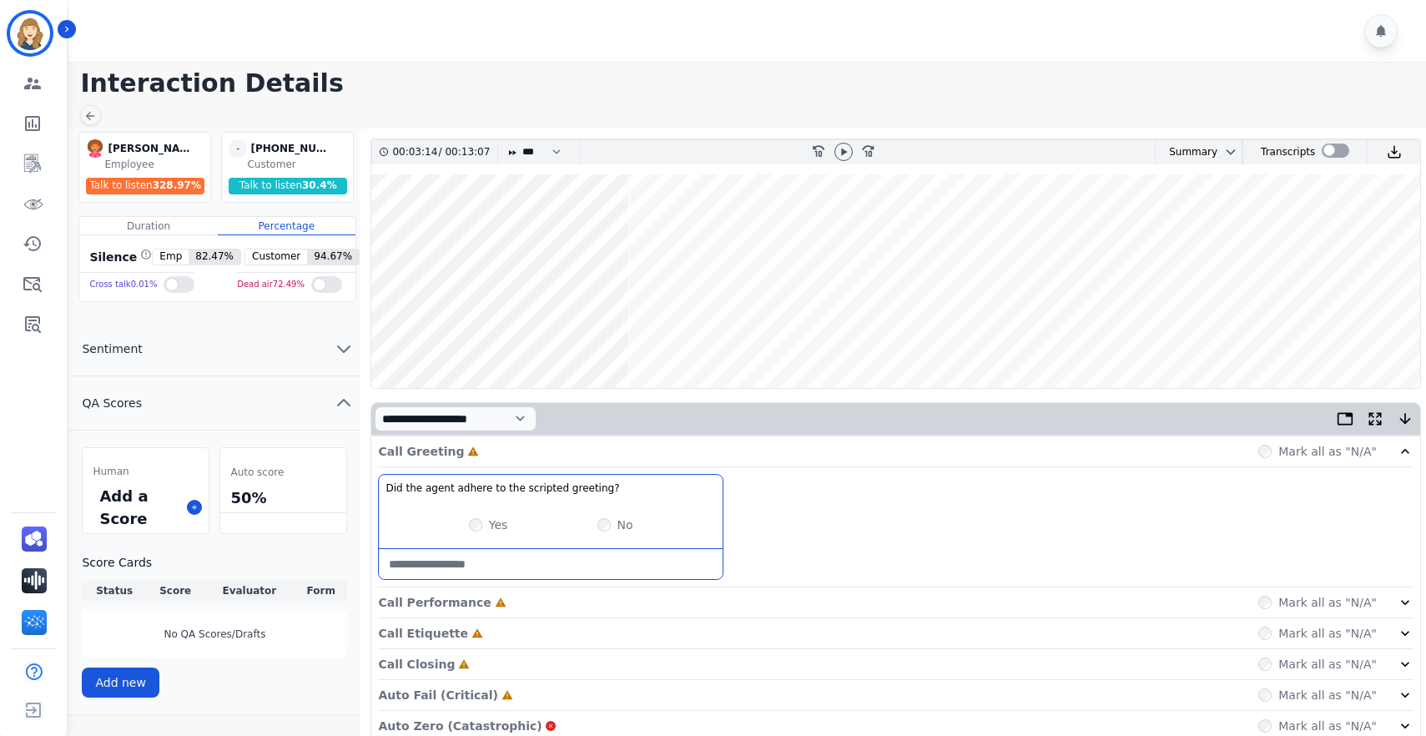
click at [95, 147] on img at bounding box center [95, 148] width 18 height 18
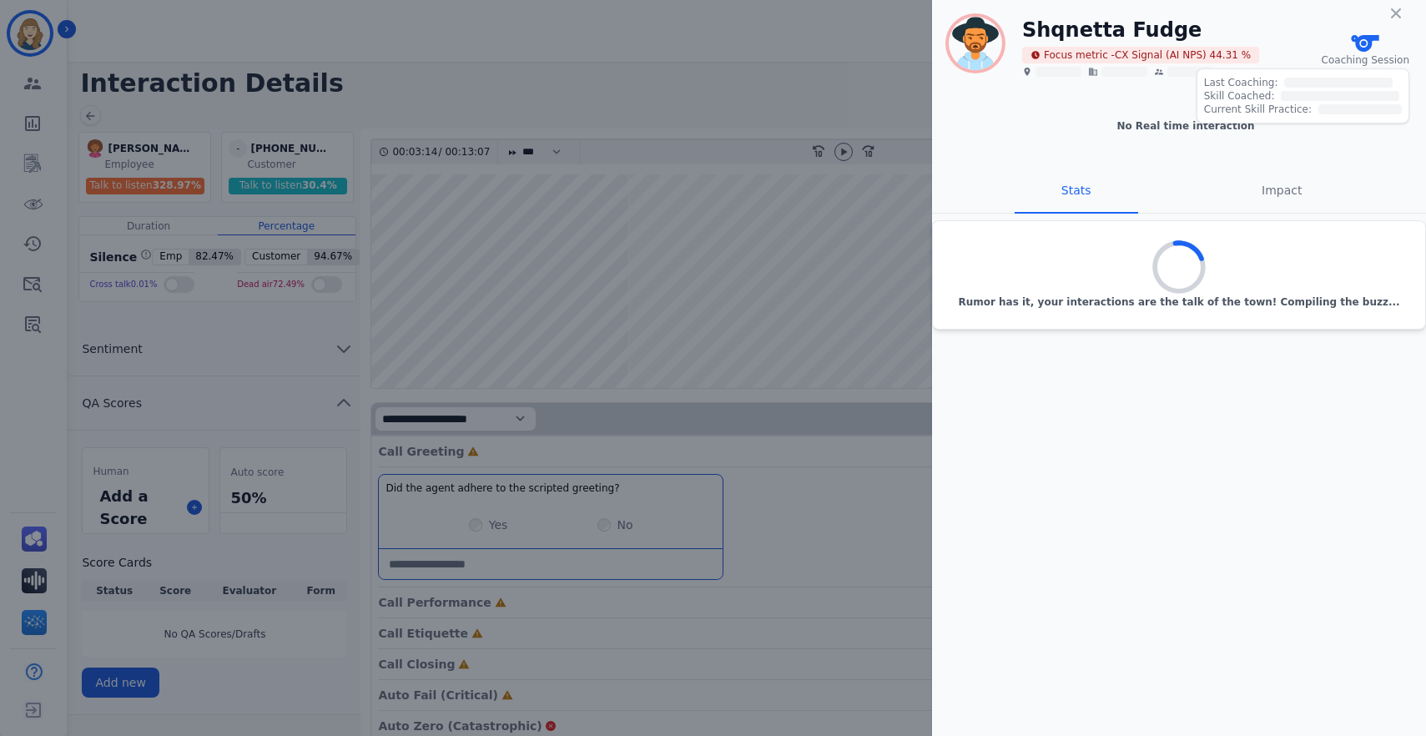
click at [1131, 43] on icon at bounding box center [1365, 43] width 33 height 33
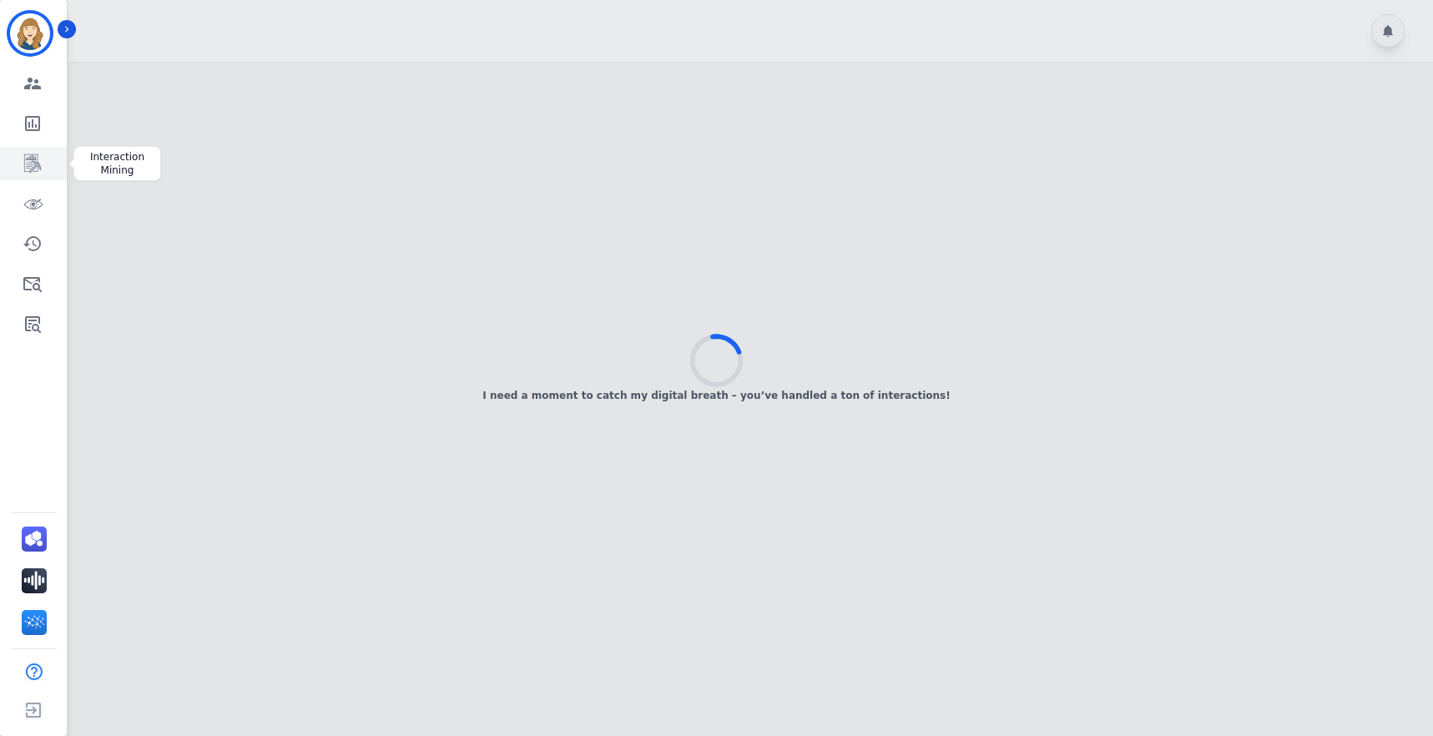
click at [30, 158] on icon "Sidebar" at bounding box center [32, 163] width 17 height 18
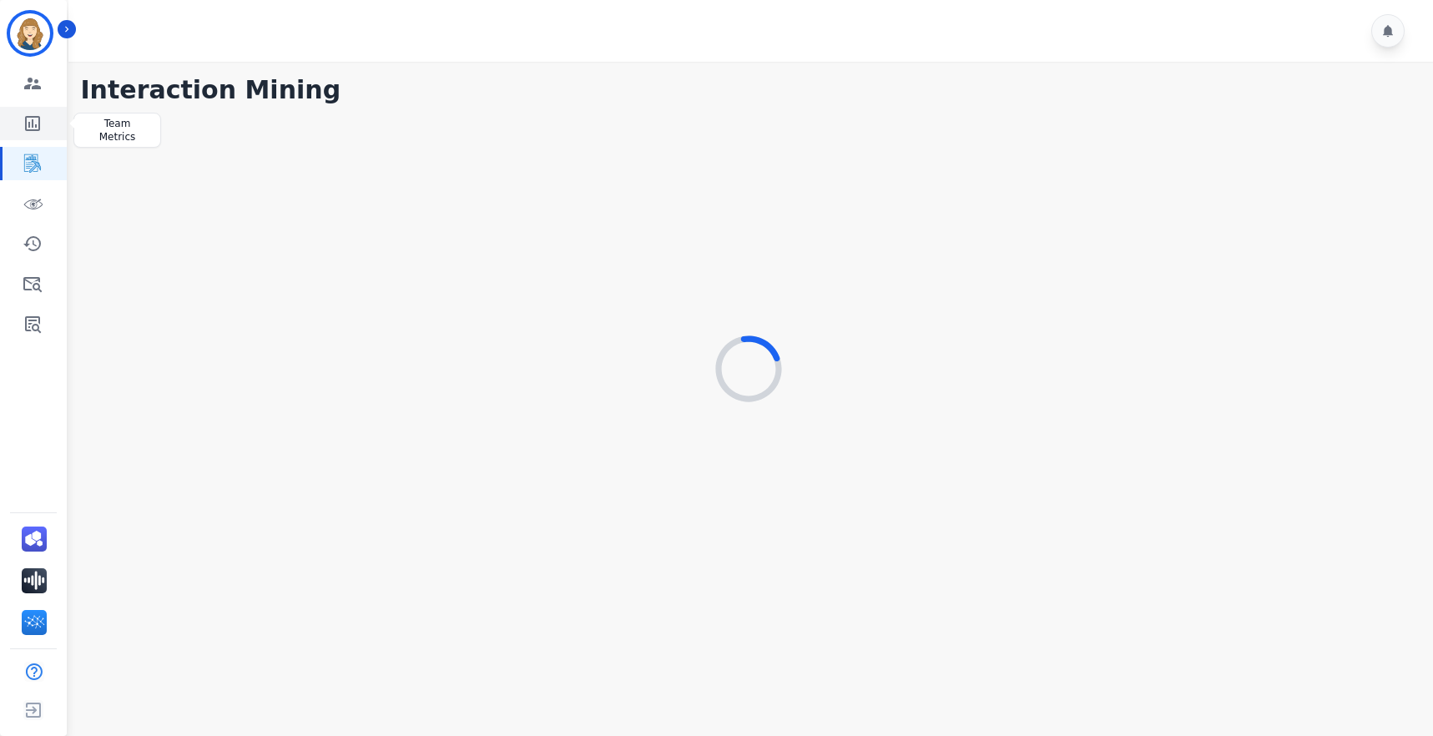
click at [36, 125] on icon "Sidebar" at bounding box center [32, 123] width 15 height 15
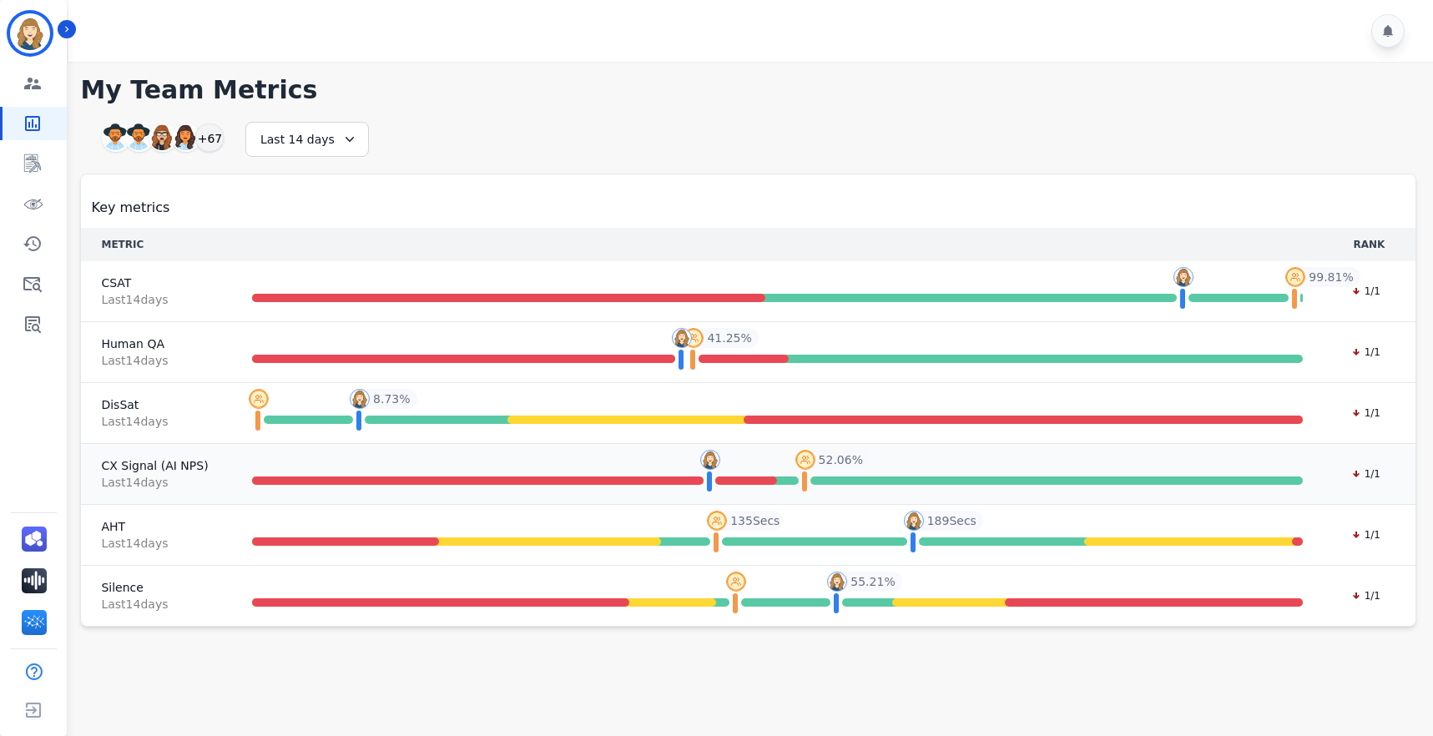
click at [138, 474] on span "Last 14 day s" at bounding box center [154, 482] width 107 height 17
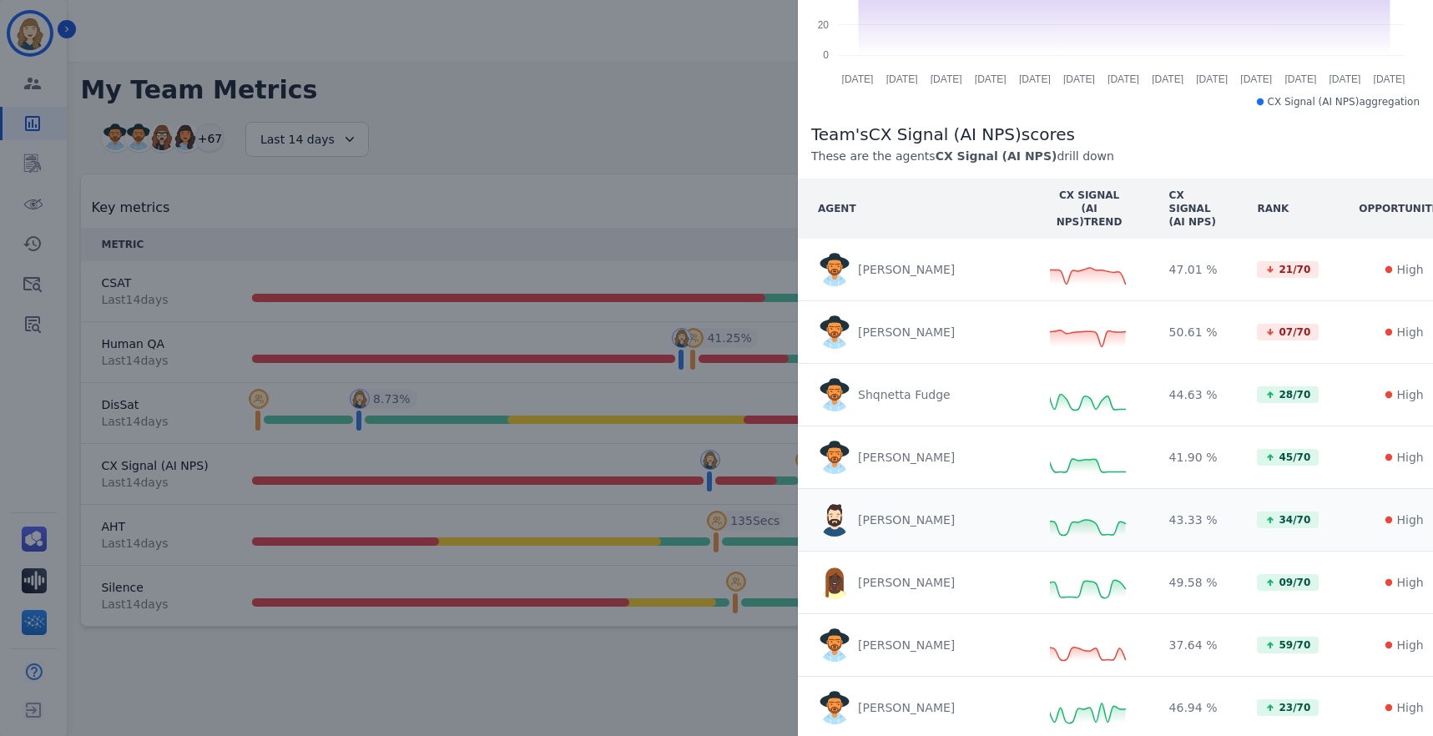
scroll to position [245, 0]
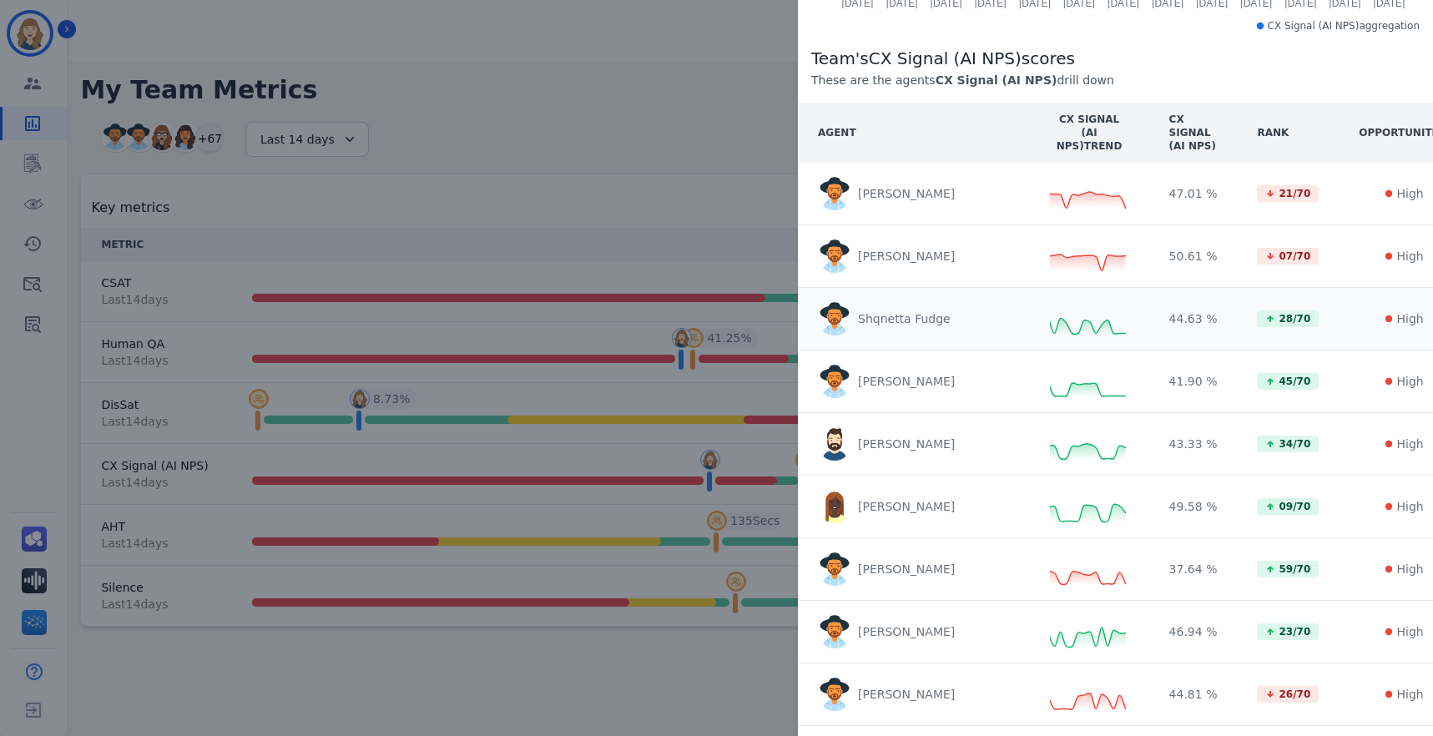
click at [892, 323] on p "Shqnetta Fudge" at bounding box center [904, 318] width 93 height 17
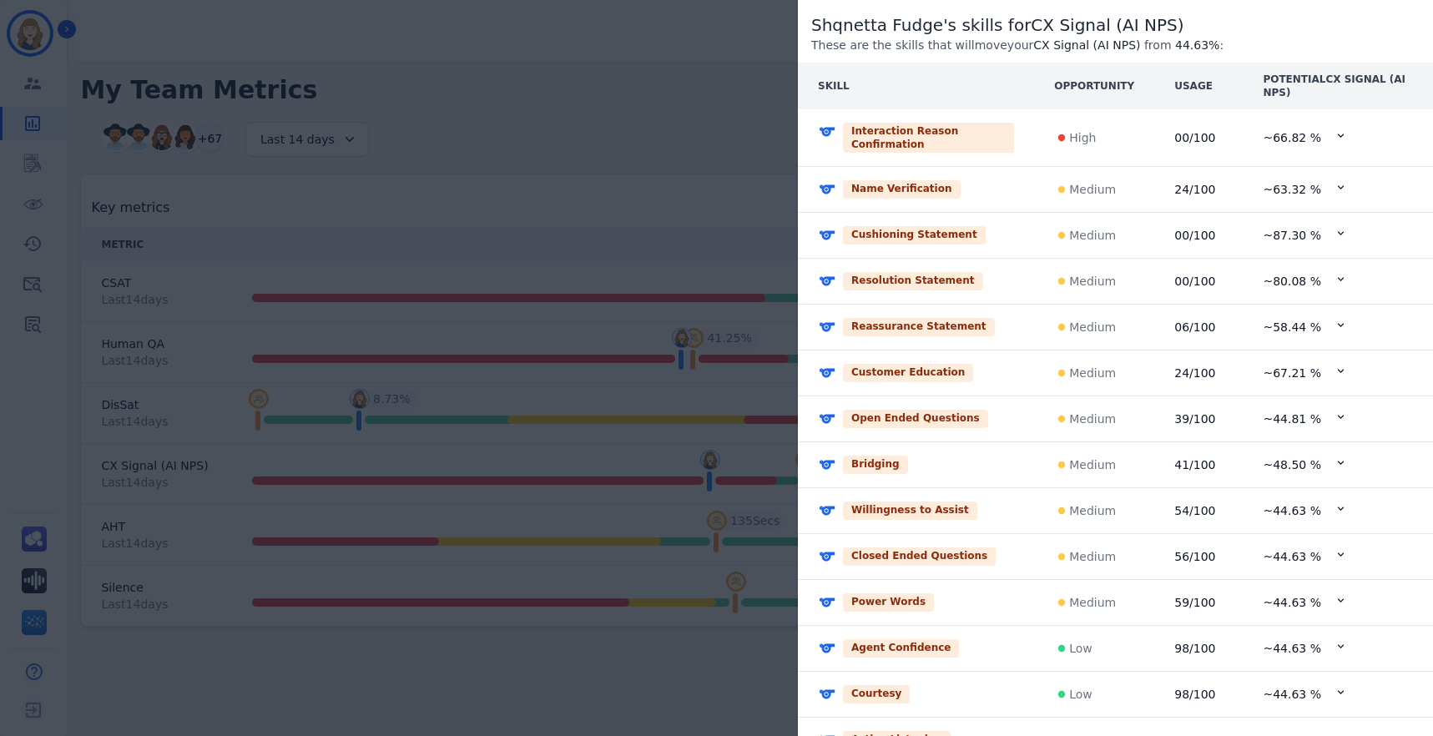
scroll to position [269, 0]
click at [959, 510] on div "Willingness to Assist" at bounding box center [916, 510] width 196 height 18
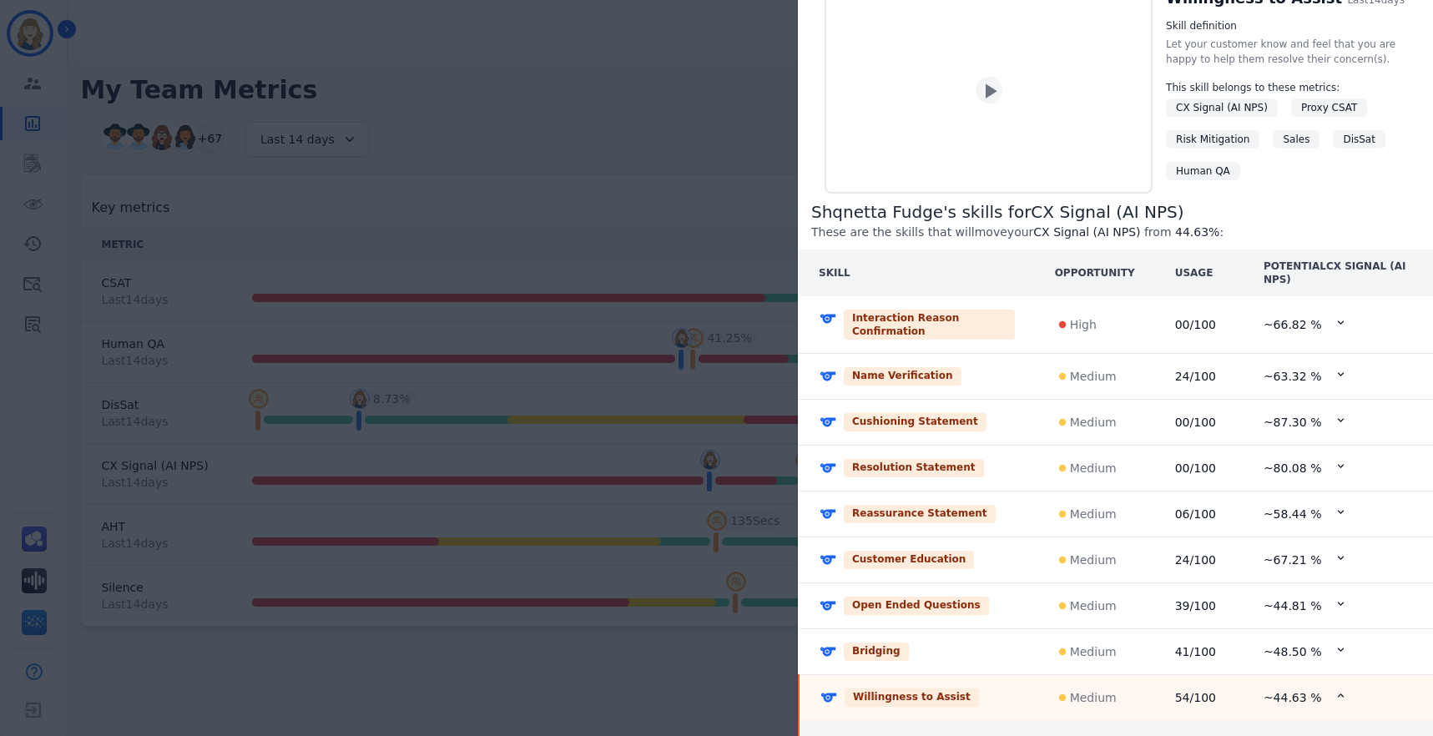
scroll to position [0, 0]
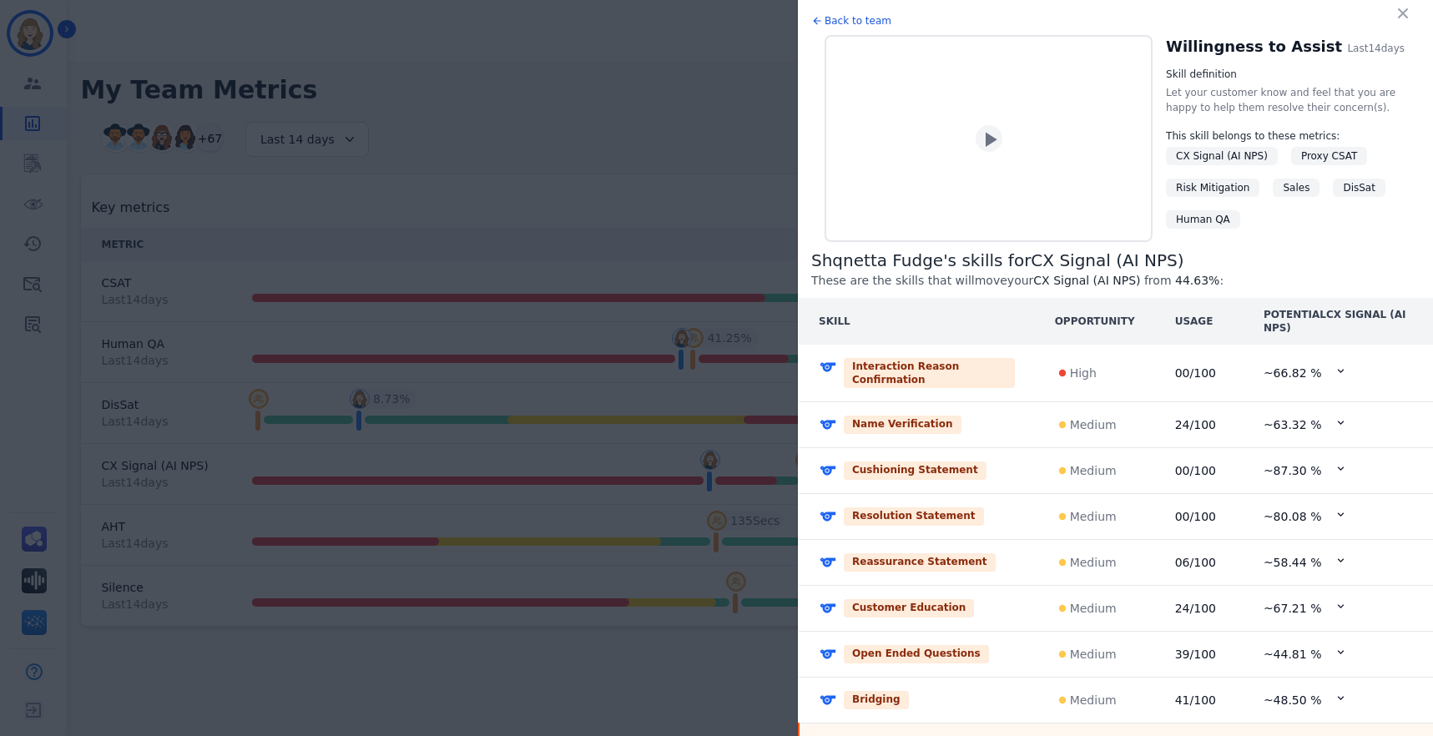
click at [986, 143] on icon at bounding box center [992, 139] width 12 height 15
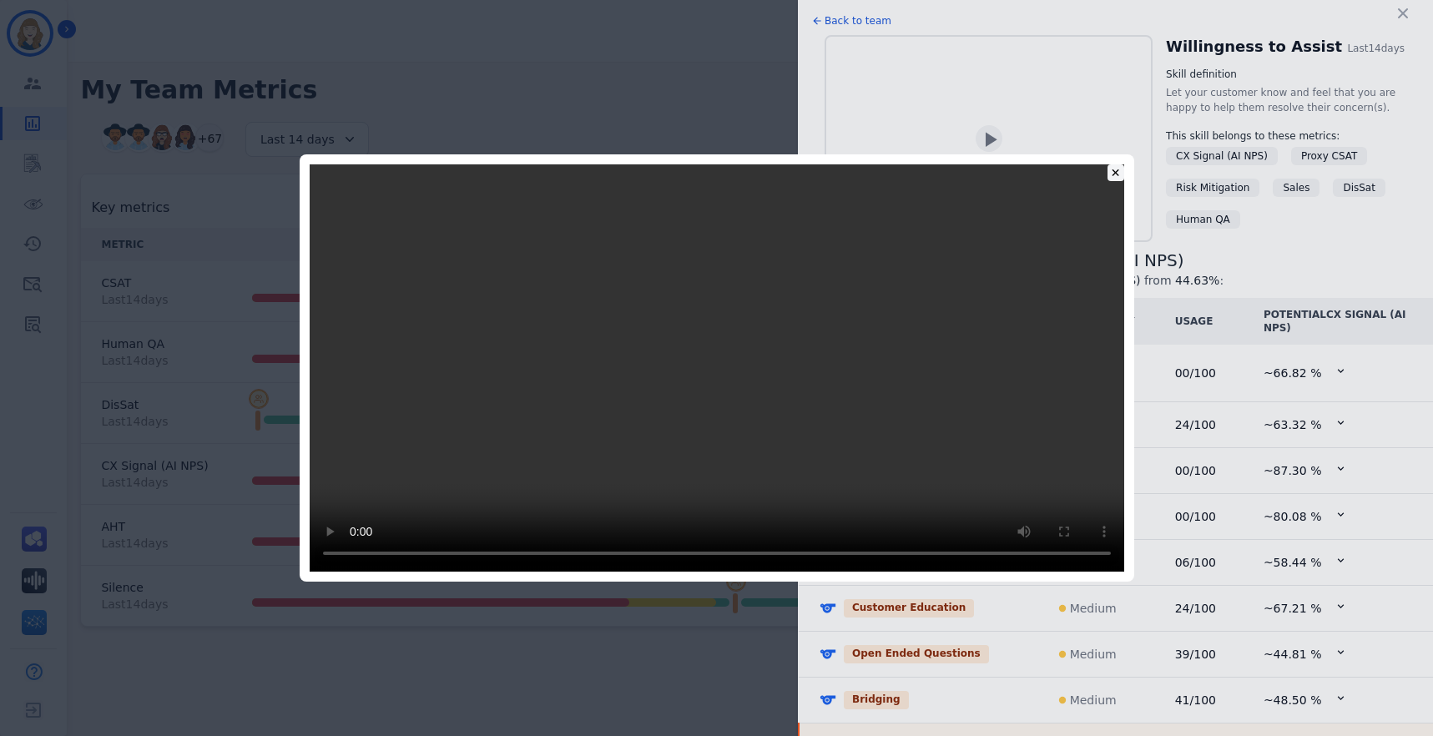
click at [1116, 164] on div "✕" at bounding box center [1115, 172] width 17 height 17
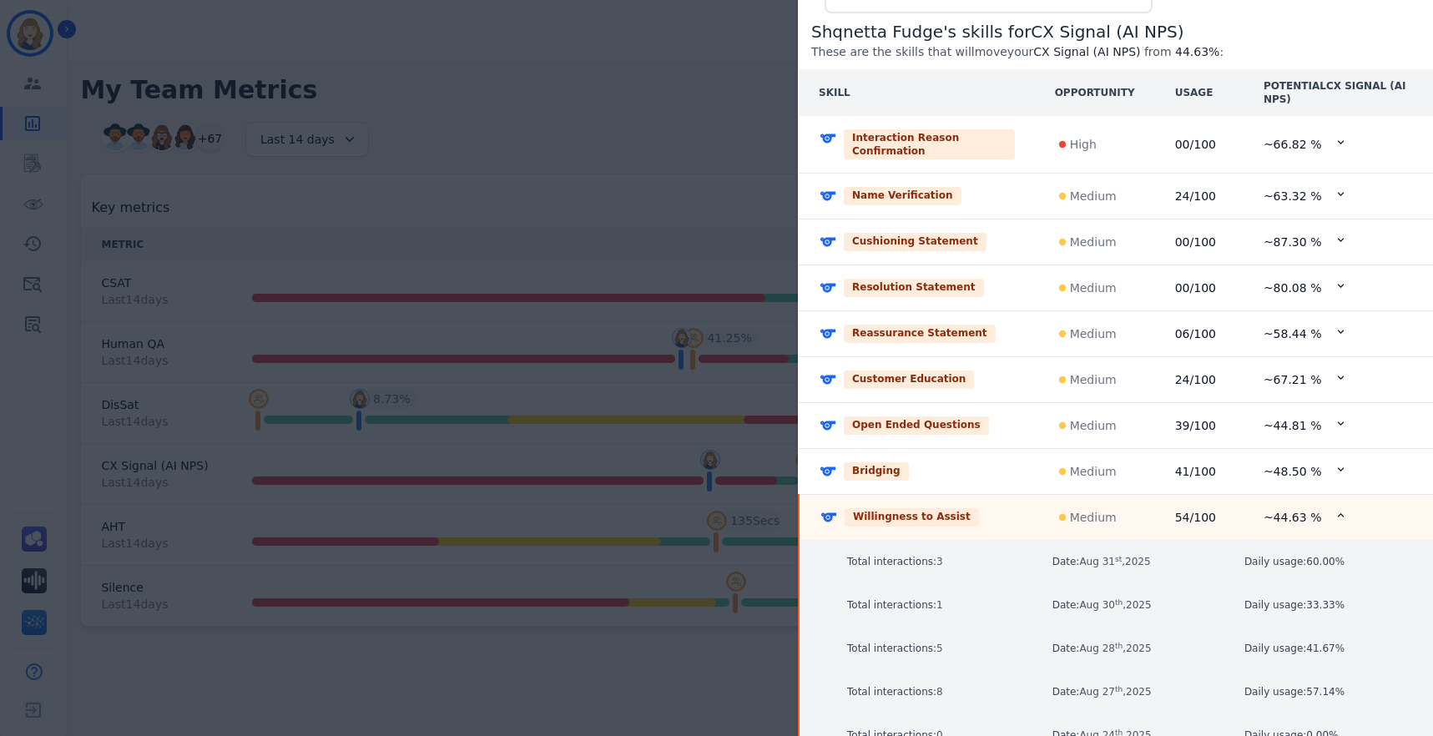
scroll to position [229, 0]
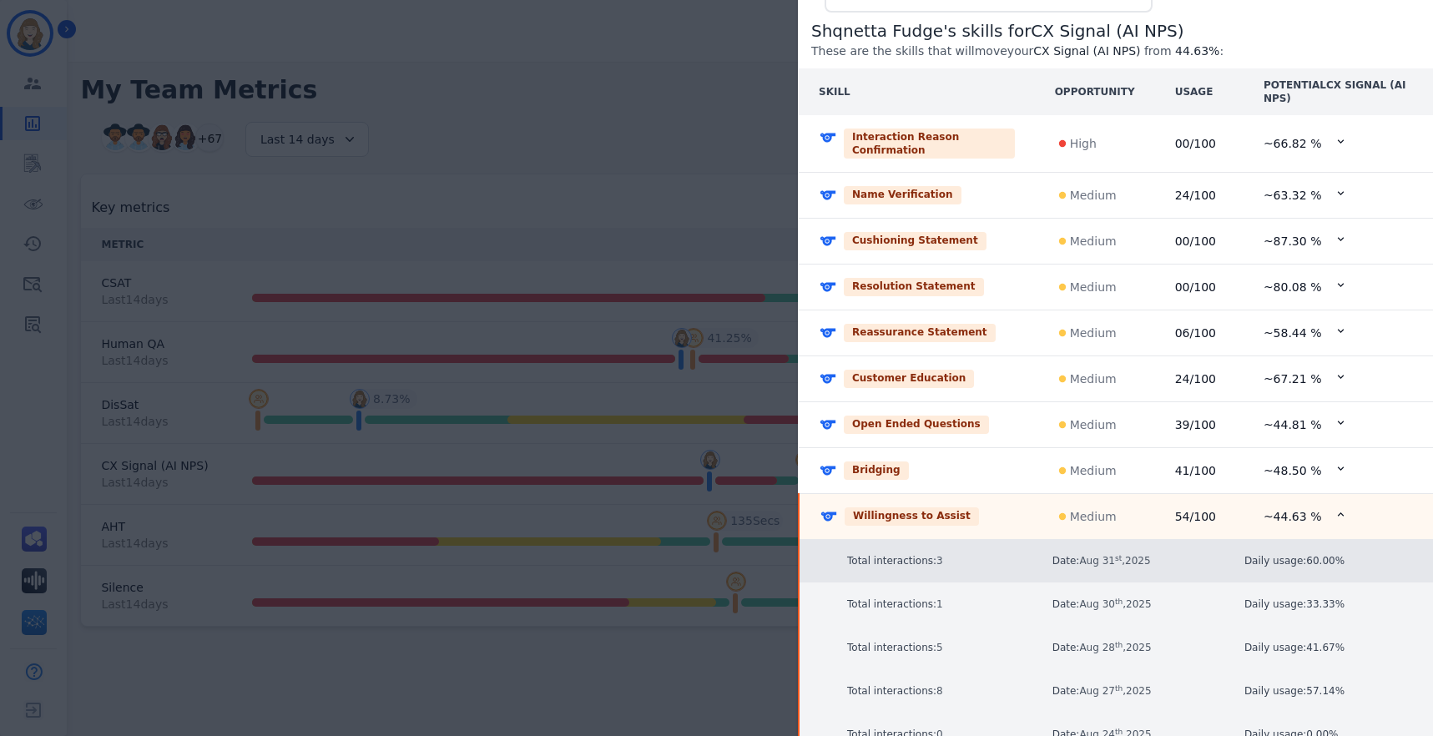
click at [1114, 561] on span "[DATE]" at bounding box center [1114, 561] width 71 height 12
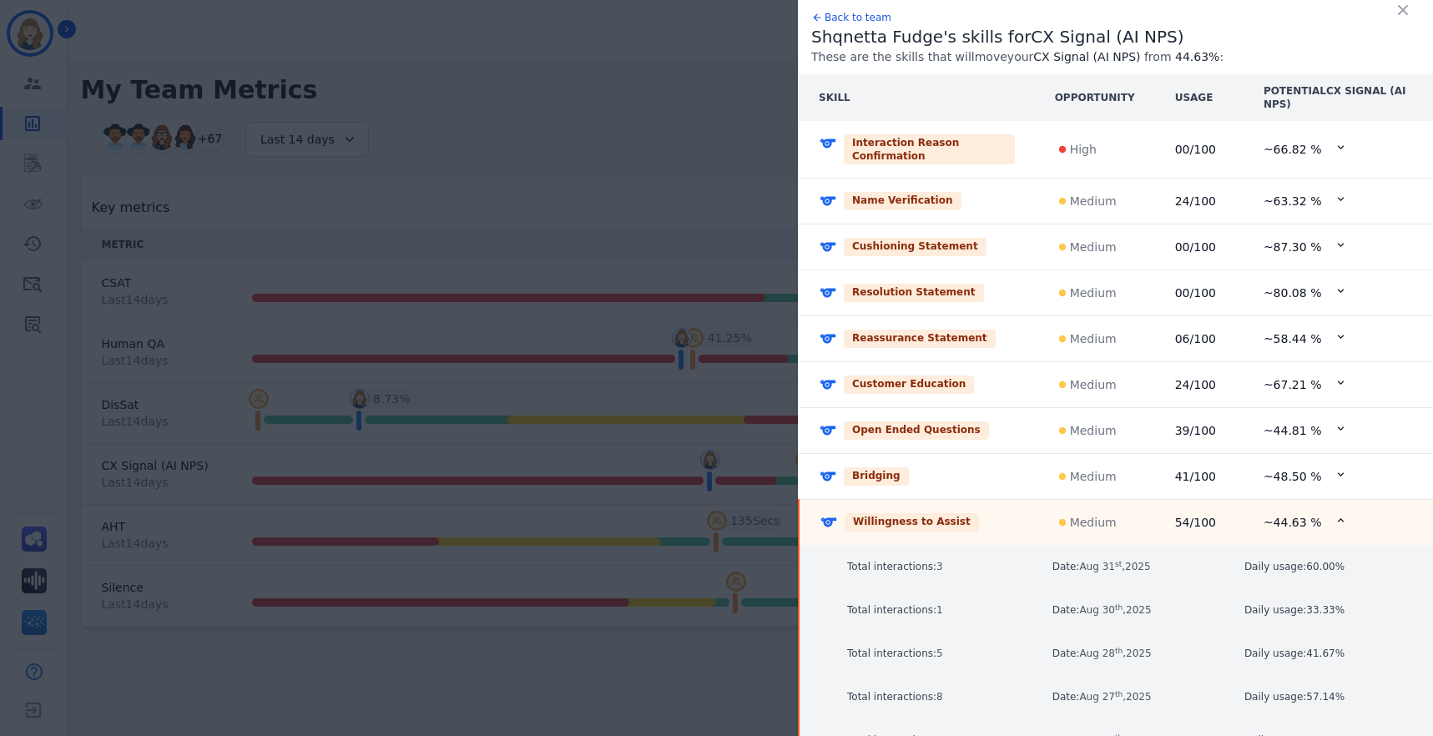
scroll to position [0, 0]
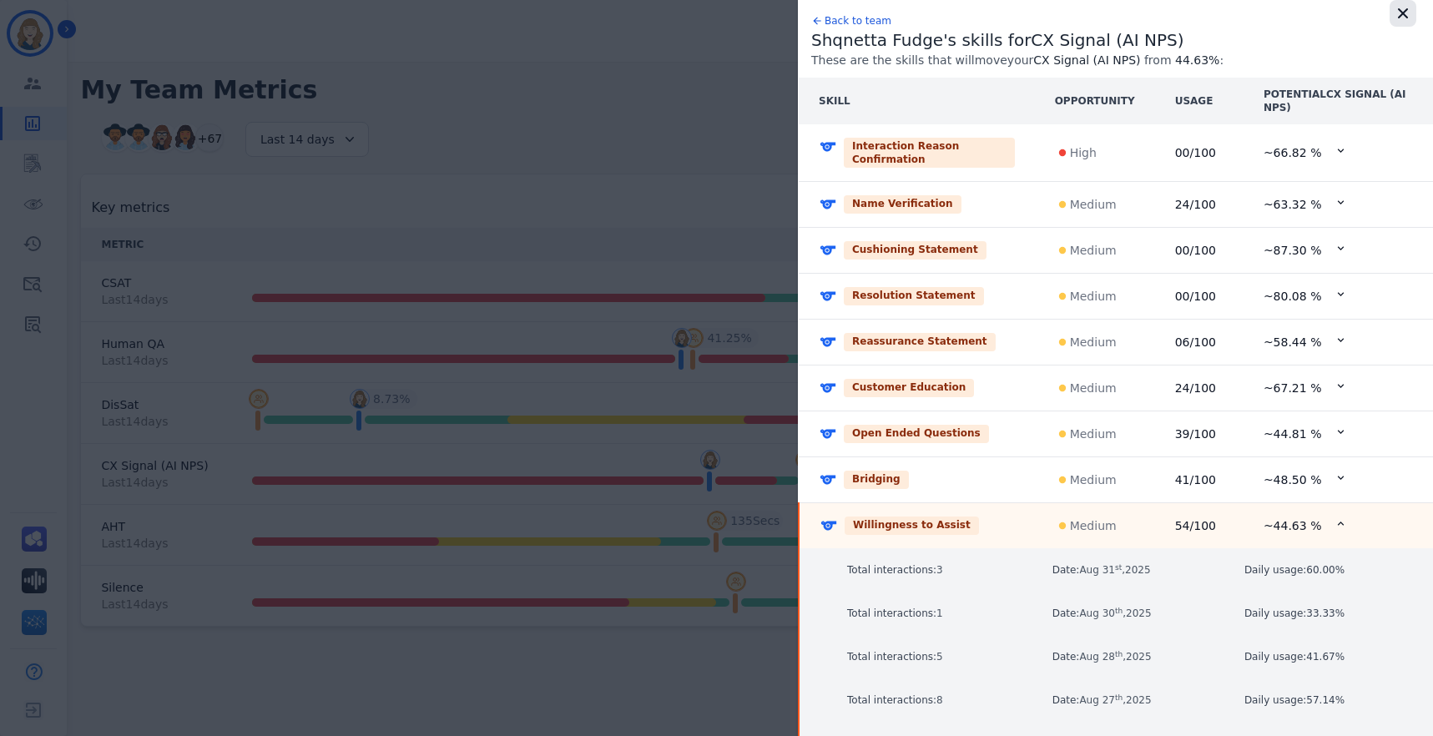
click at [1131, 18] on icon "button" at bounding box center [1402, 13] width 17 height 17
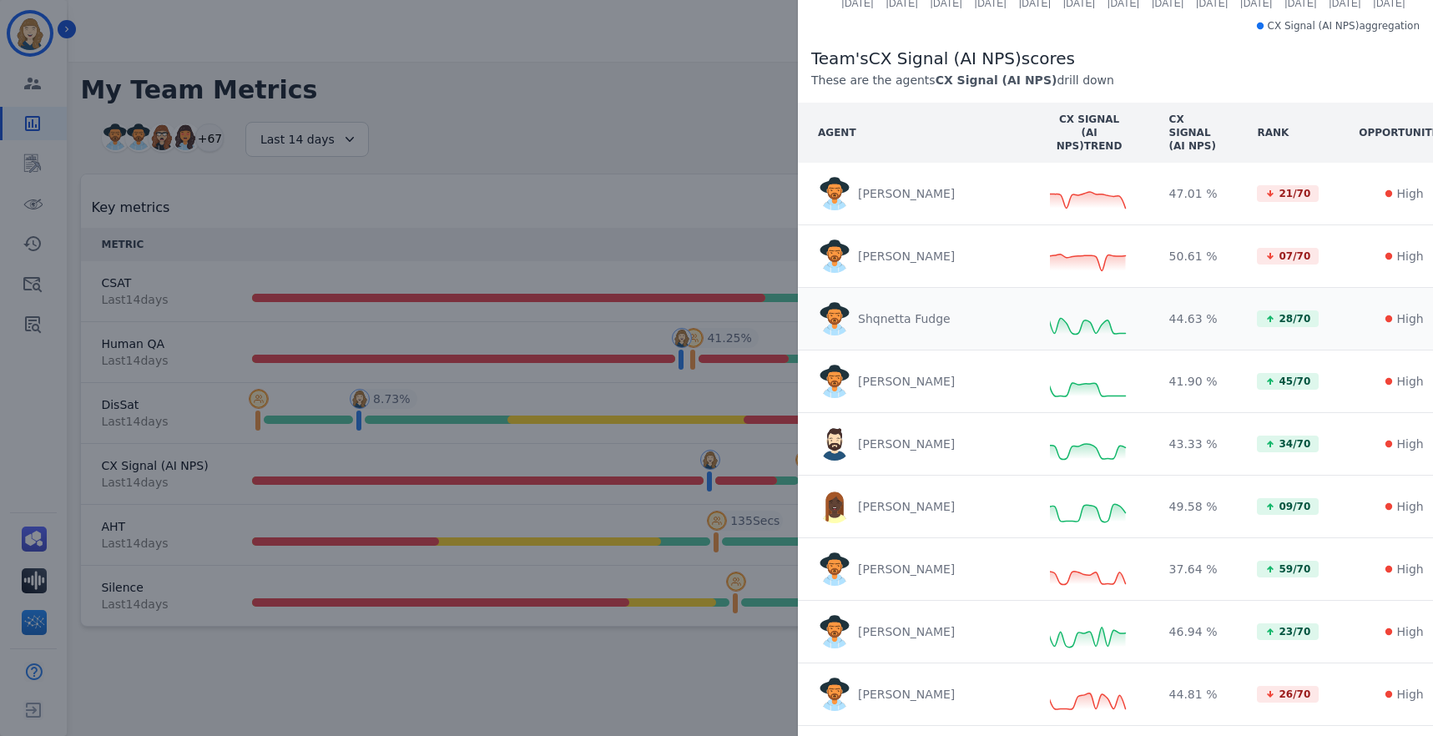
click at [827, 318] on img at bounding box center [834, 318] width 33 height 33
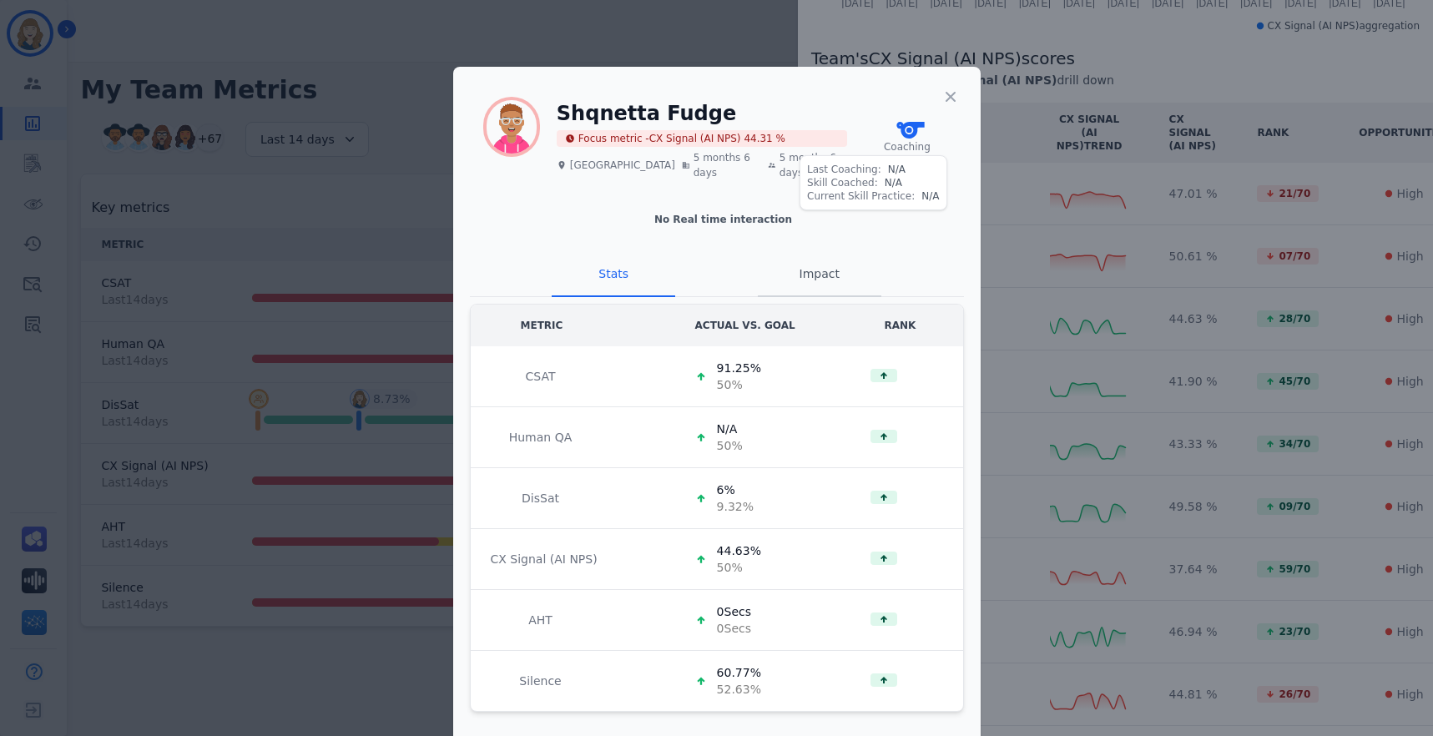
click at [819, 275] on span "Impact" at bounding box center [819, 273] width 40 height 13
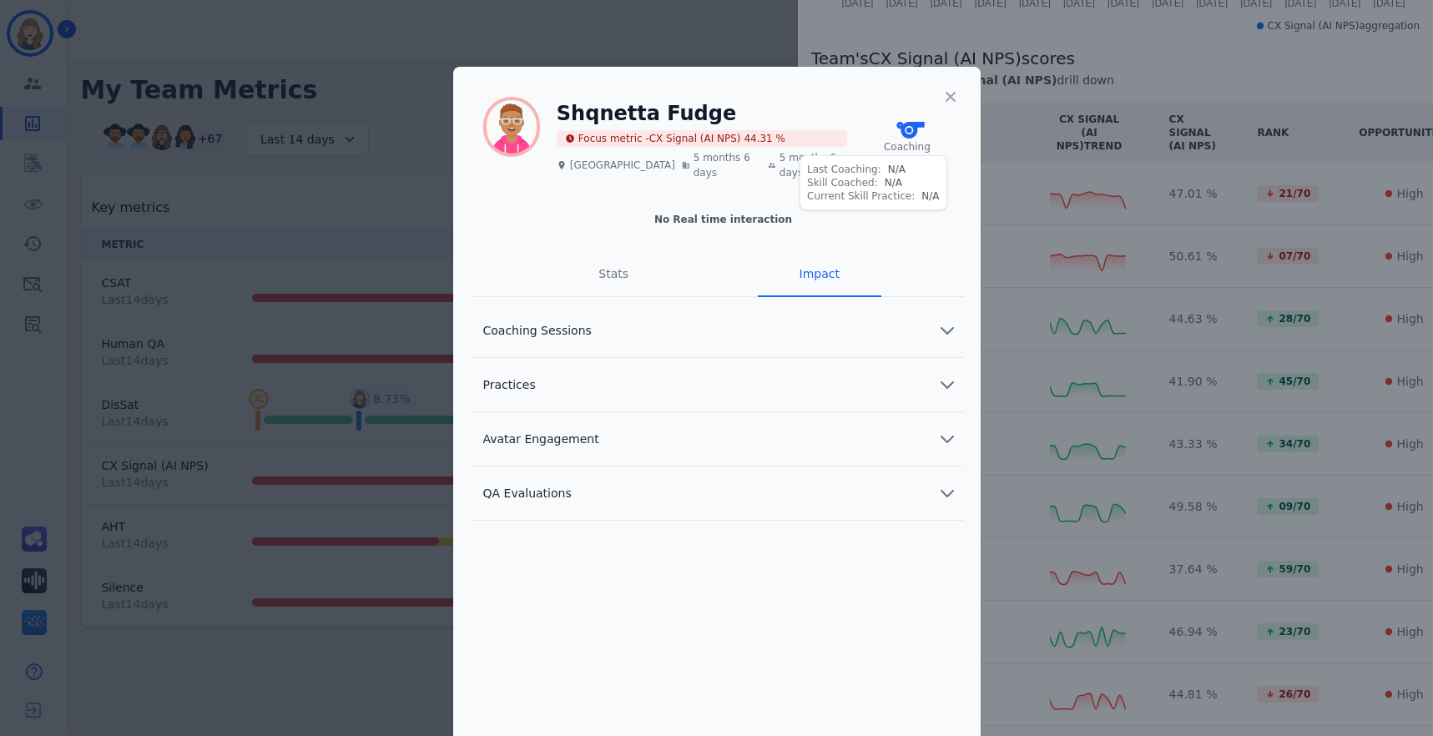
click at [562, 492] on span "QA Evaluations" at bounding box center [527, 493] width 115 height 17
click at [602, 436] on button "Avatar Engagement" at bounding box center [717, 439] width 494 height 54
click at [819, 267] on span "Impact" at bounding box center [819, 273] width 40 height 13
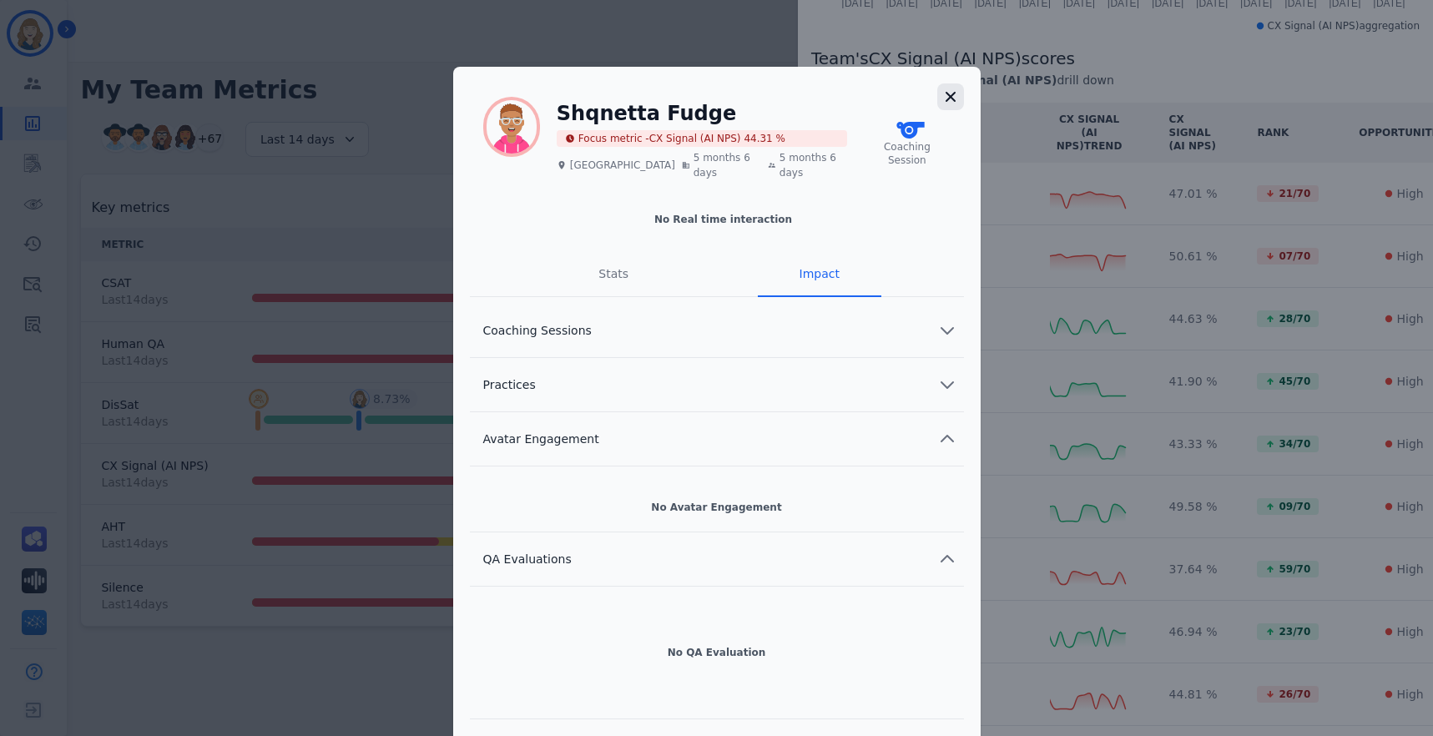
click at [944, 96] on icon "button" at bounding box center [950, 96] width 17 height 17
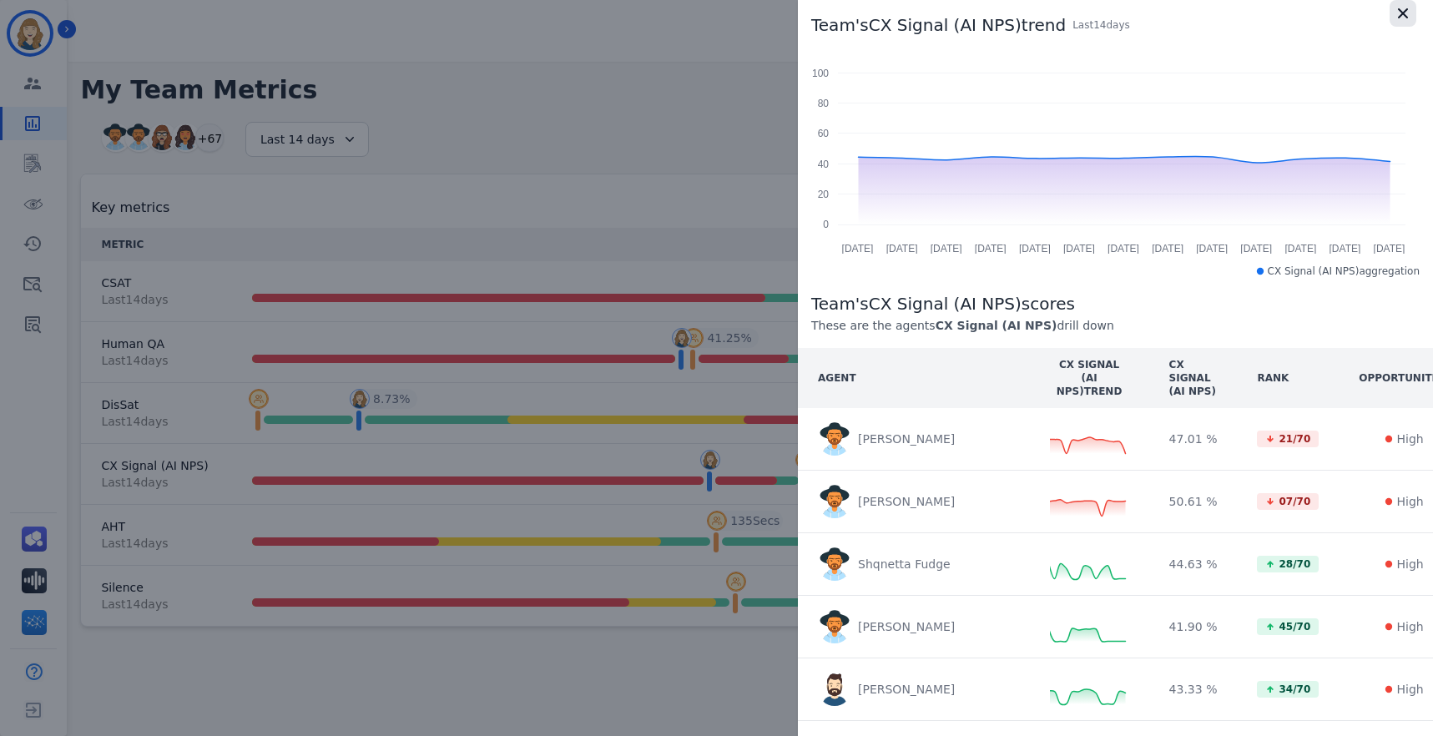
click at [1131, 9] on icon "button" at bounding box center [1403, 13] width 10 height 10
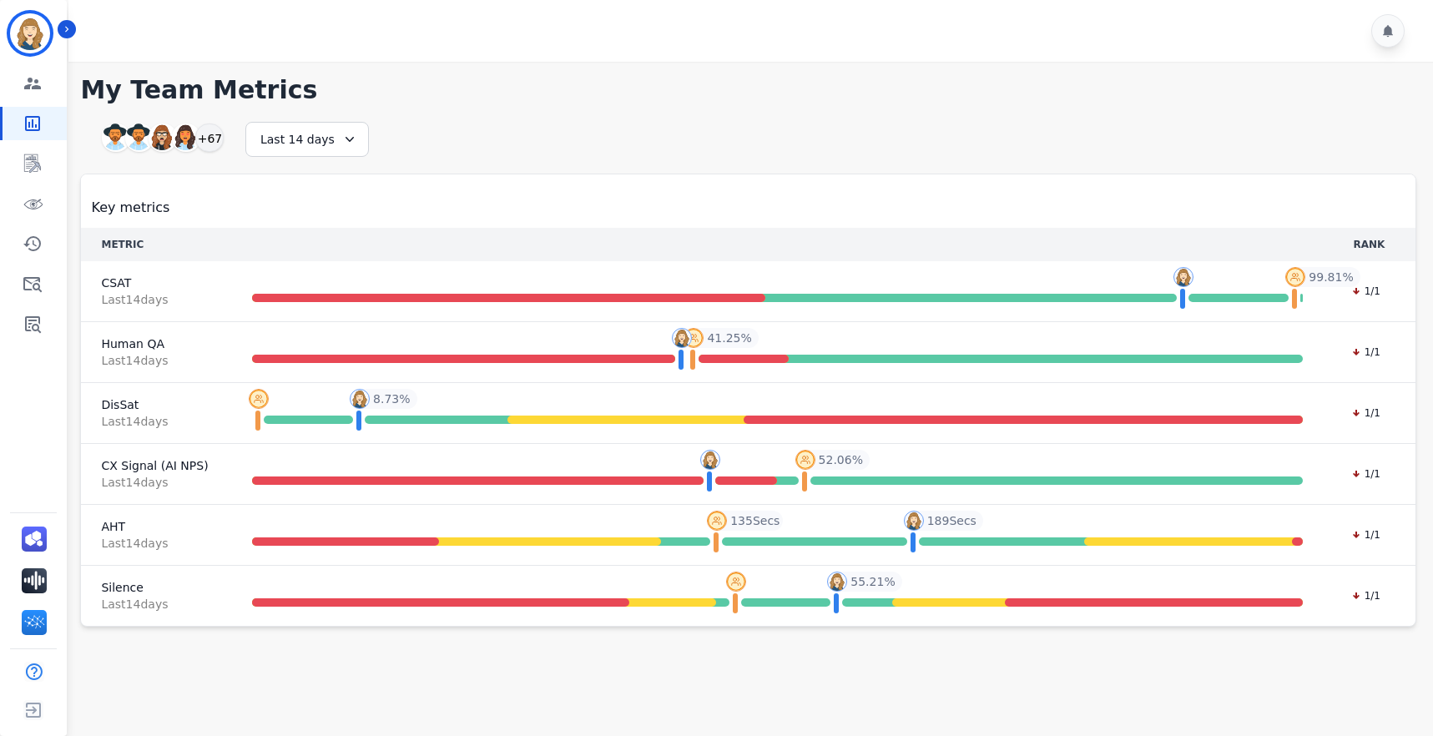
click at [648, 104] on h1 "My Team Metrics" at bounding box center [748, 90] width 1336 height 30
click at [41, 324] on icon "Sidebar" at bounding box center [33, 324] width 20 height 20
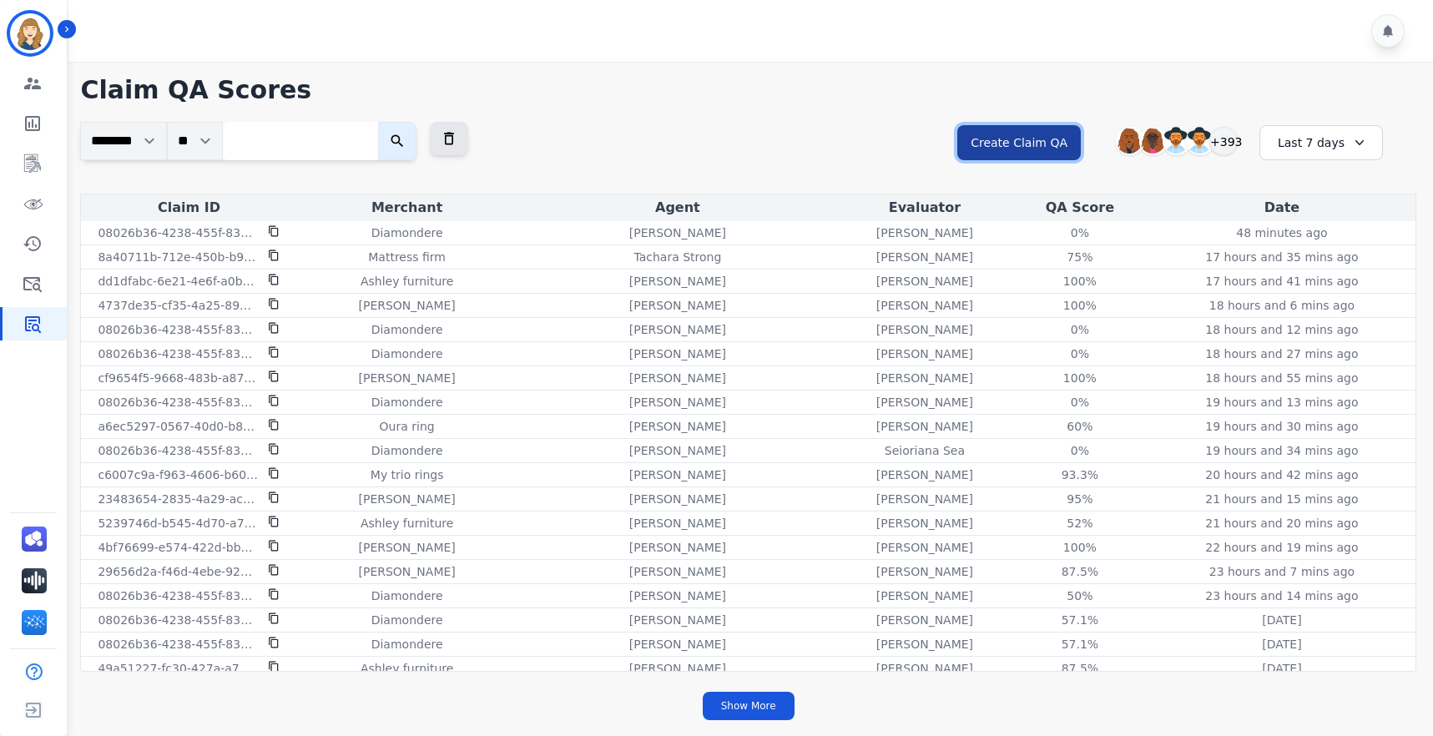
click at [1026, 143] on button "Create Claim QA" at bounding box center [1019, 142] width 124 height 35
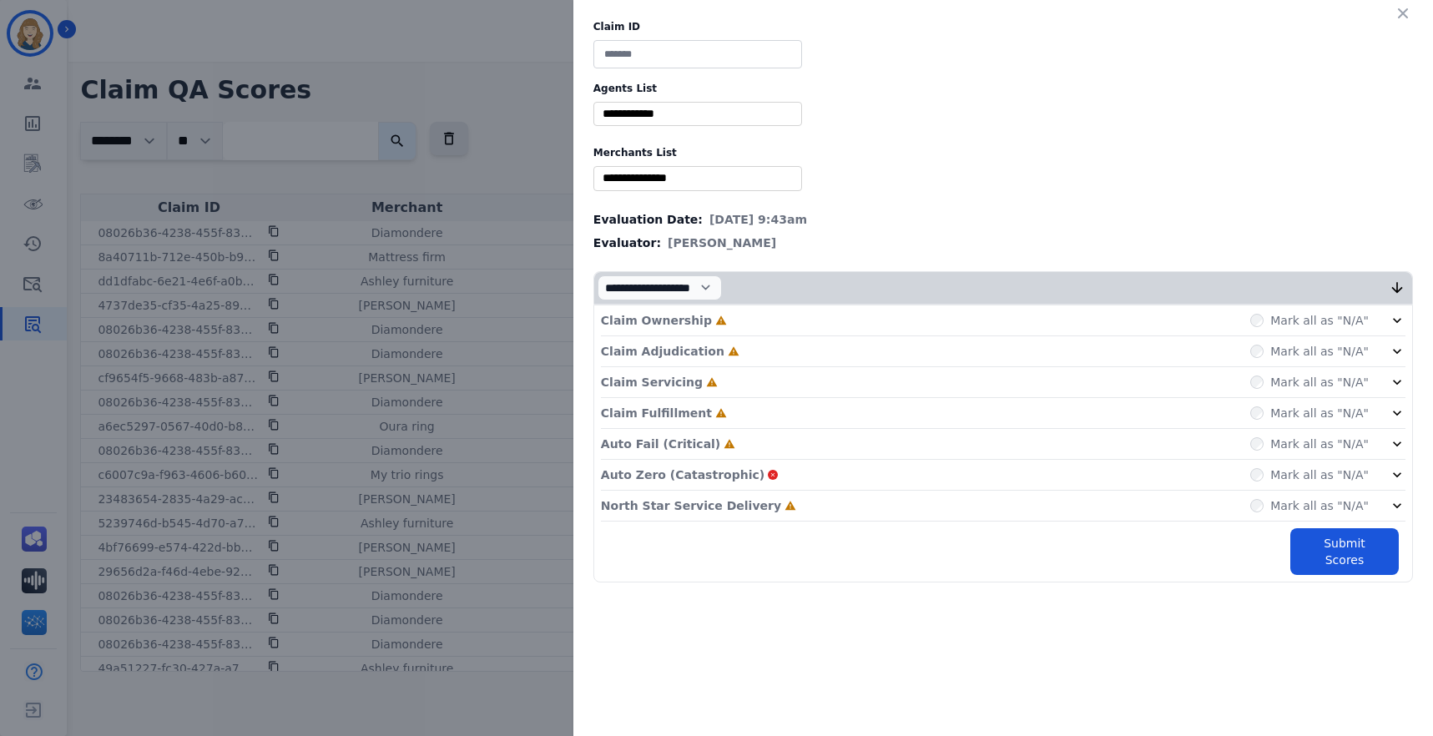
click at [670, 51] on input at bounding box center [697, 54] width 209 height 28
click at [780, 325] on div "Claim Ownership Incomplete Mark all as "N/A"" at bounding box center [1003, 320] width 804 height 31
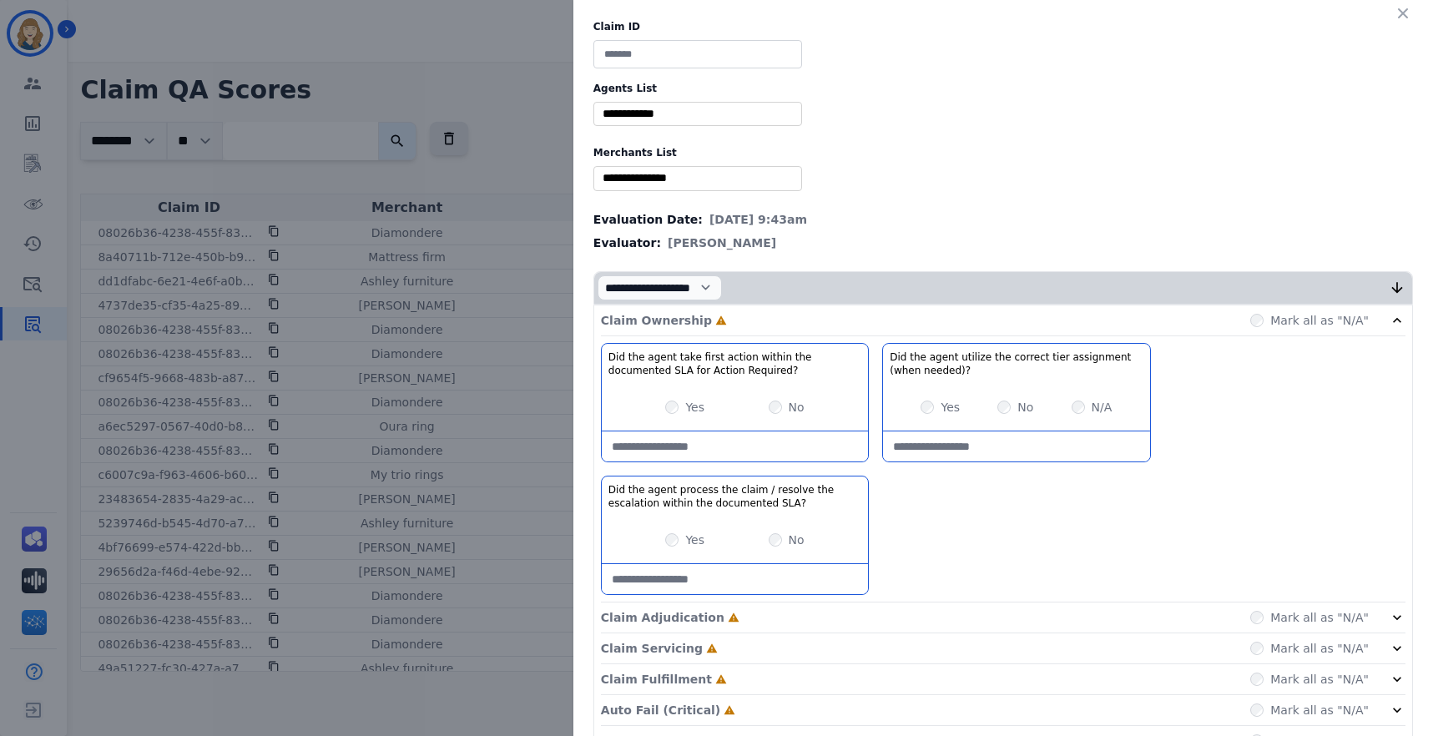
click at [658, 51] on input at bounding box center [697, 54] width 209 height 28
click at [709, 113] on input "selected options" at bounding box center [698, 114] width 200 height 18
drag, startPoint x: 1040, startPoint y: 104, endPoint x: 1012, endPoint y: 105, distance: 27.6
click at [1040, 104] on div "Claim ID Agents List ** [PERSON_NAME] [PERSON_NAME] [PERSON_NAME] [PERSON_NAME]…" at bounding box center [1003, 434] width 860 height 869
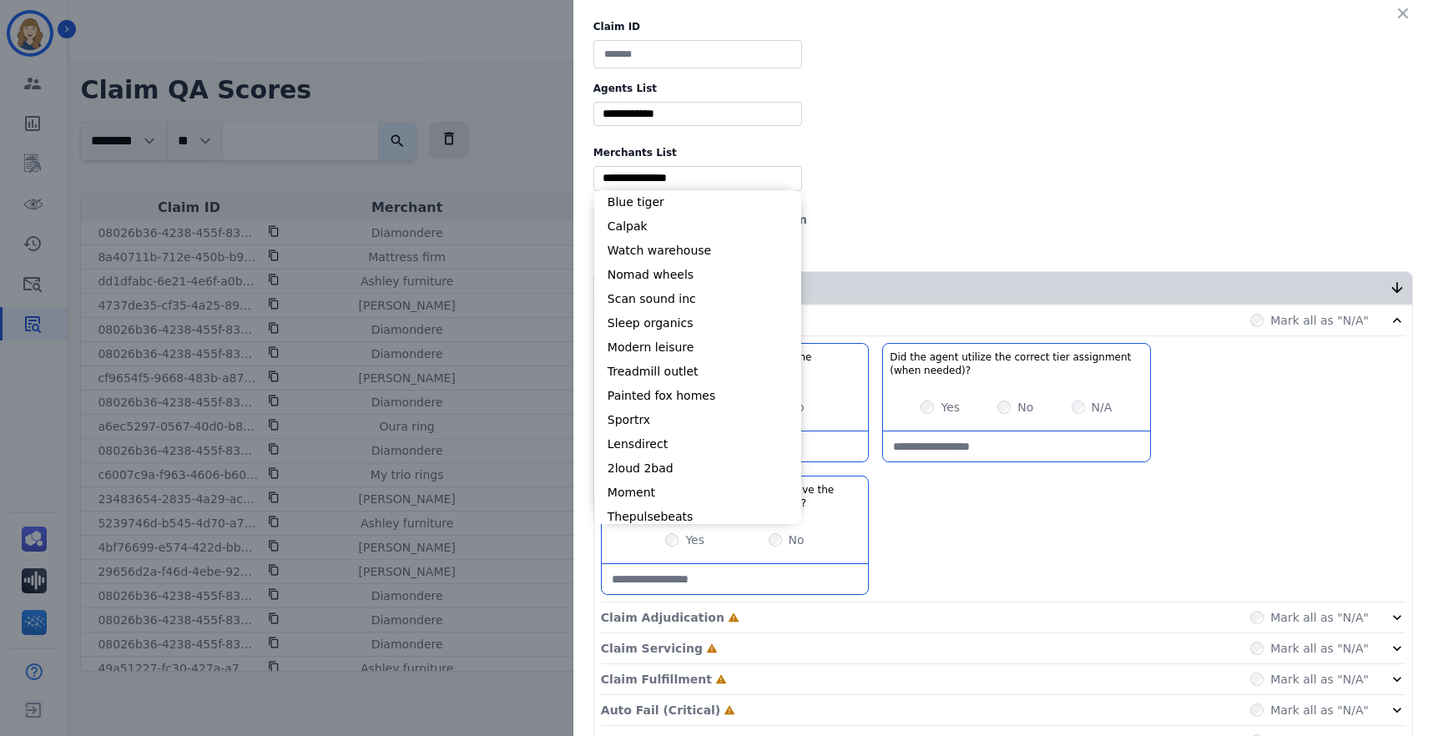
click at [700, 183] on input "selected options" at bounding box center [698, 178] width 200 height 18
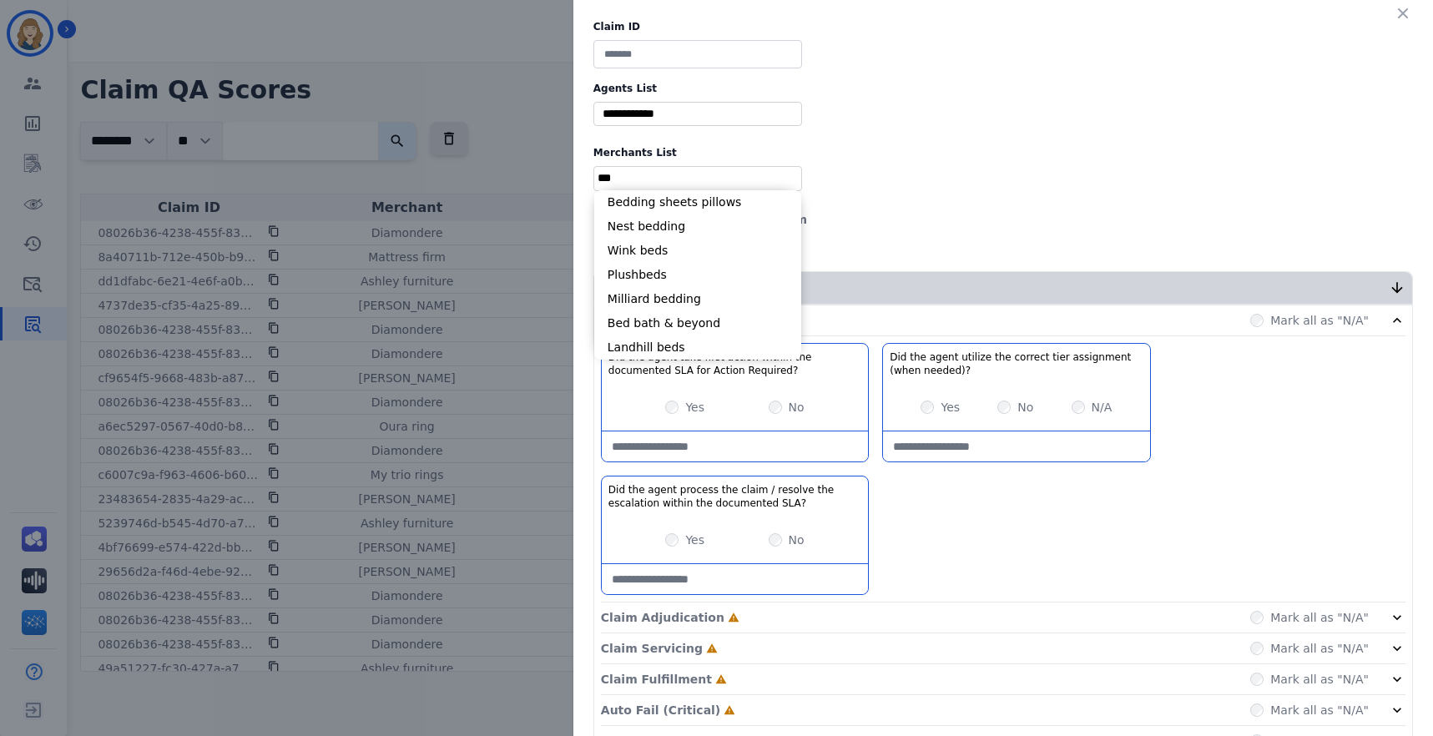
type input "***"
click at [1009, 149] on label "Merchants List" at bounding box center [1002, 152] width 819 height 13
drag, startPoint x: 640, startPoint y: 184, endPoint x: 506, endPoint y: 169, distance: 135.1
click at [506, 169] on div "Claim ID Agents List ** [PERSON_NAME] [PERSON_NAME] [PERSON_NAME] [PERSON_NAME]…" at bounding box center [716, 368] width 1433 height 736
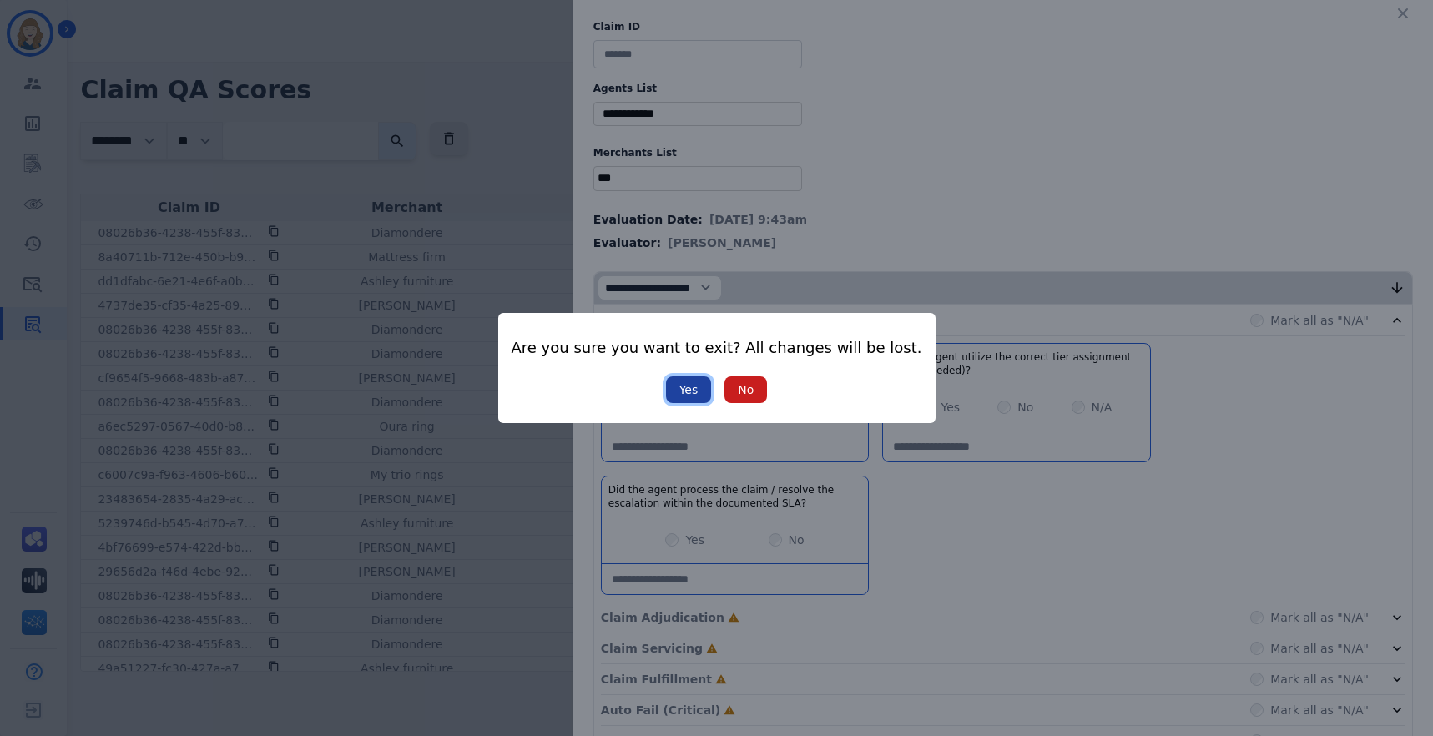
click at [691, 390] on button "Yes" at bounding box center [689, 389] width 46 height 27
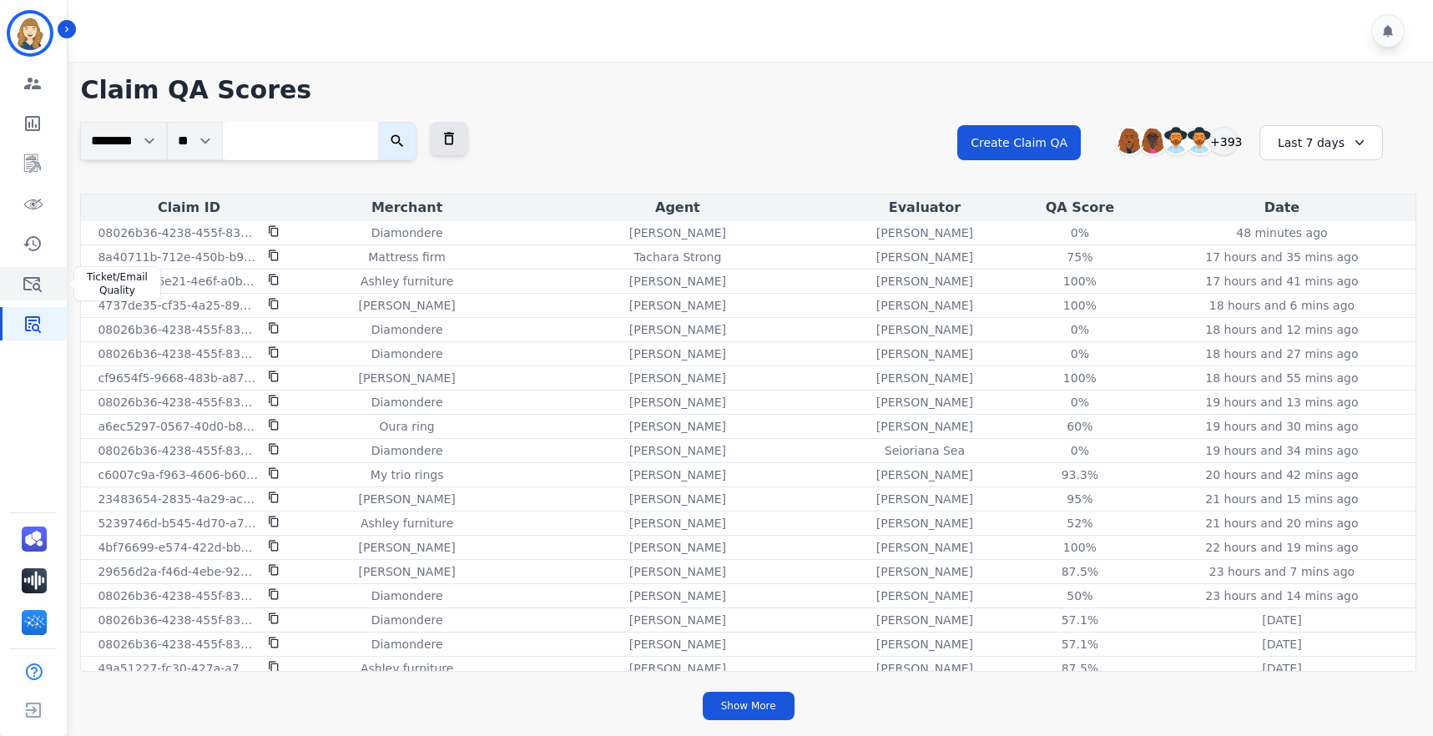
click at [28, 287] on icon "Sidebar" at bounding box center [33, 284] width 20 height 20
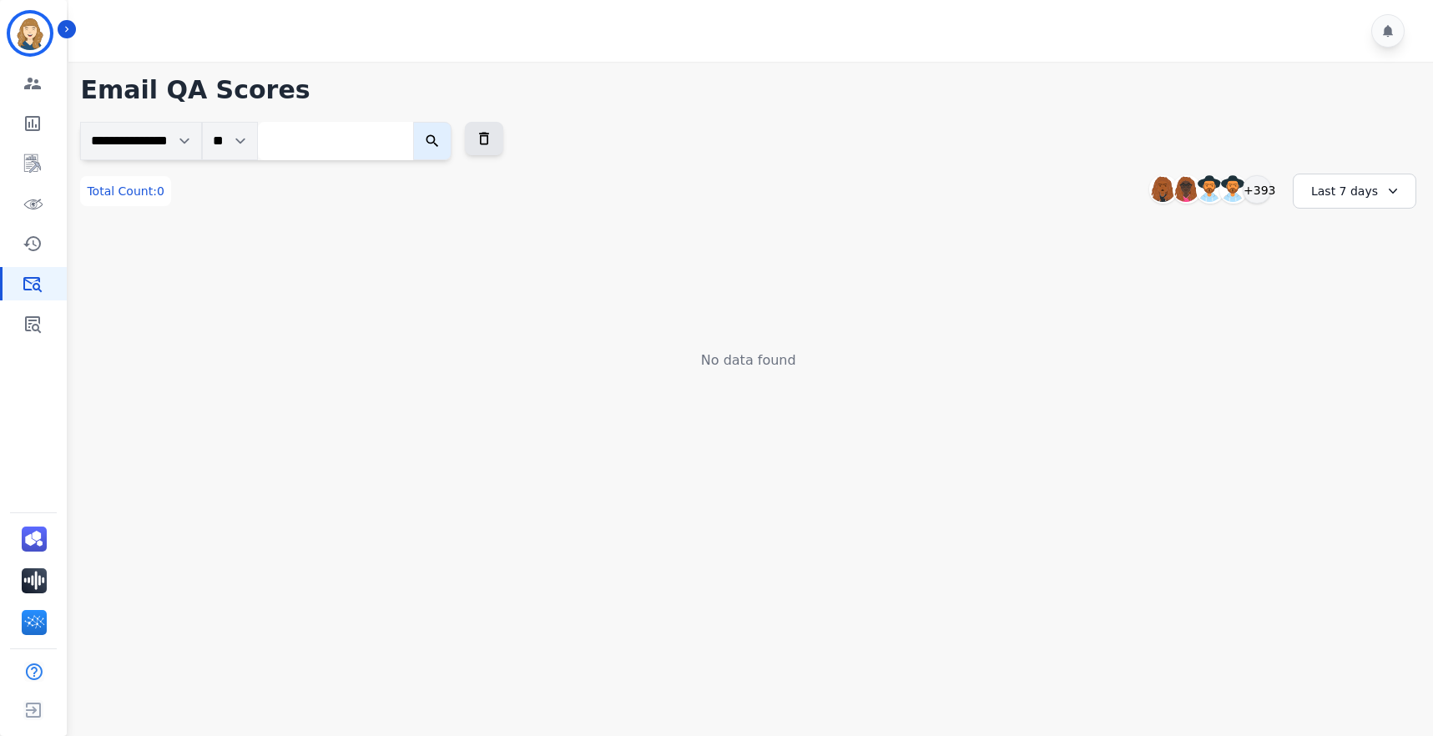
click at [329, 132] on input "search" at bounding box center [335, 141] width 155 height 38
paste input "**********"
type input "**********"
click at [426, 122] on button "submit" at bounding box center [445, 141] width 38 height 38
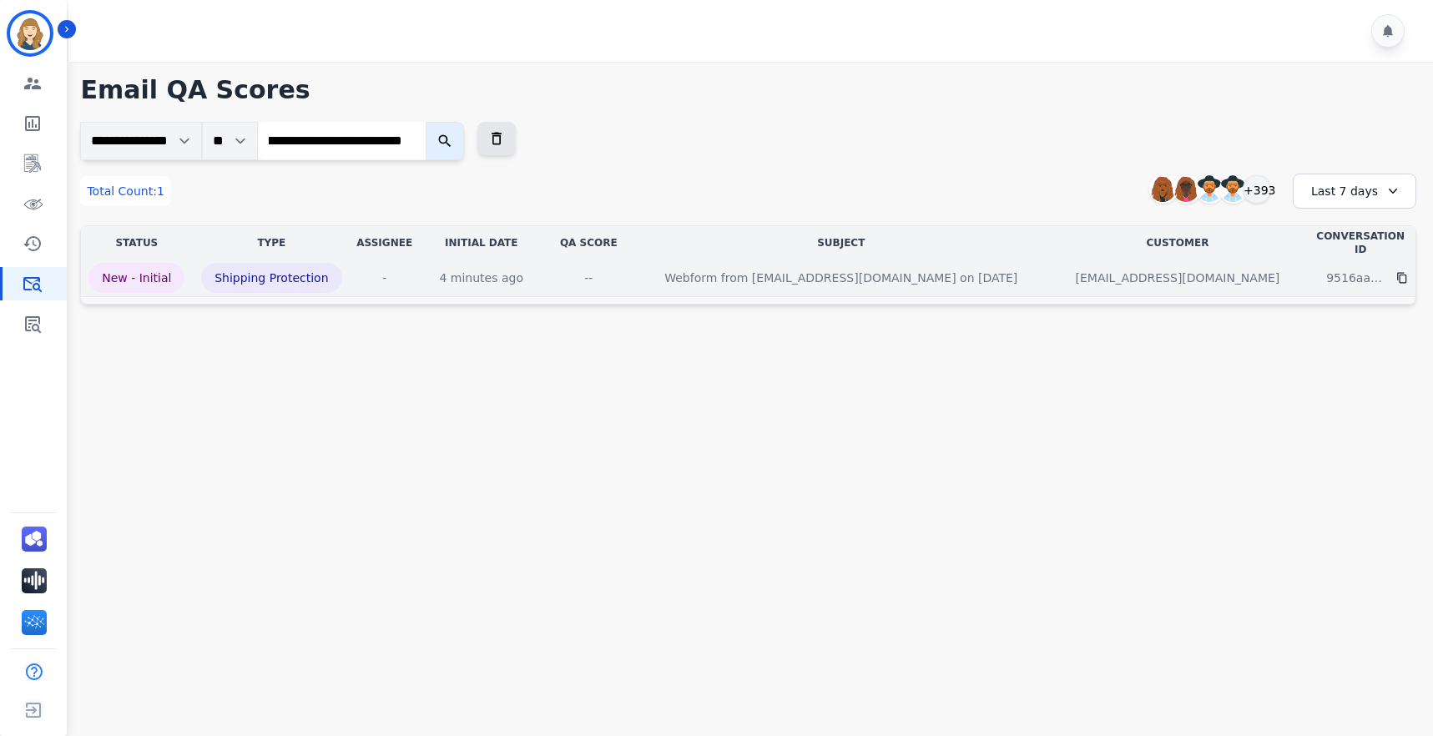
scroll to position [0, 0]
click at [906, 270] on p "Webform from [EMAIL_ADDRESS][DOMAIN_NAME] on [DATE]" at bounding box center [841, 278] width 380 height 30
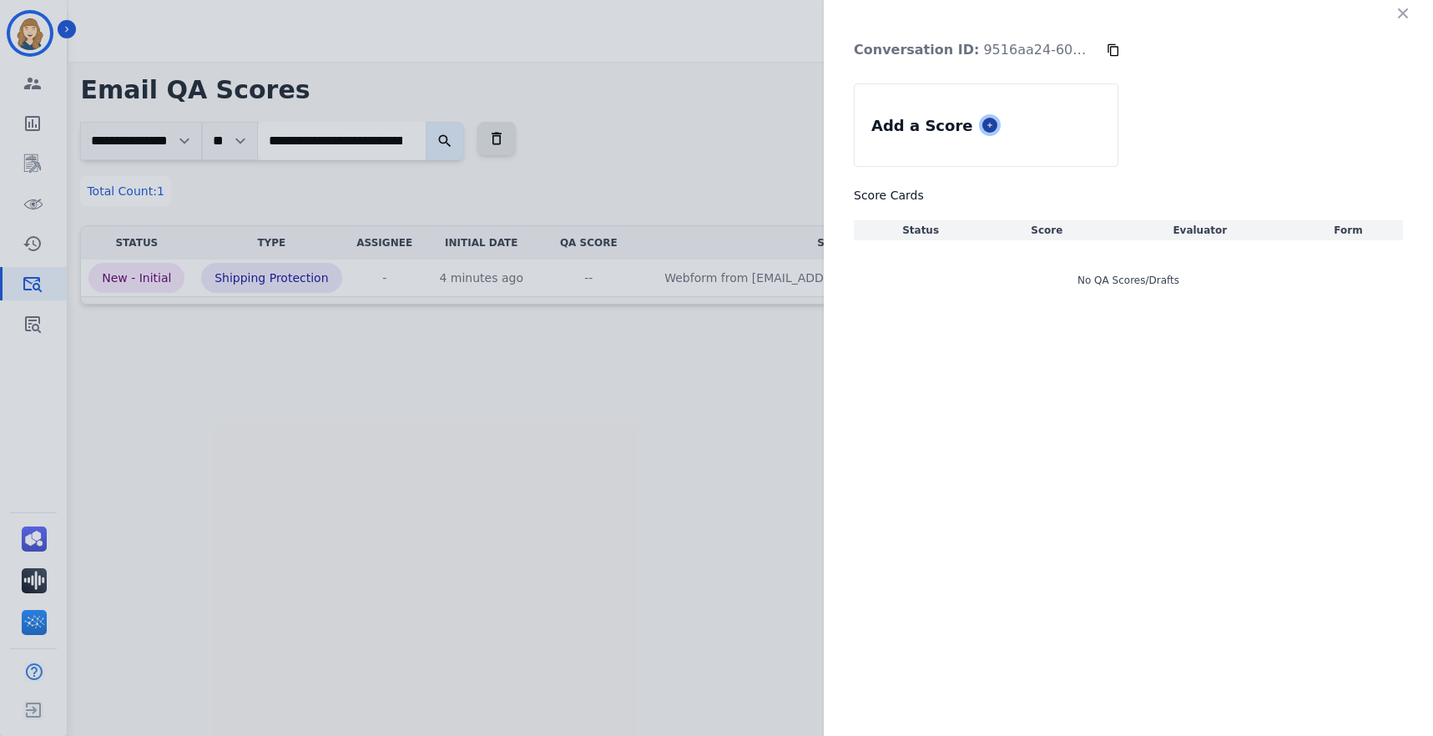
click at [986, 122] on icon at bounding box center [990, 125] width 8 height 8
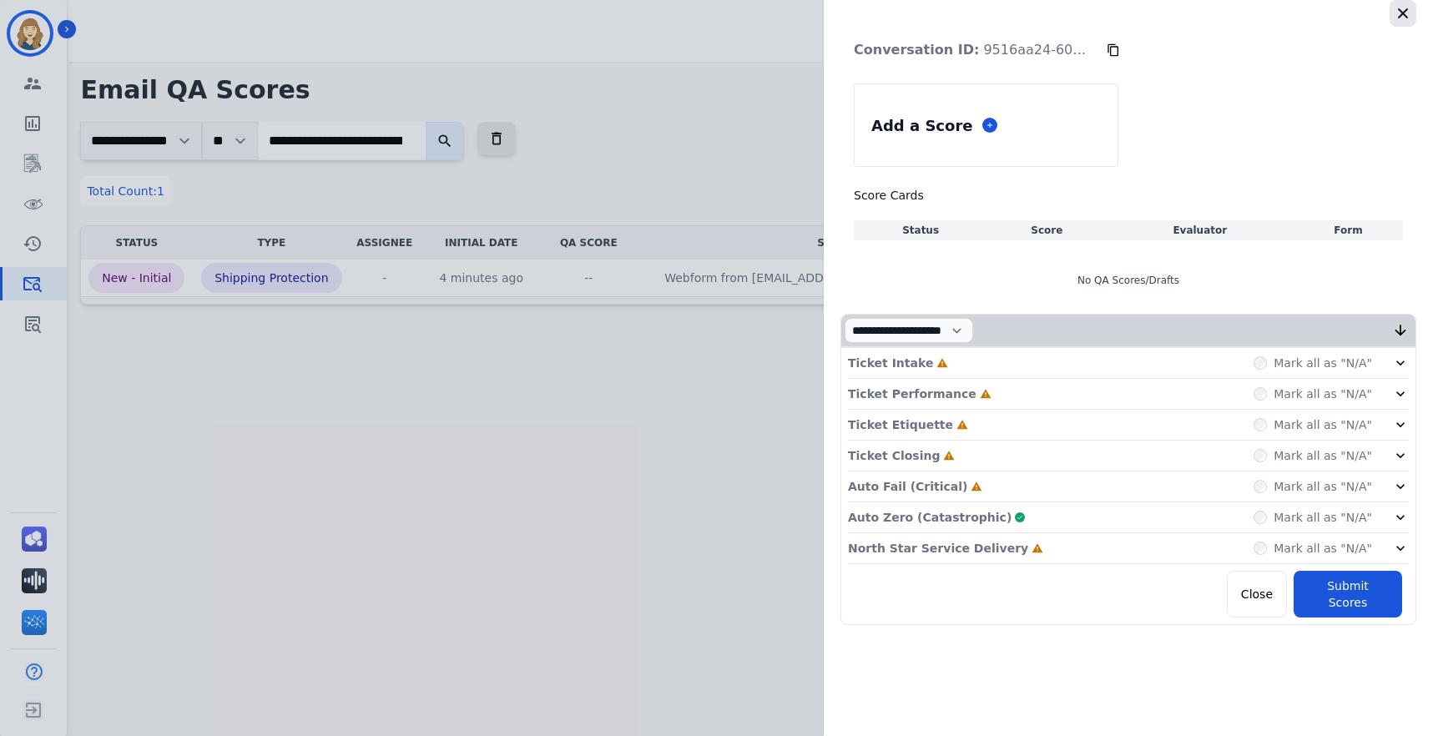
click at [1131, 15] on icon "button" at bounding box center [1402, 13] width 17 height 17
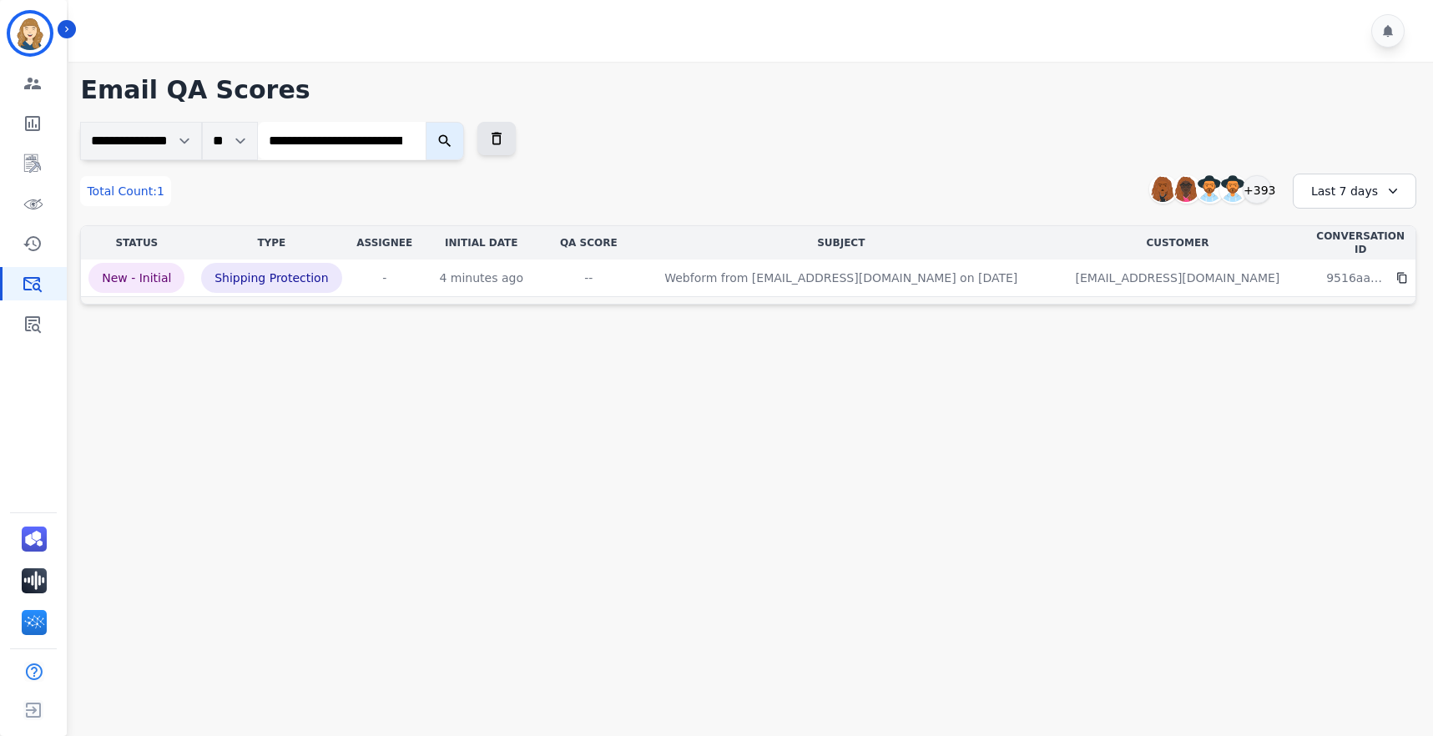
click at [780, 139] on div "**********" at bounding box center [748, 141] width 1336 height 38
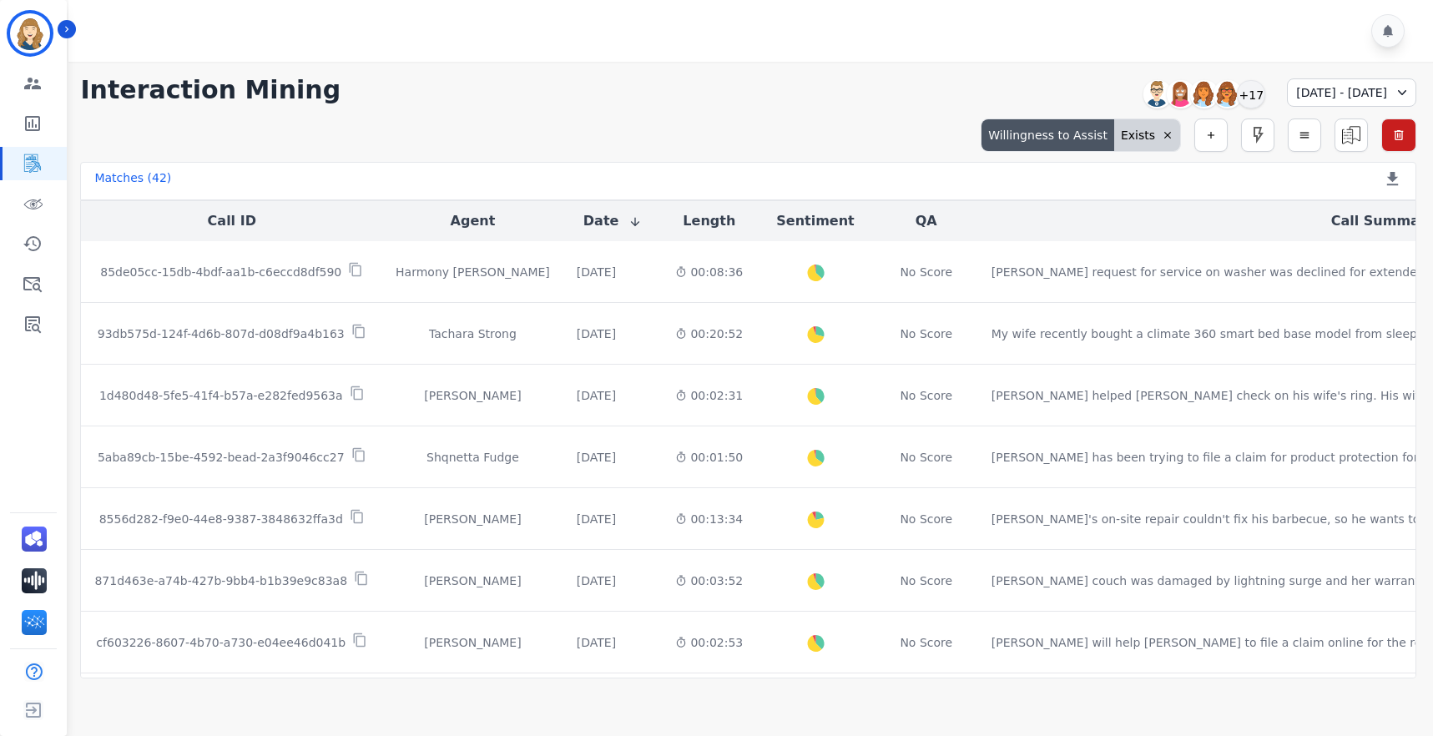
click at [696, 80] on div "**********" at bounding box center [748, 90] width 1336 height 30
click at [1168, 134] on icon at bounding box center [1167, 135] width 7 height 7
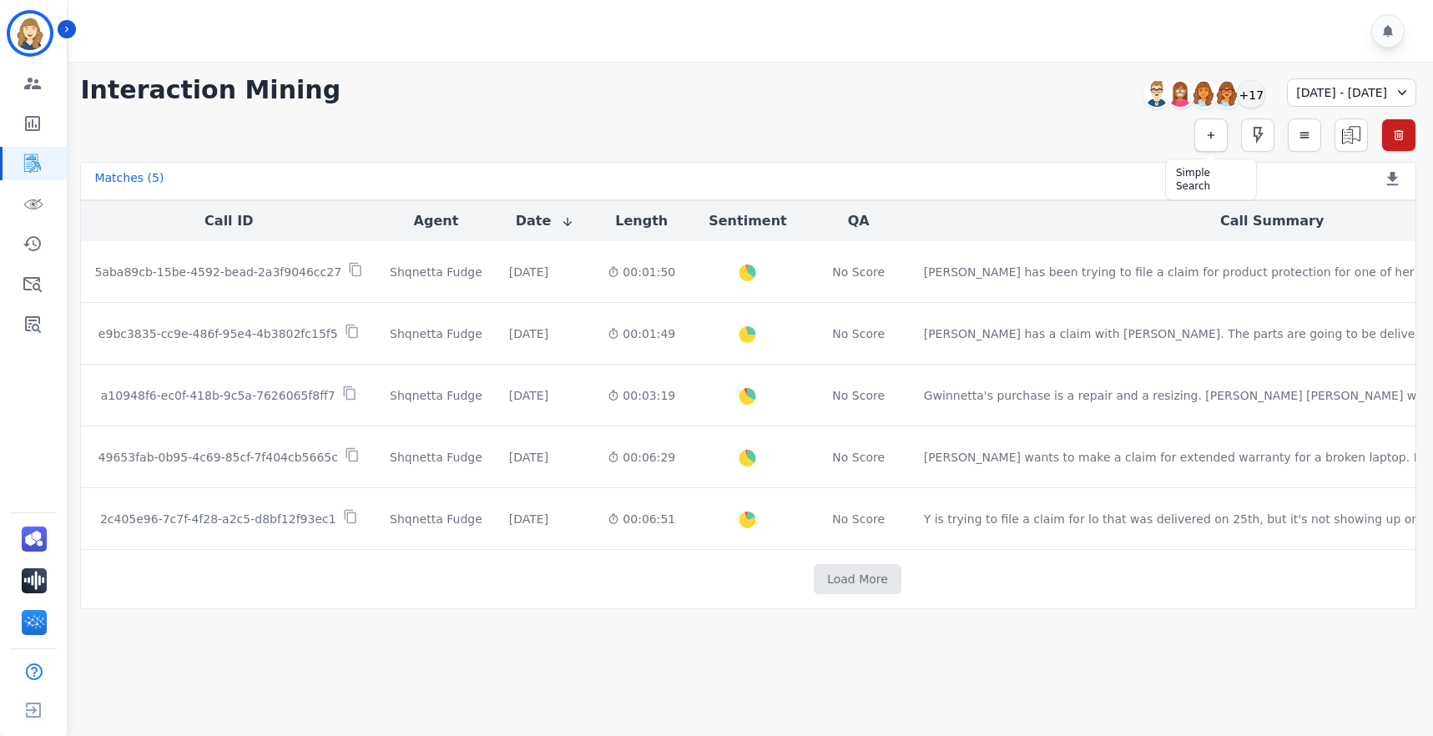
click at [1215, 133] on icon "button" at bounding box center [1211, 135] width 12 height 12
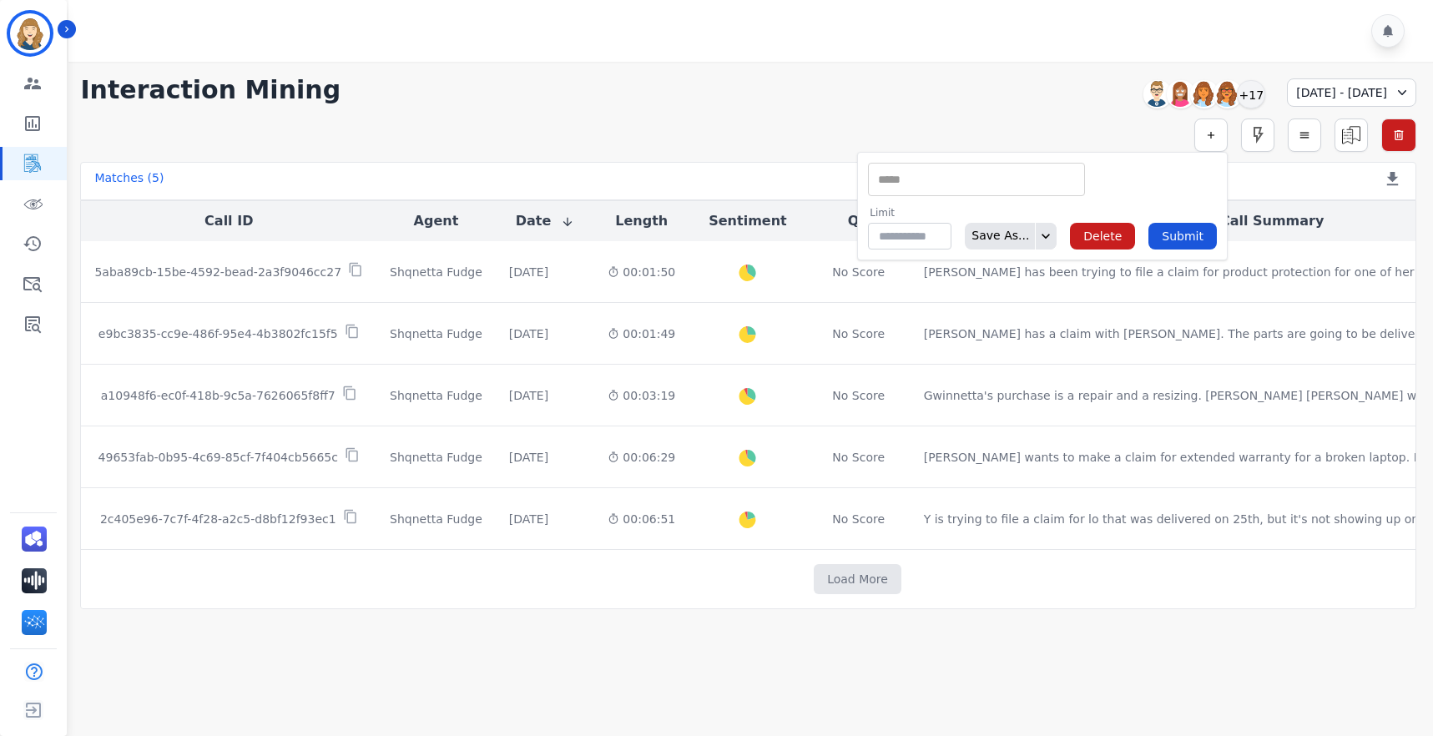
click at [966, 190] on div "** ACW (Sec) AGH_Lvl1 AGH_Lvl2 Emote: Apprehensive % Silence Front (CX) CX Phon…" at bounding box center [976, 179] width 217 height 33
type input "**"
click at [974, 210] on li "Csat Score" at bounding box center [976, 207] width 215 height 24
type input "**********"
click at [1128, 184] on input "selected options" at bounding box center [1154, 180] width 117 height 18
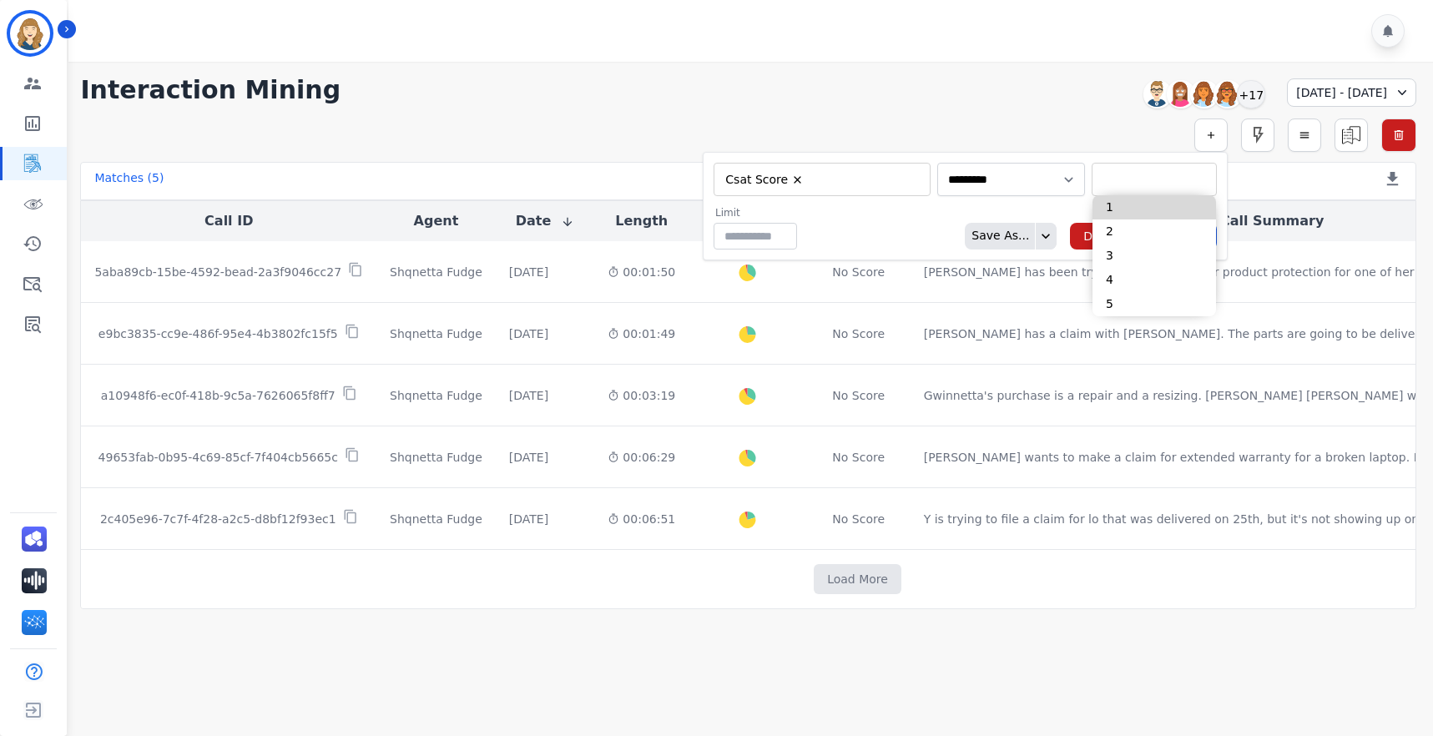
click at [1132, 207] on li "1" at bounding box center [1154, 207] width 124 height 24
type input "**********"
type input "*"
click at [1117, 207] on li "2" at bounding box center [1154, 207] width 124 height 24
type input "**********"
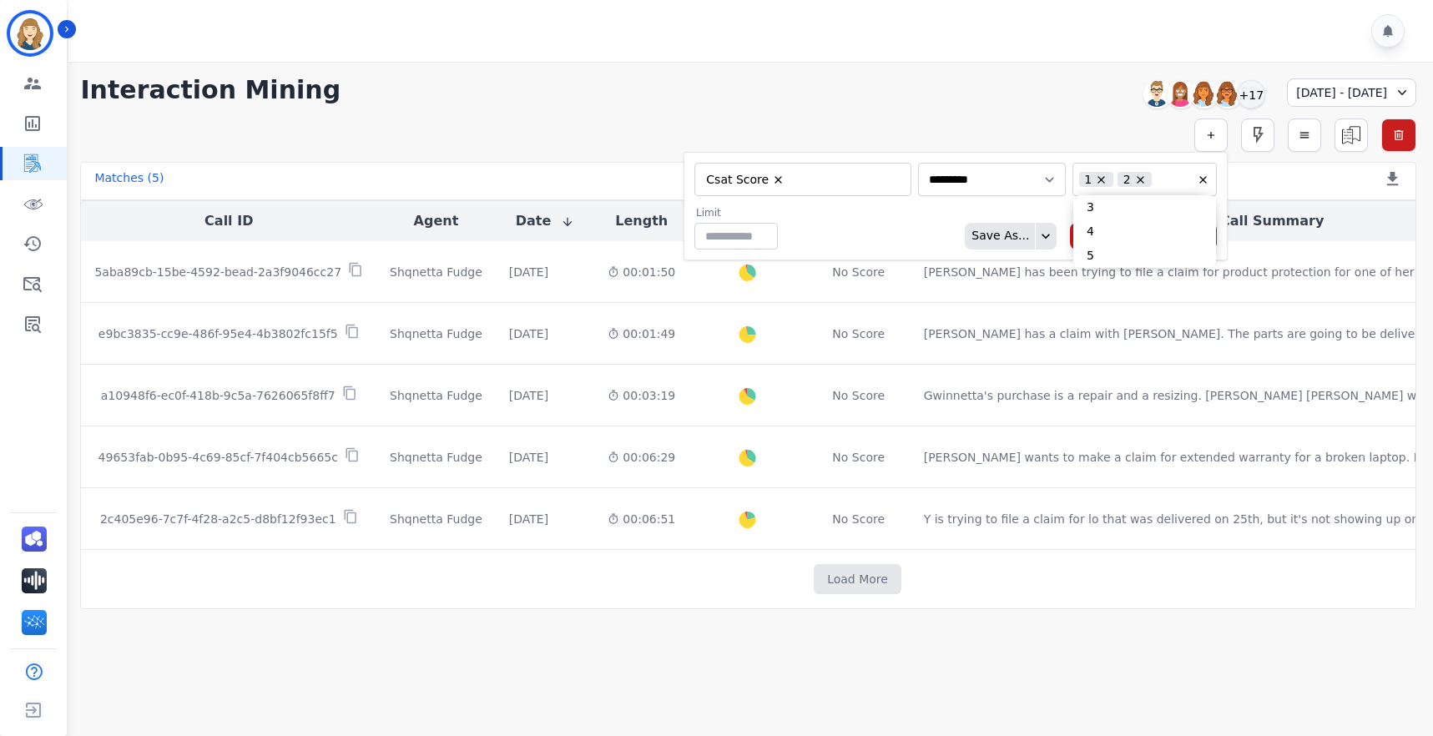
click at [930, 209] on div "Limit ** Save As... Delete Submit" at bounding box center [955, 227] width 522 height 43
click at [1205, 231] on button "Submit" at bounding box center [1182, 236] width 68 height 27
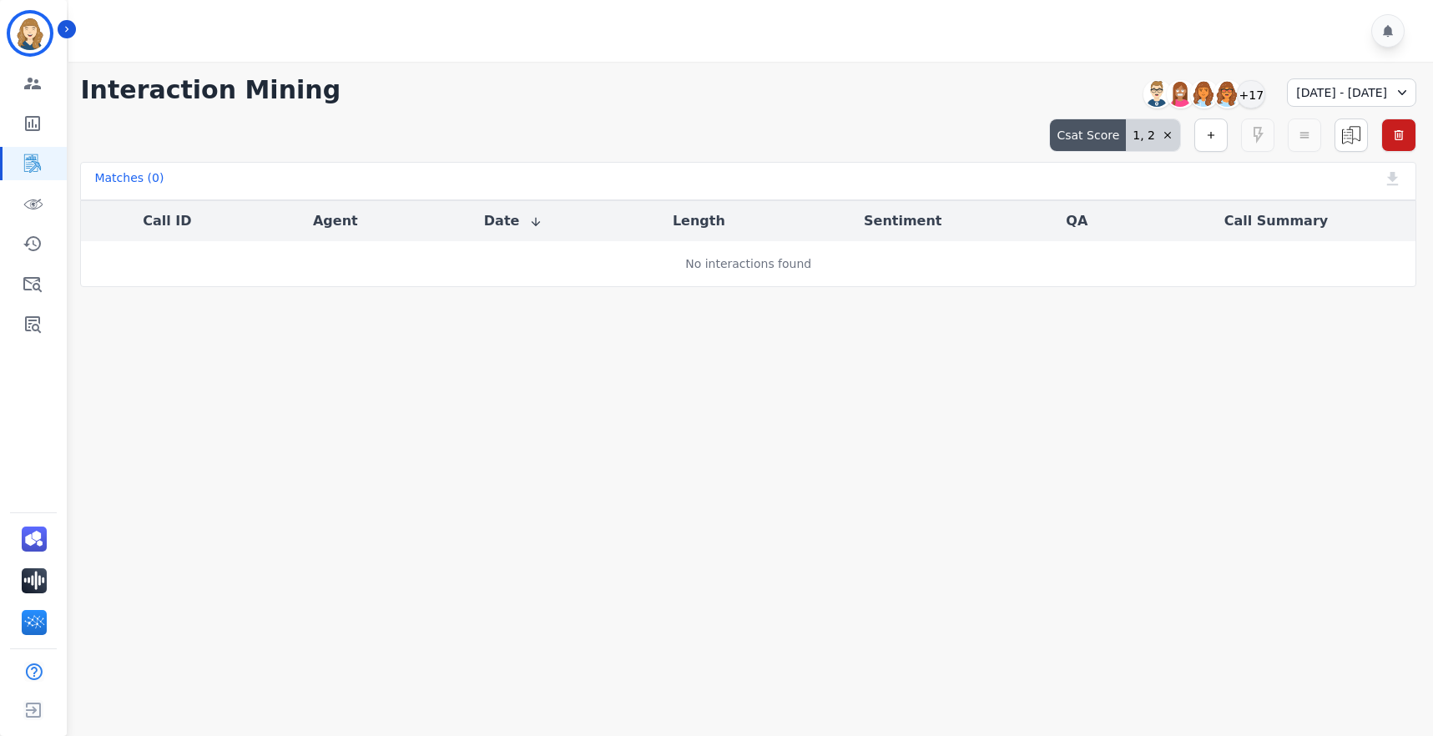
click at [1159, 129] on div "1, 2" at bounding box center [1153, 135] width 54 height 32
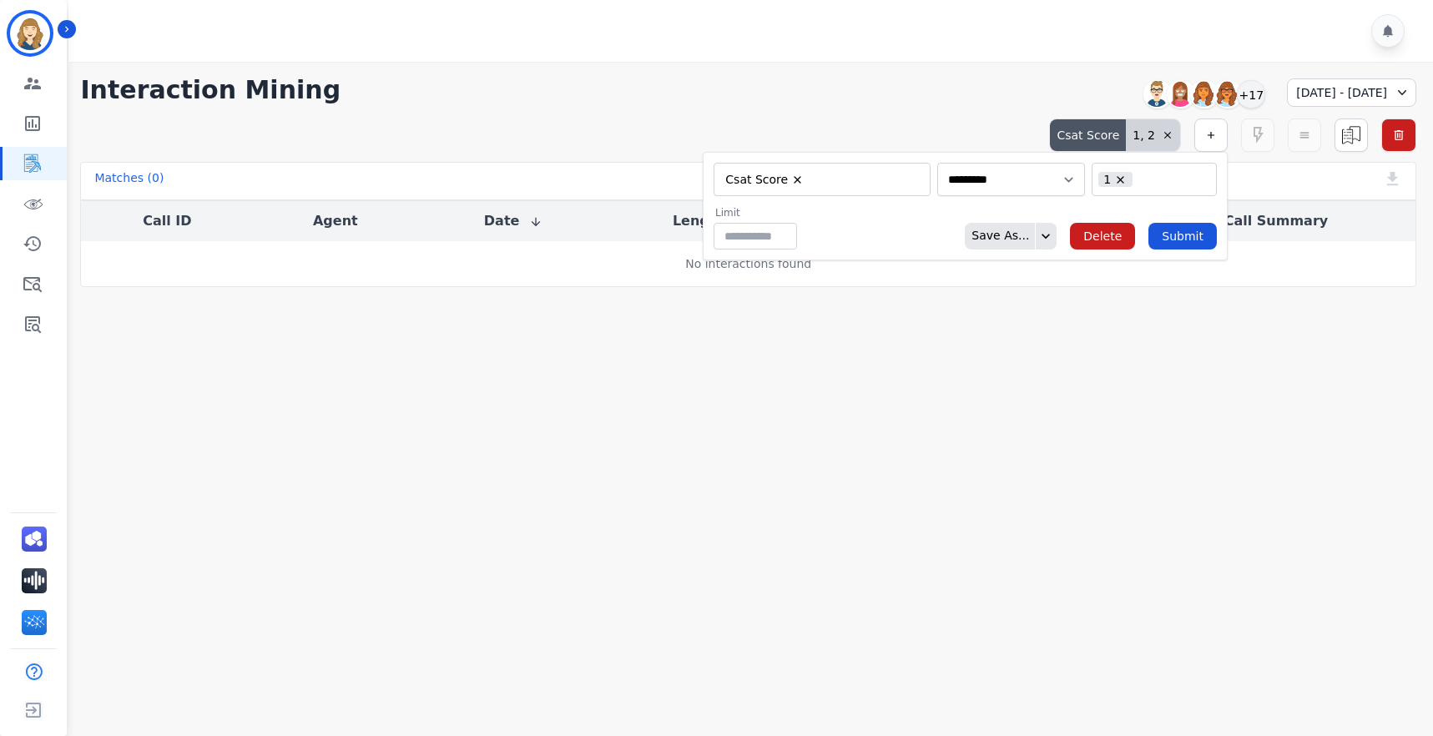
type input "**"
click at [1118, 180] on input "selected options" at bounding box center [1154, 180] width 117 height 18
type input "*"
type input "**********"
click at [852, 210] on div "Limit ** Save As... Delete Submit" at bounding box center [965, 227] width 503 height 43
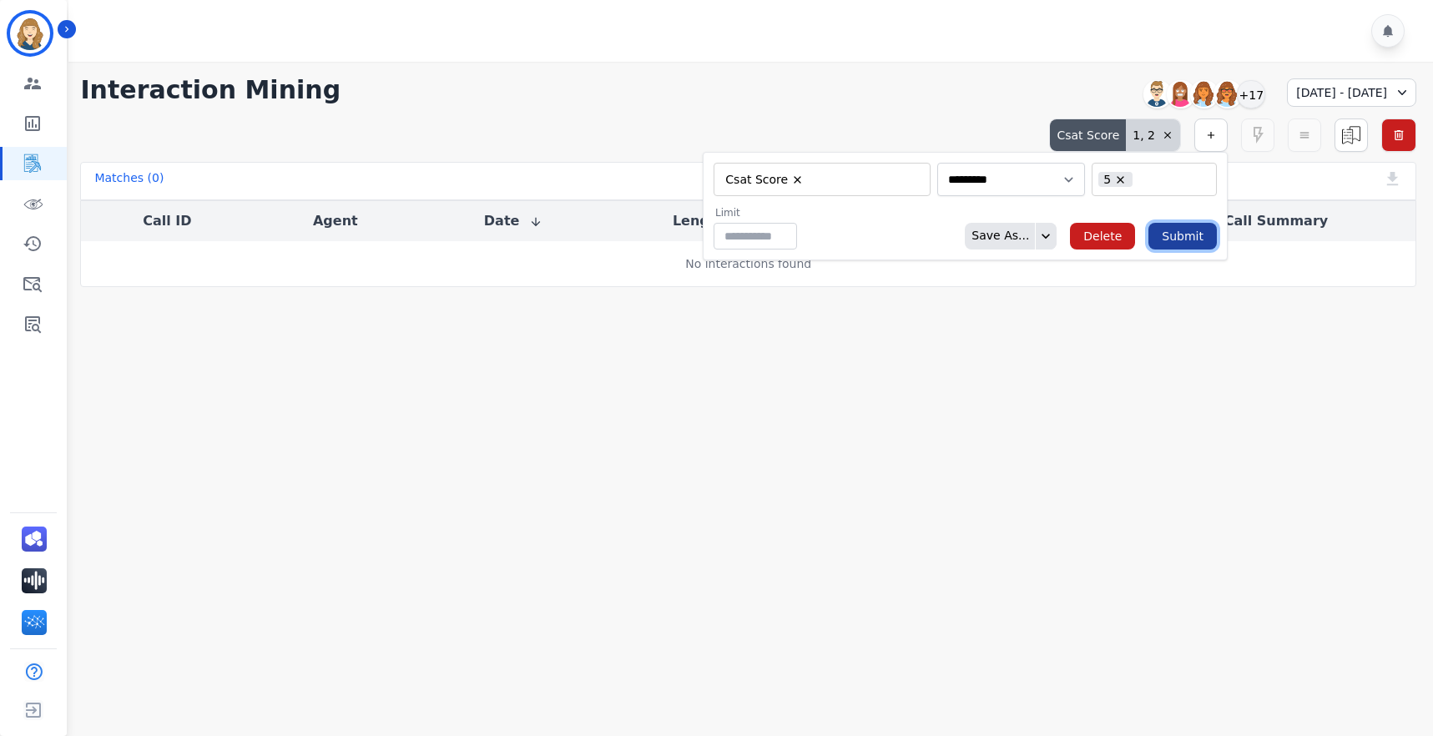
click at [1193, 239] on button "Submit" at bounding box center [1182, 236] width 68 height 27
